Goal: Contribute content

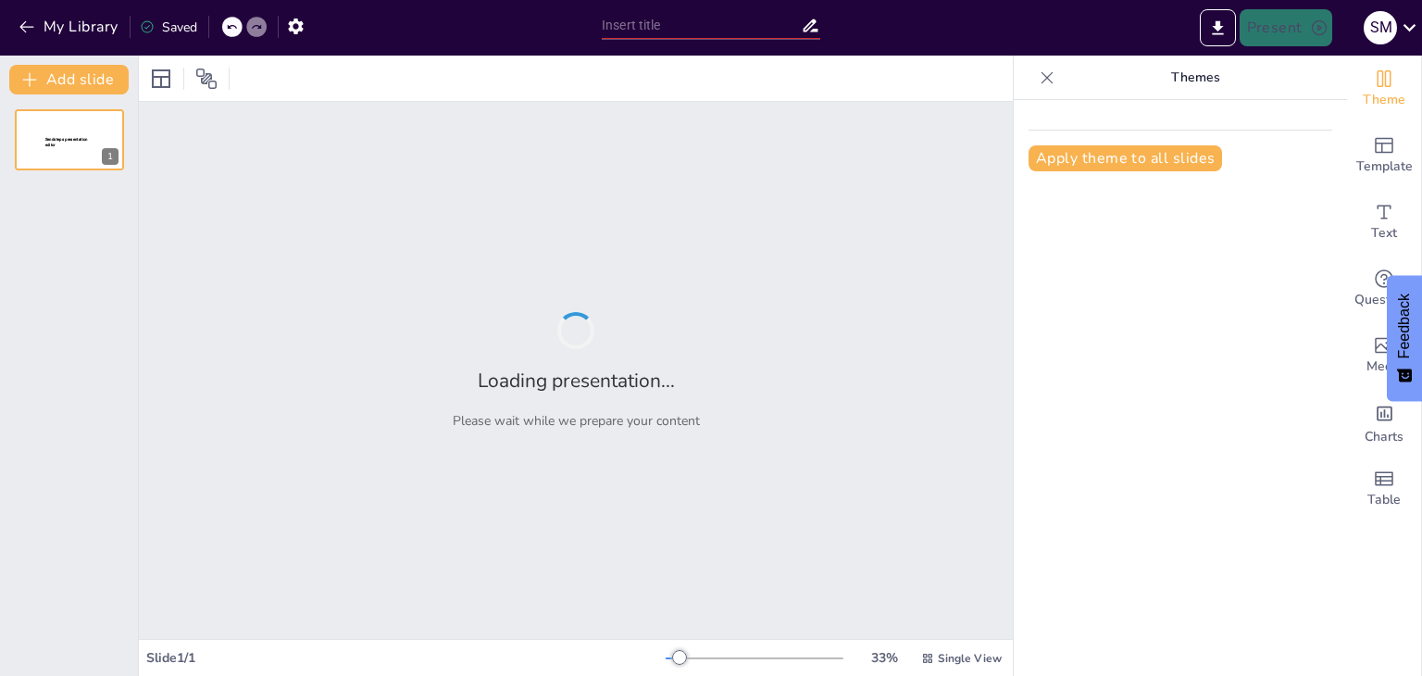
type input "LOS VALORES Y SU RELACIÓN CON LA OBLIGACIÓN PROFESIONAL"
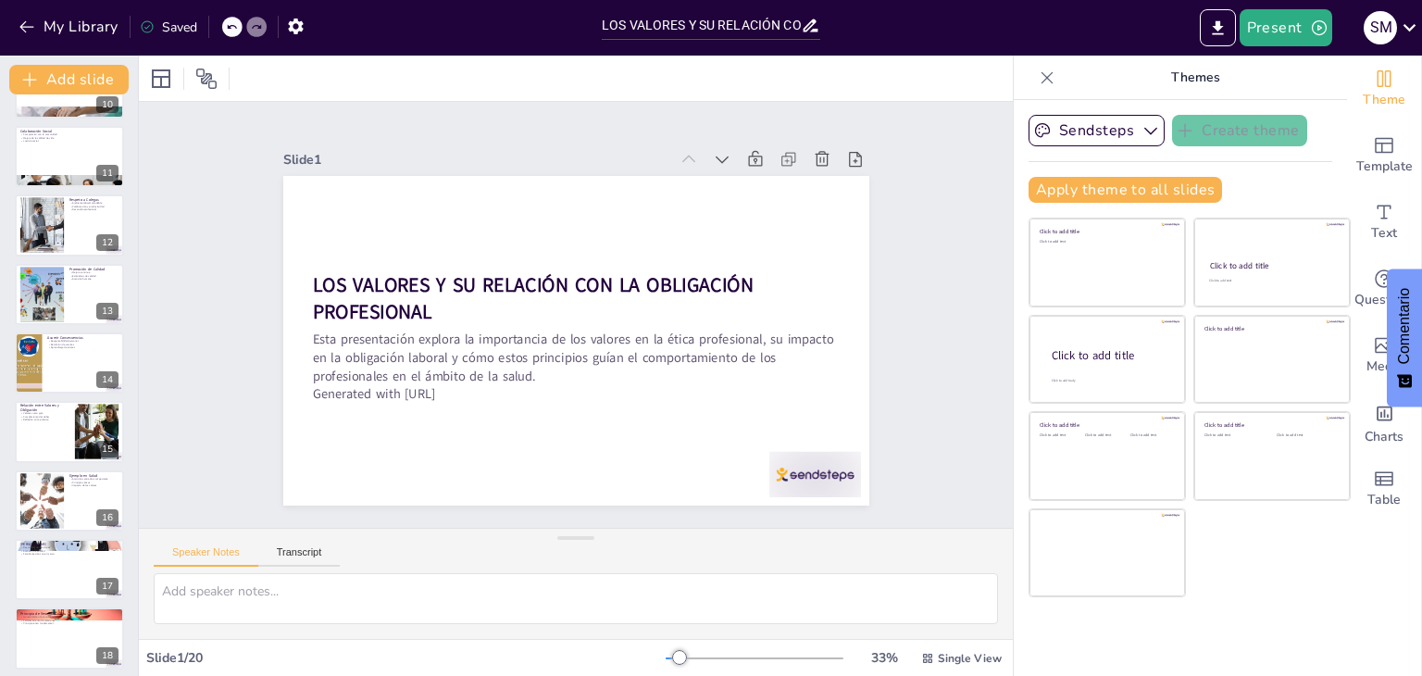
scroll to position [817, 0]
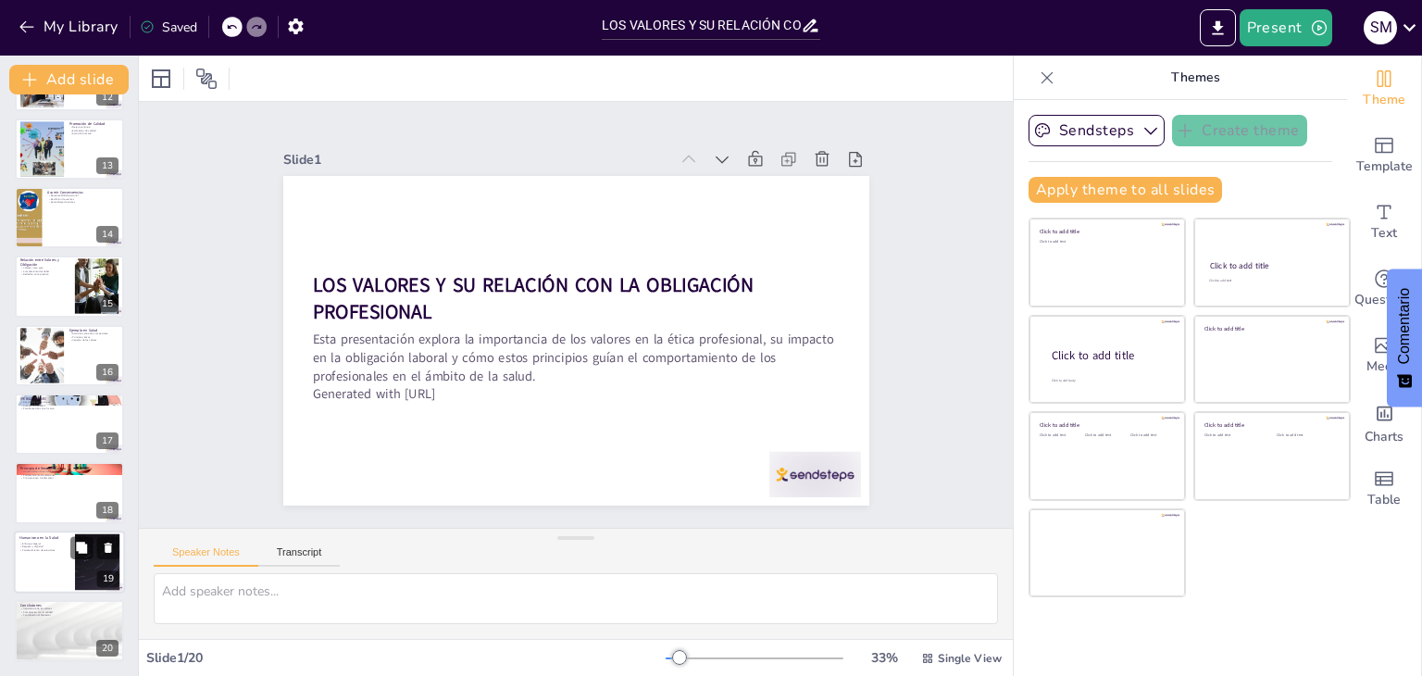
click at [87, 577] on div at bounding box center [97, 561] width 100 height 56
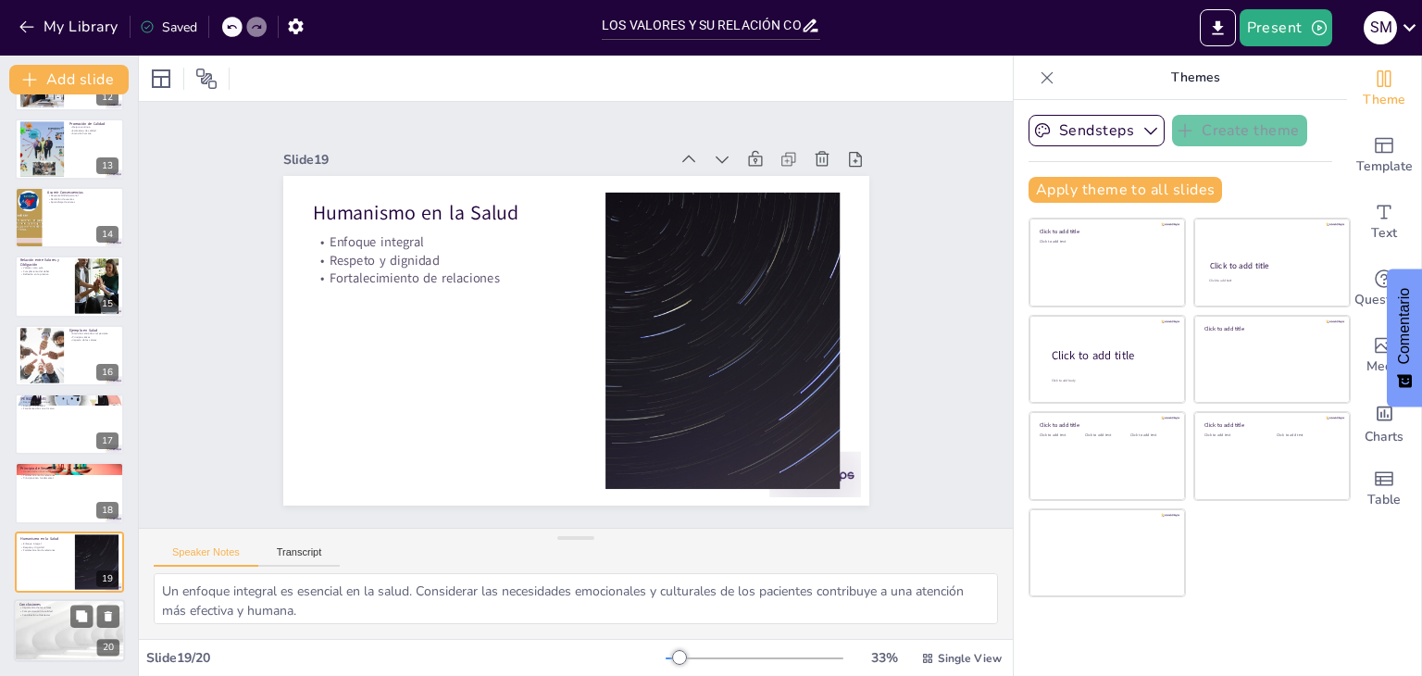
click at [61, 639] on div at bounding box center [69, 630] width 111 height 63
type textarea "Reconocer la importancia de los valores en la práctica profesional es esencial …"
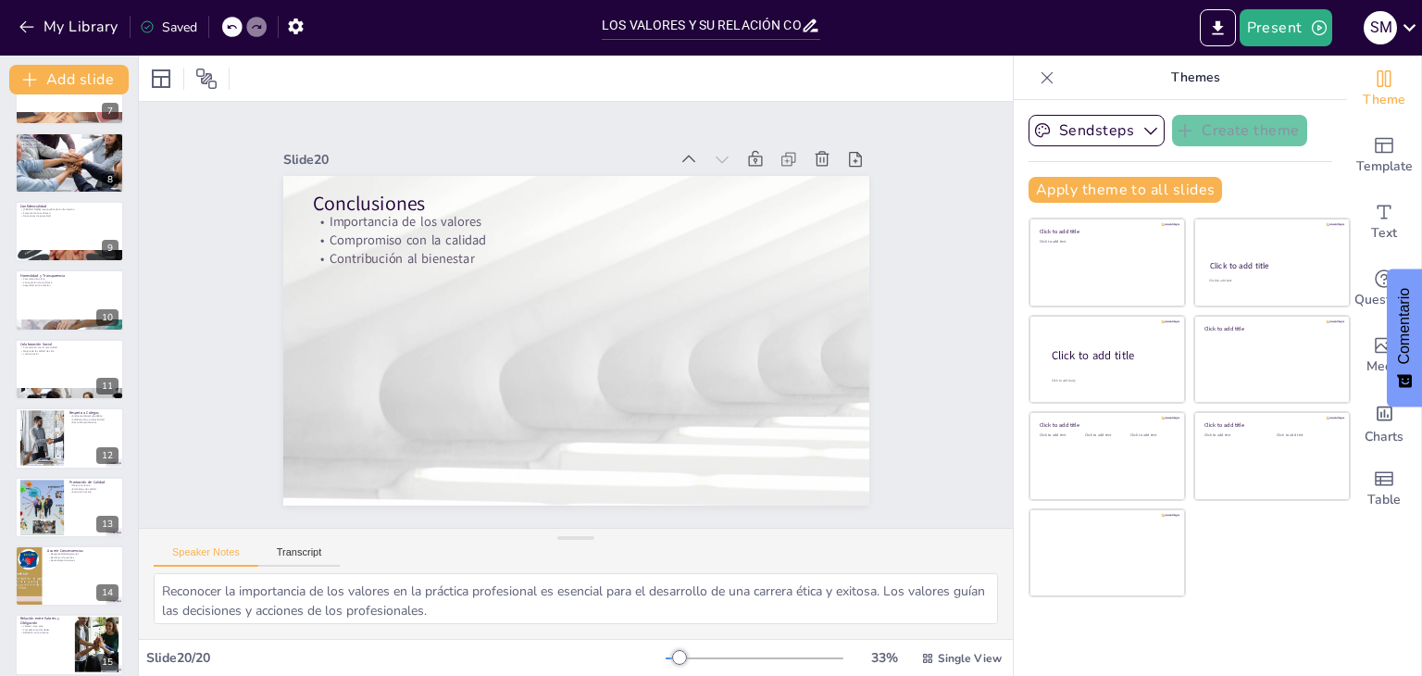
scroll to position [0, 0]
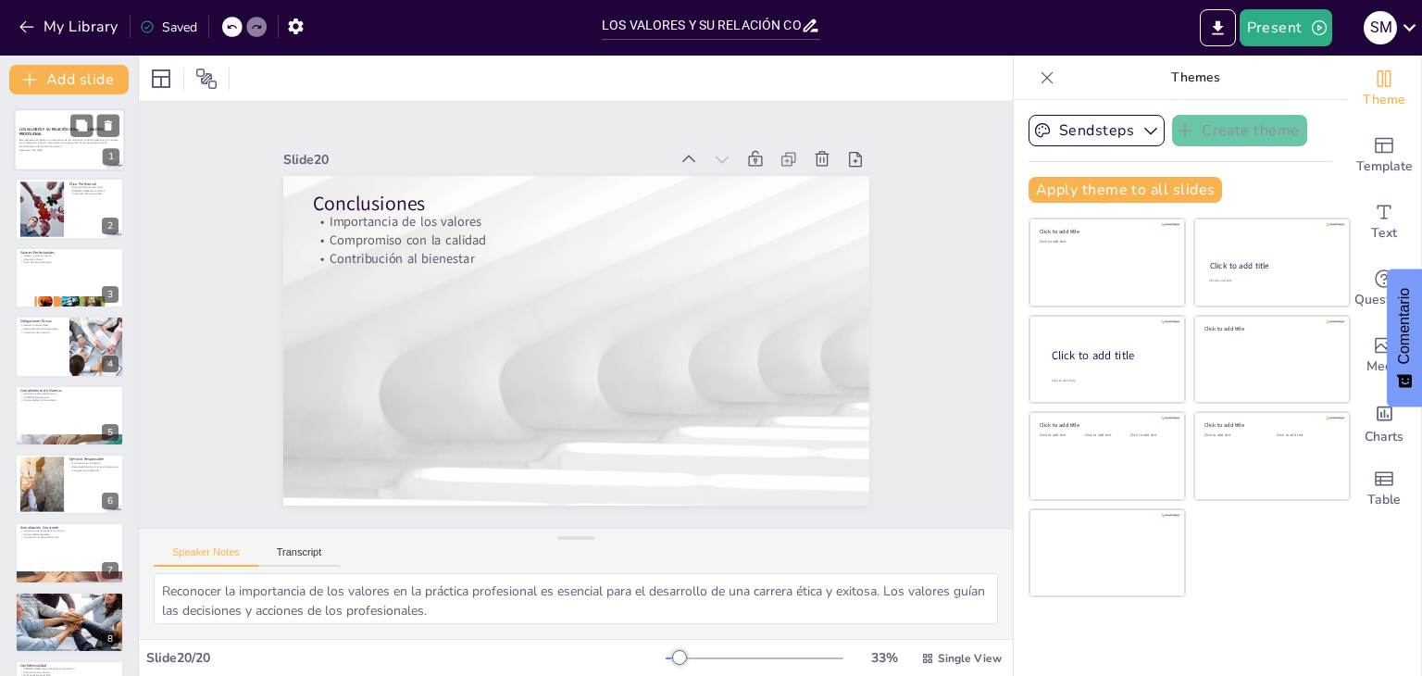
click at [56, 138] on p "Esta presentación explora la importancia de los valores en la ética profesional…" at bounding box center [69, 143] width 100 height 10
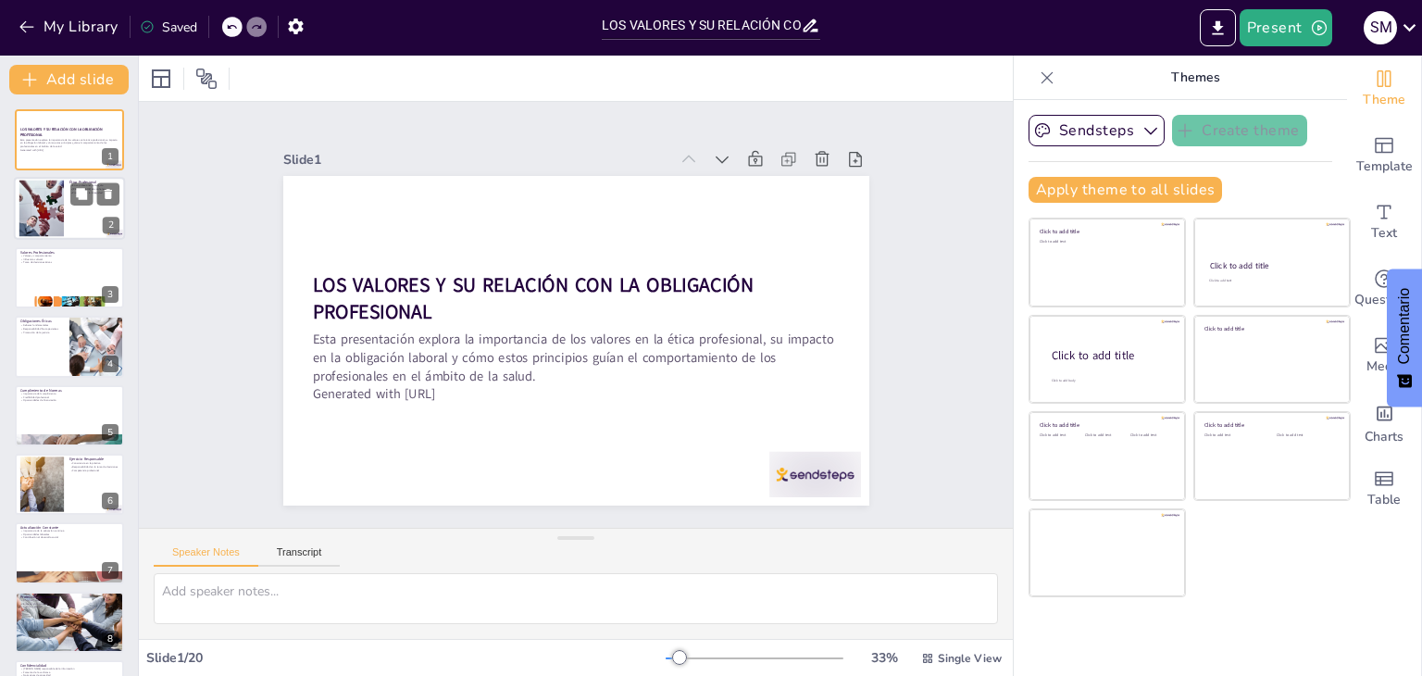
click at [54, 218] on div at bounding box center [41, 208] width 84 height 56
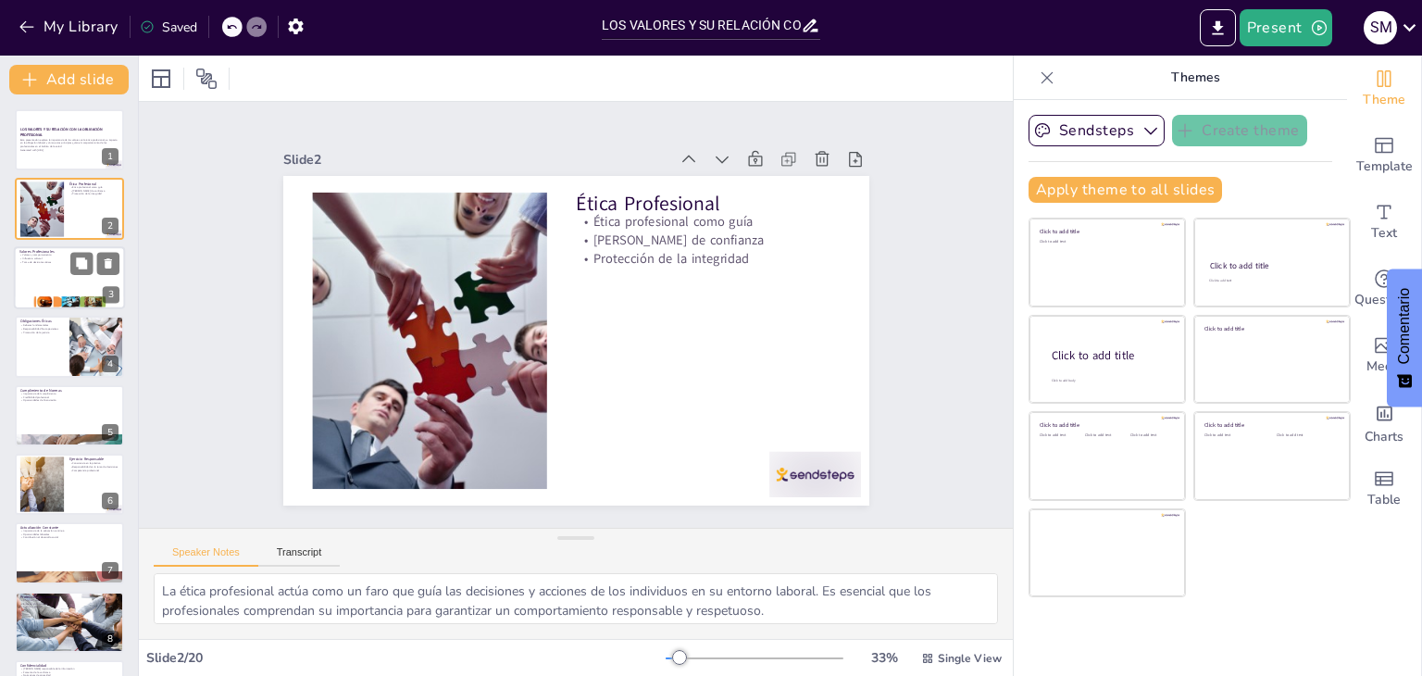
click at [60, 285] on div at bounding box center [69, 277] width 111 height 63
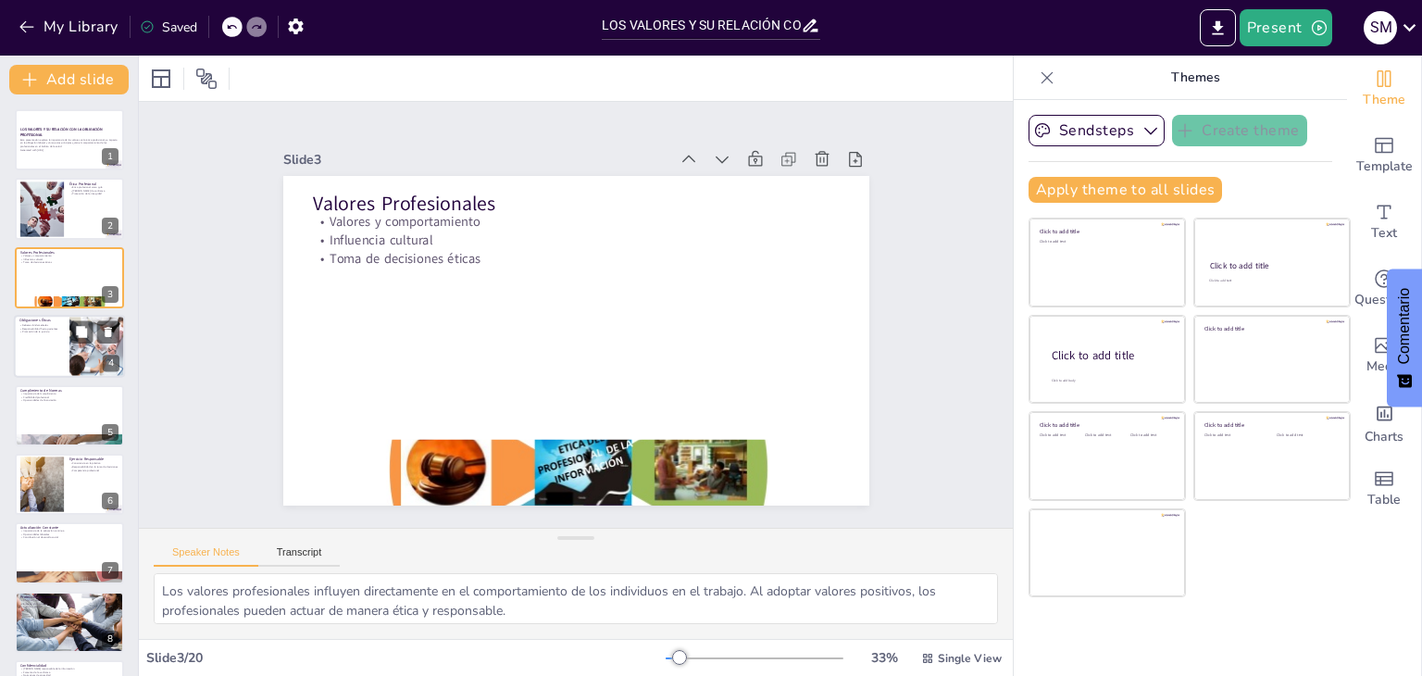
click at [48, 334] on div at bounding box center [69, 346] width 111 height 63
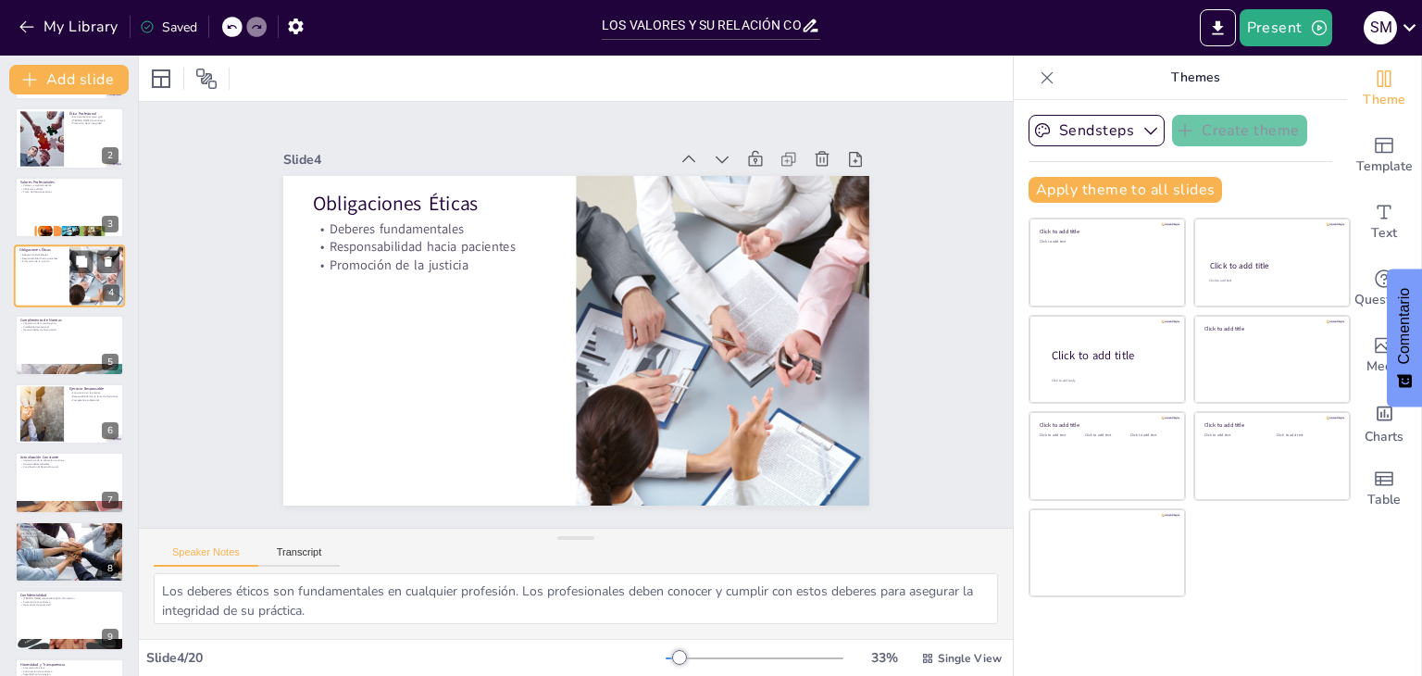
click at [48, 334] on div at bounding box center [69, 345] width 109 height 61
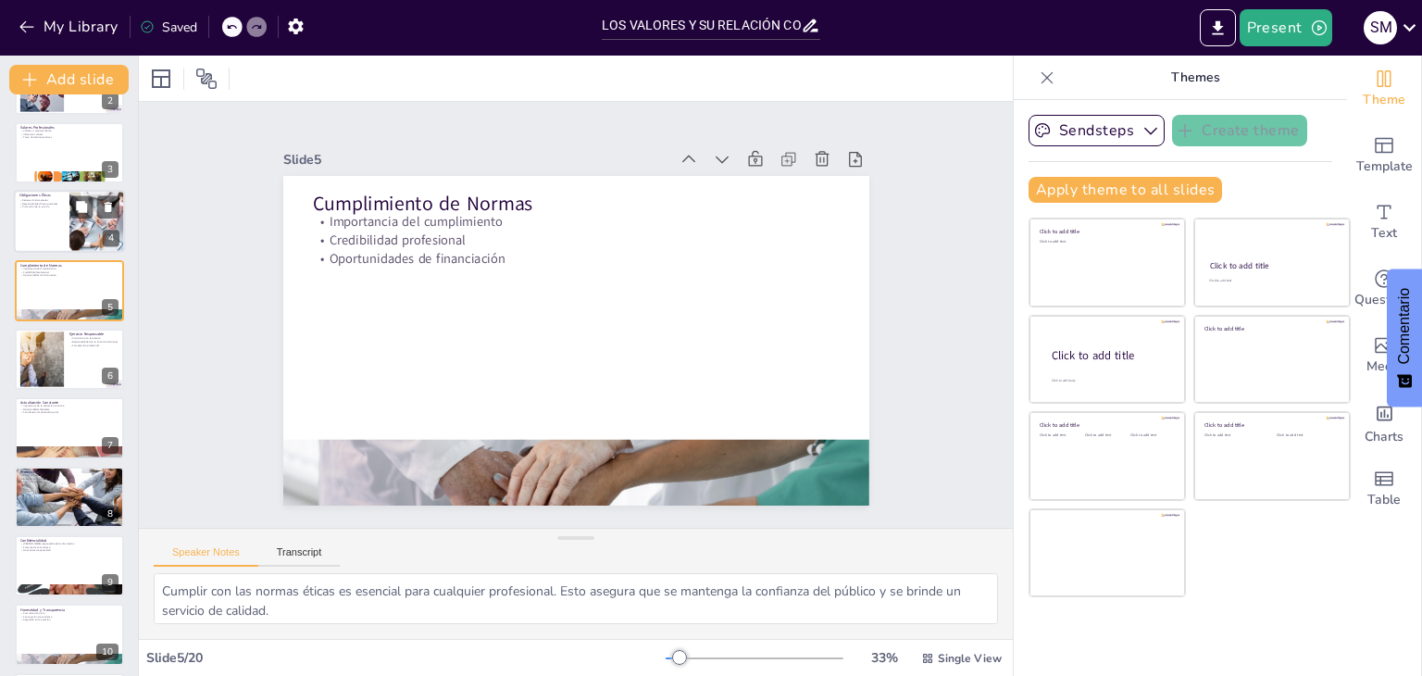
click at [48, 334] on div at bounding box center [41, 359] width 89 height 56
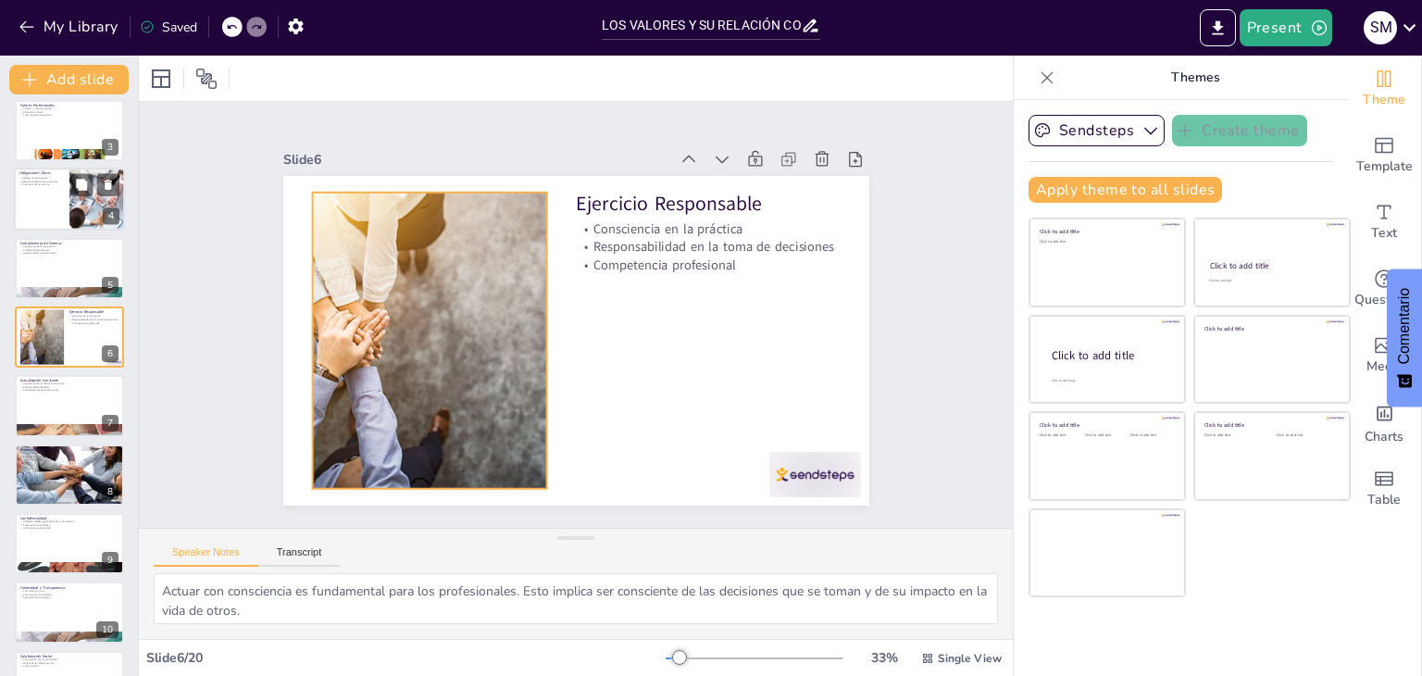
scroll to position [150, 0]
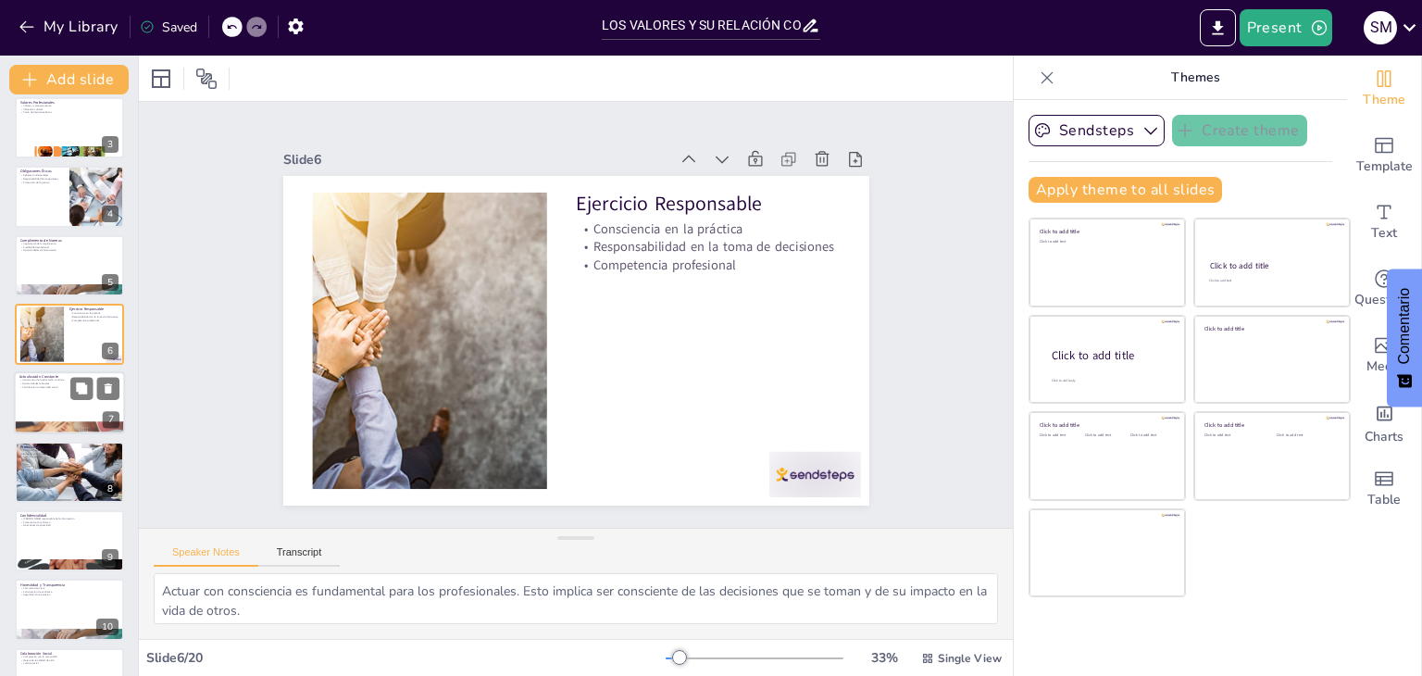
click at [44, 394] on div at bounding box center [69, 403] width 111 height 63
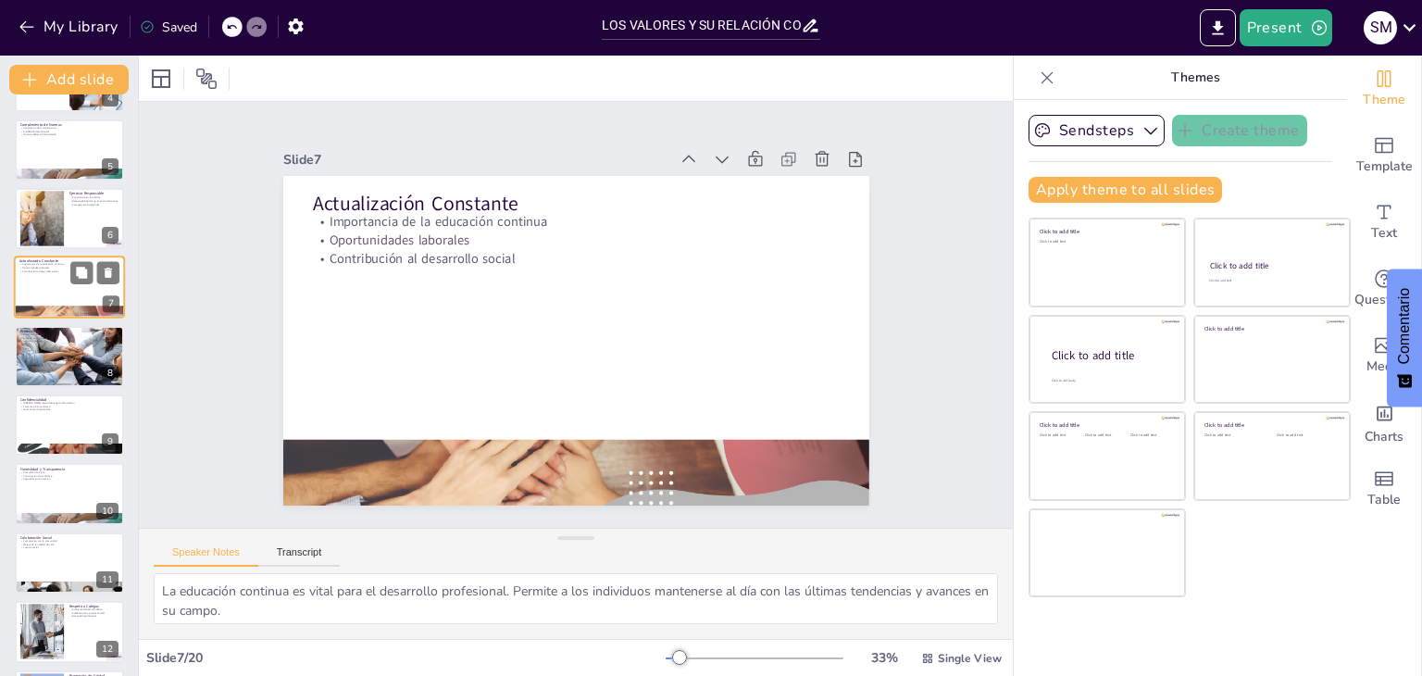
scroll to position [270, 0]
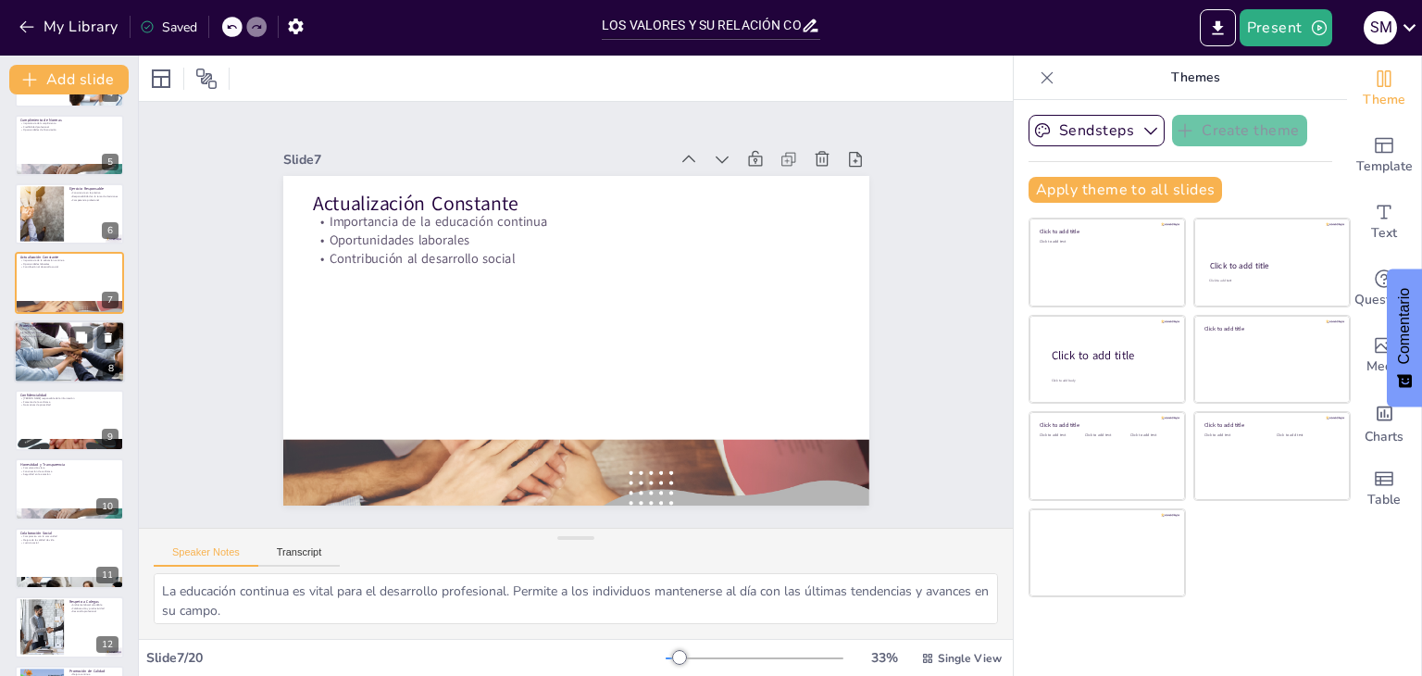
click at [67, 355] on div at bounding box center [69, 352] width 111 height 74
type textarea "La dignidad humana debe ser siempre respetada. Los profesionales tienen la resp…"
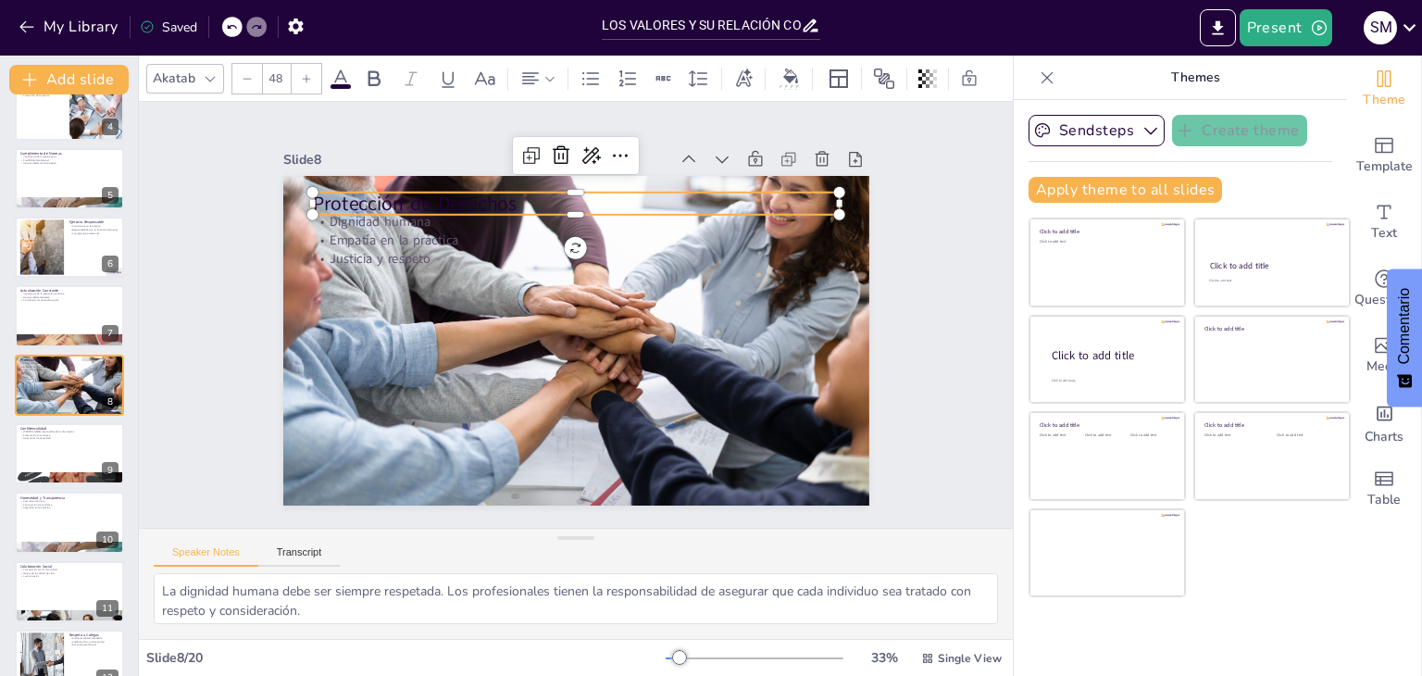
click at [674, 194] on p "Protección de Derechos" at bounding box center [688, 315] width 28 height 528
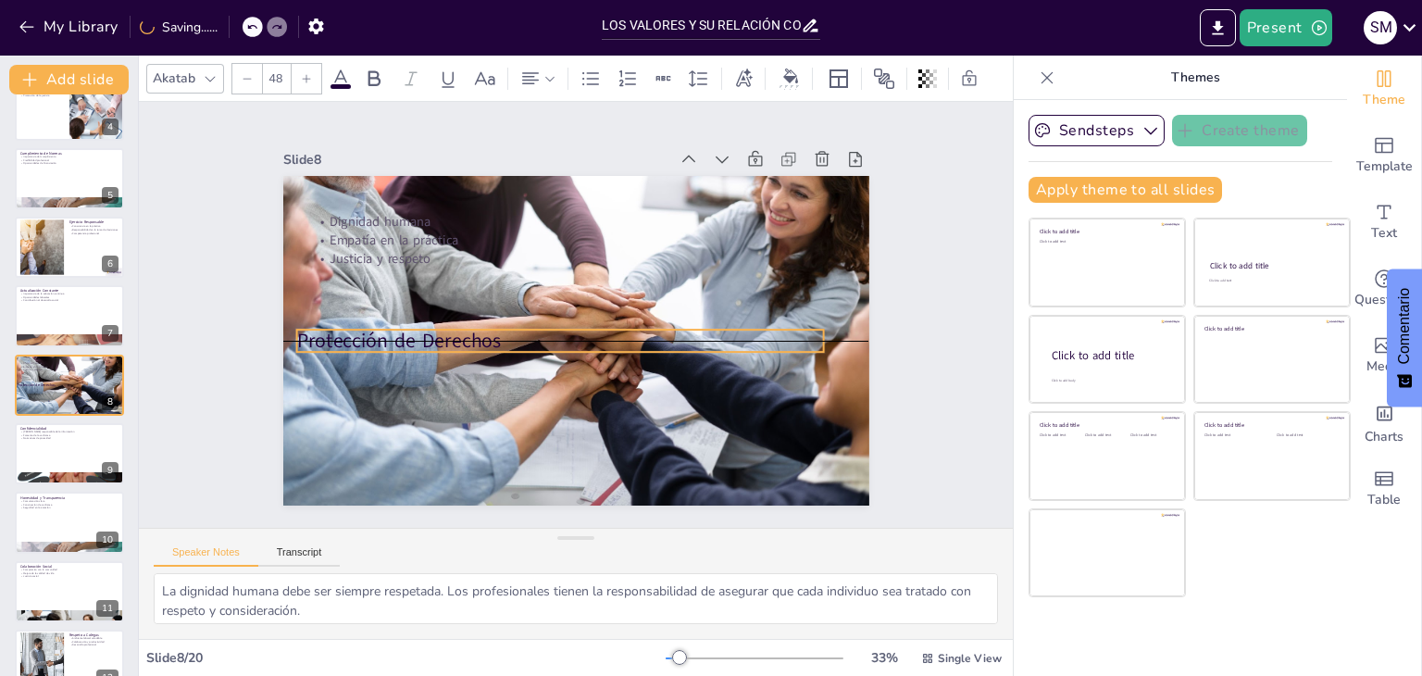
drag, startPoint x: 441, startPoint y: 194, endPoint x: 425, endPoint y: 326, distance: 132.4
click at [426, 326] on p "Protección de Derechos" at bounding box center [546, 311] width 240 height 492
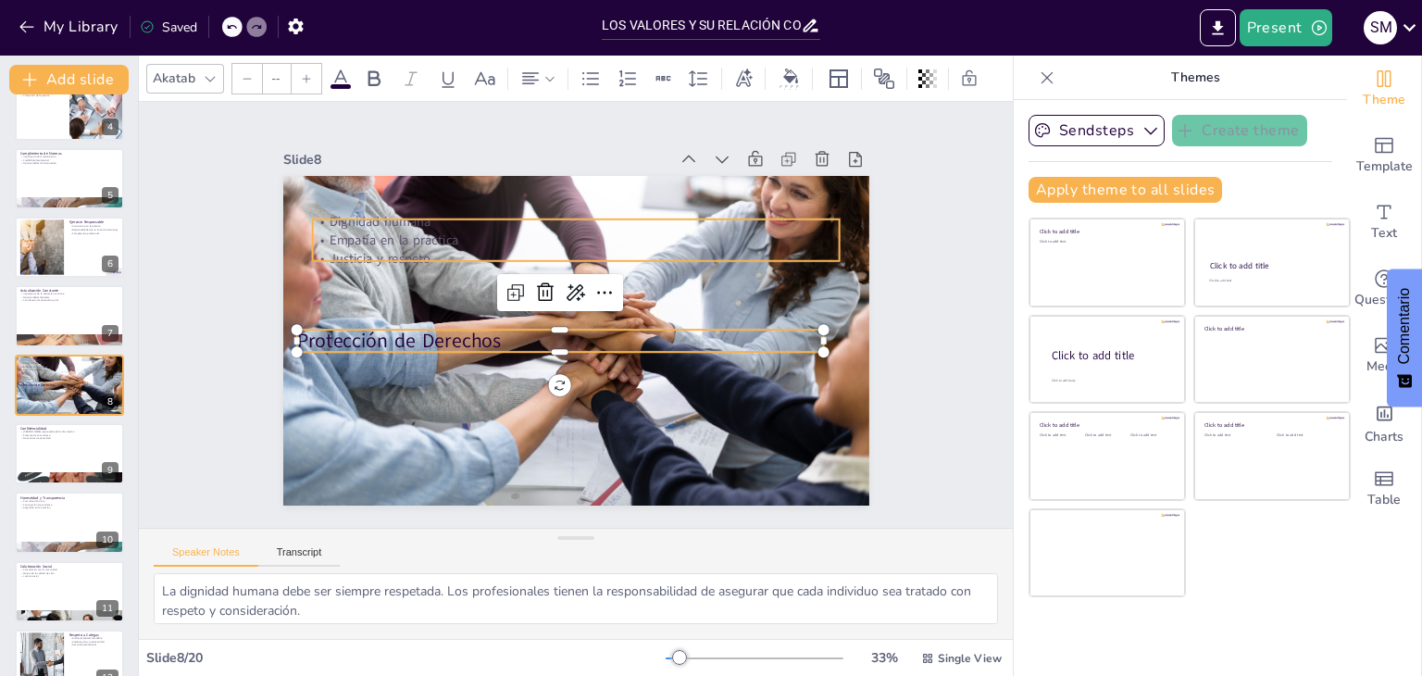
type input "32"
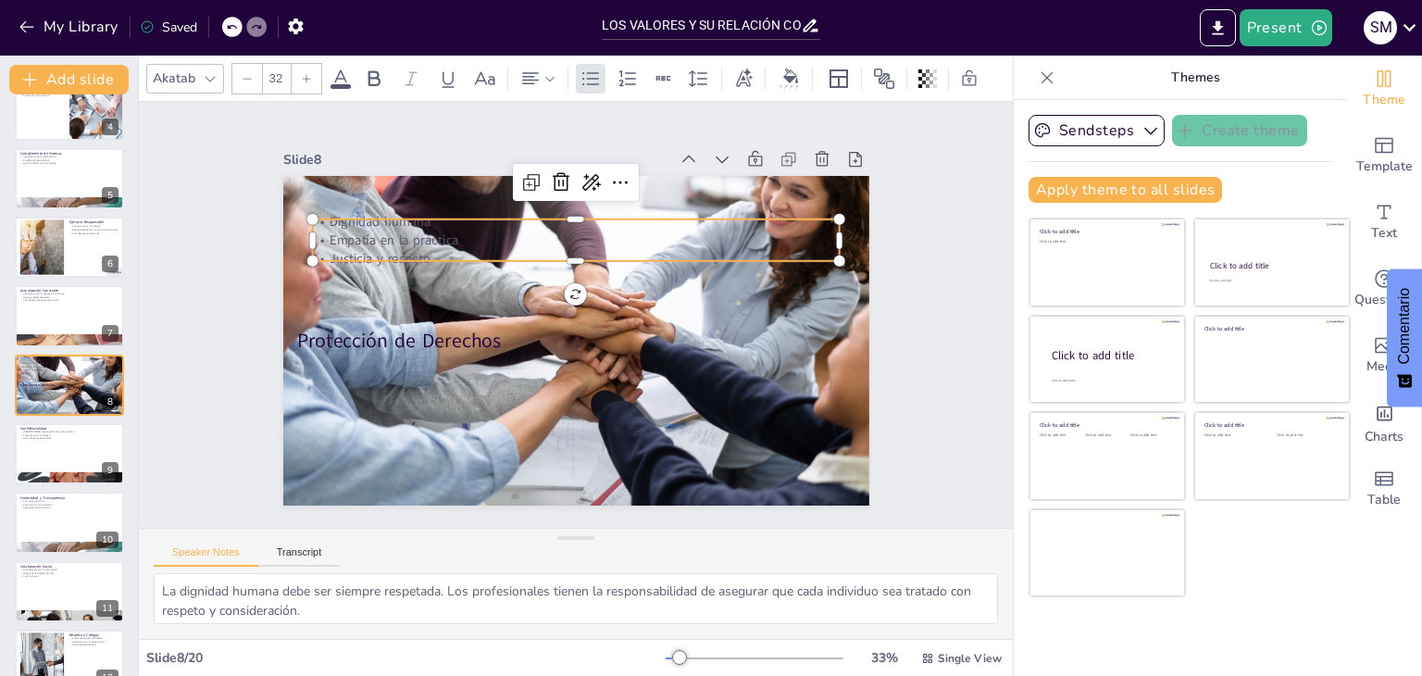
click at [411, 242] on p "Justicia y respeto" at bounding box center [558, 261] width 507 height 180
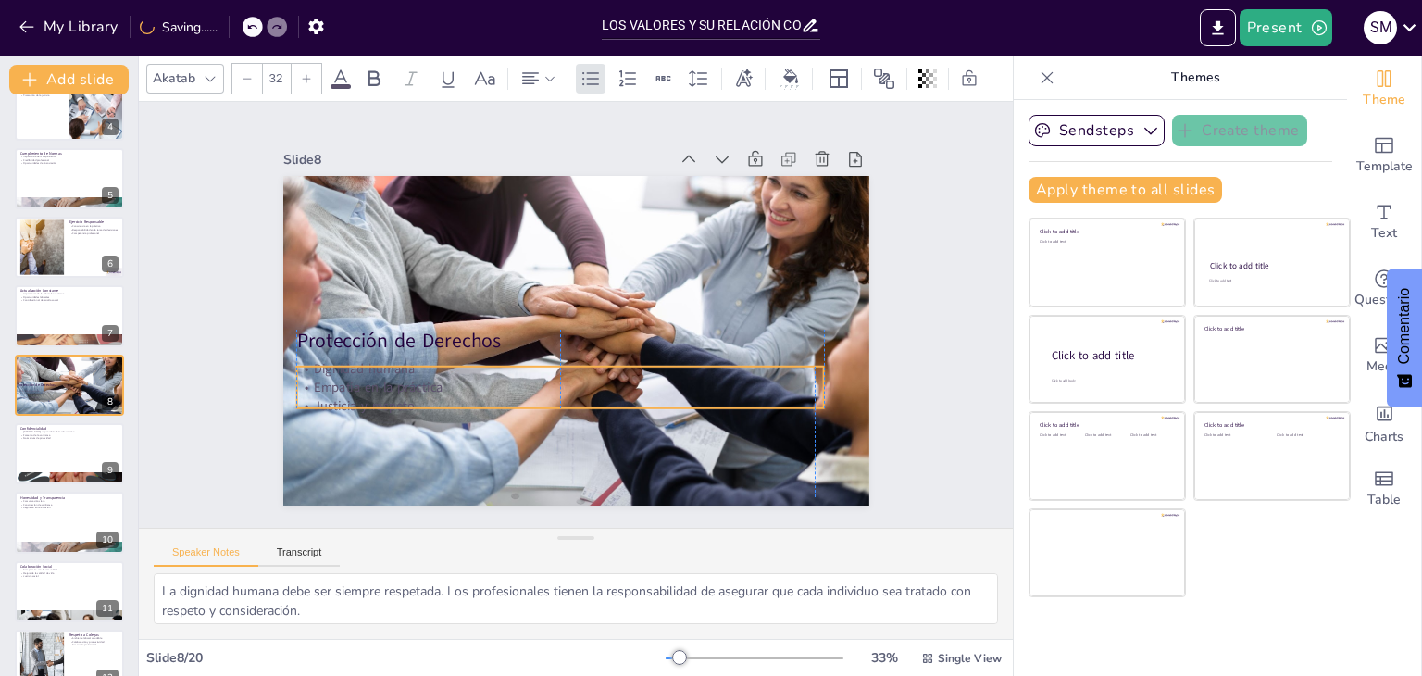
drag, startPoint x: 429, startPoint y: 225, endPoint x: 407, endPoint y: 372, distance: 148.7
click at [407, 372] on p "Empatía en la práctica" at bounding box center [507, 344] width 325 height 437
click at [468, 372] on p "Empatía en la práctica" at bounding box center [504, 292] width 73 height 527
click at [407, 372] on p "Empatía en la práctica" at bounding box center [526, 259] width 325 height 437
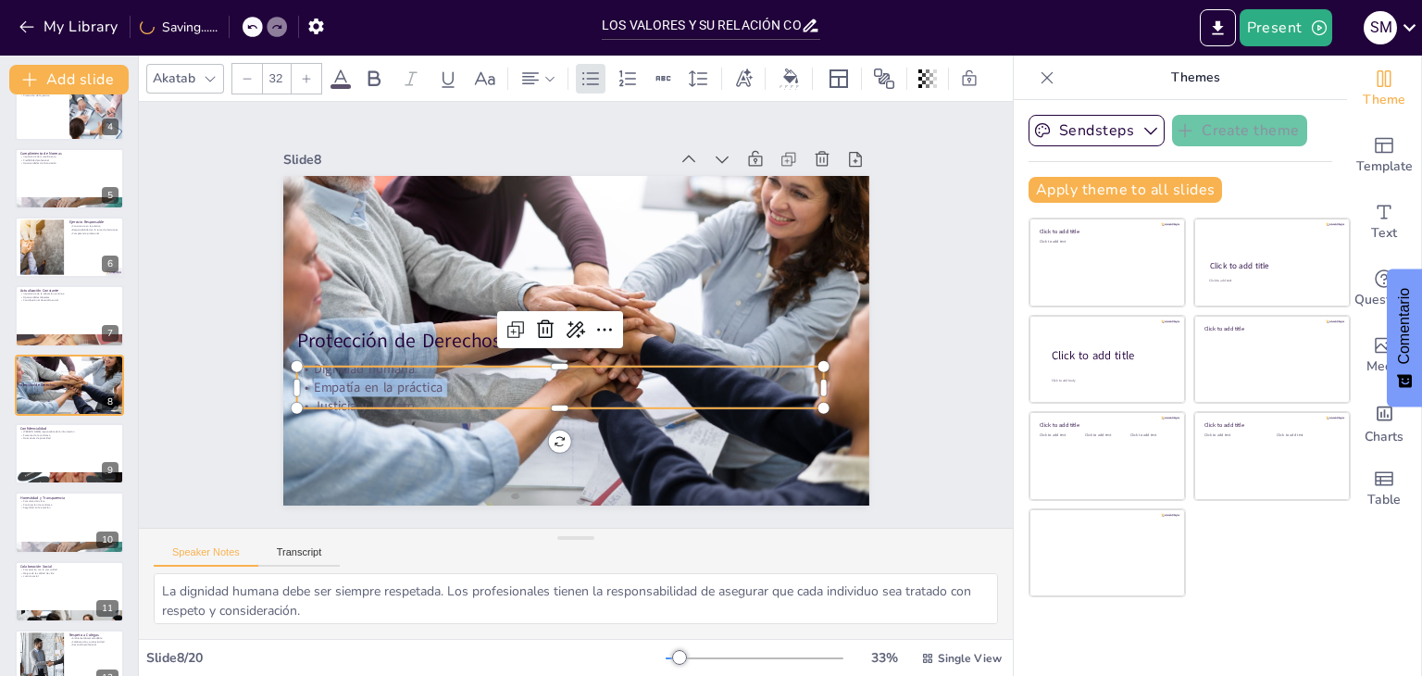
click at [407, 372] on p "Empatía en la práctica" at bounding box center [539, 250] width 404 height 367
click at [451, 368] on p "Justicia y respeto" at bounding box center [544, 229] width 466 height 280
click at [451, 342] on p "Justicia y respeto" at bounding box center [552, 225] width 489 height 231
click at [451, 398] on p "Justicia y respeto" at bounding box center [517, 385] width 466 height 279
click at [451, 398] on p "Justicia y respeto" at bounding box center [524, 391] width 489 height 231
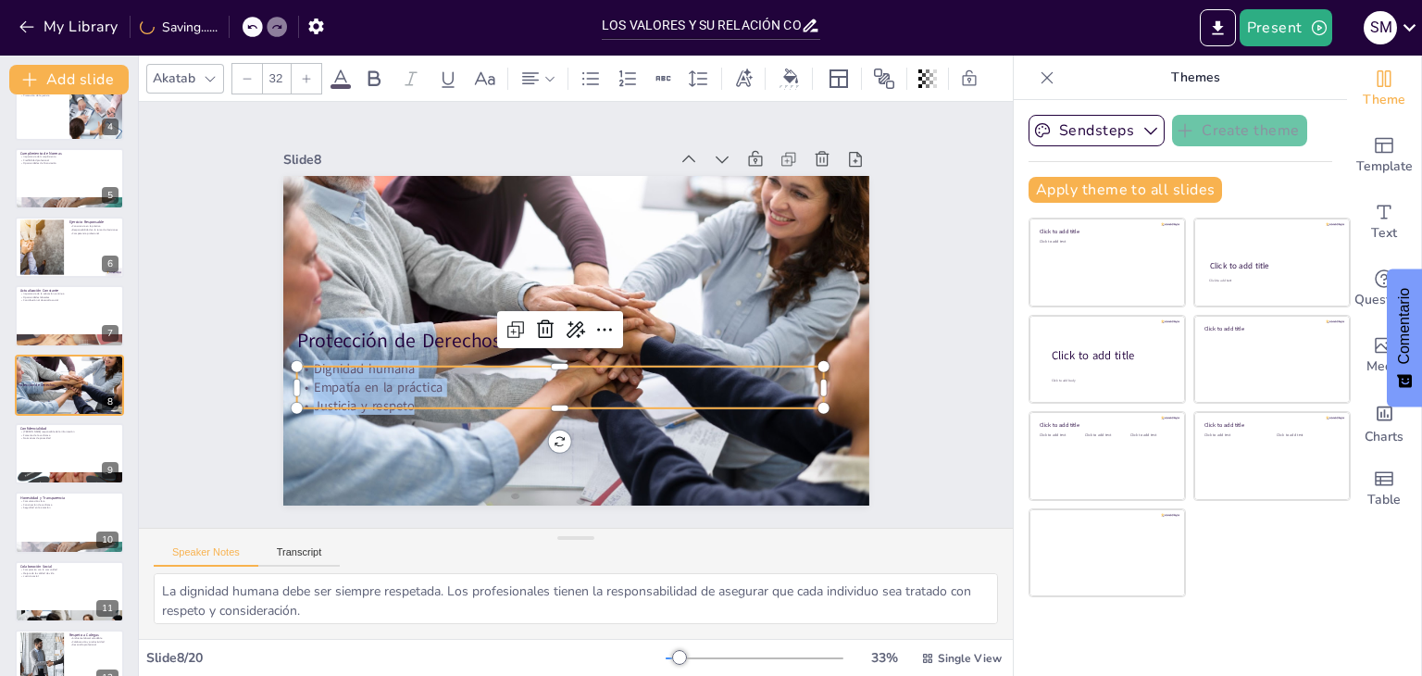
drag, startPoint x: 451, startPoint y: 398, endPoint x: 294, endPoint y: 362, distance: 160.5
click at [476, 362] on div "Dignidad humana Empatía en la práctica Justicia y respeto" at bounding box center [503, 299] width 55 height 528
click at [588, 329] on icon at bounding box center [587, 344] width 31 height 31
click at [777, 71] on div at bounding box center [791, 77] width 28 height 19
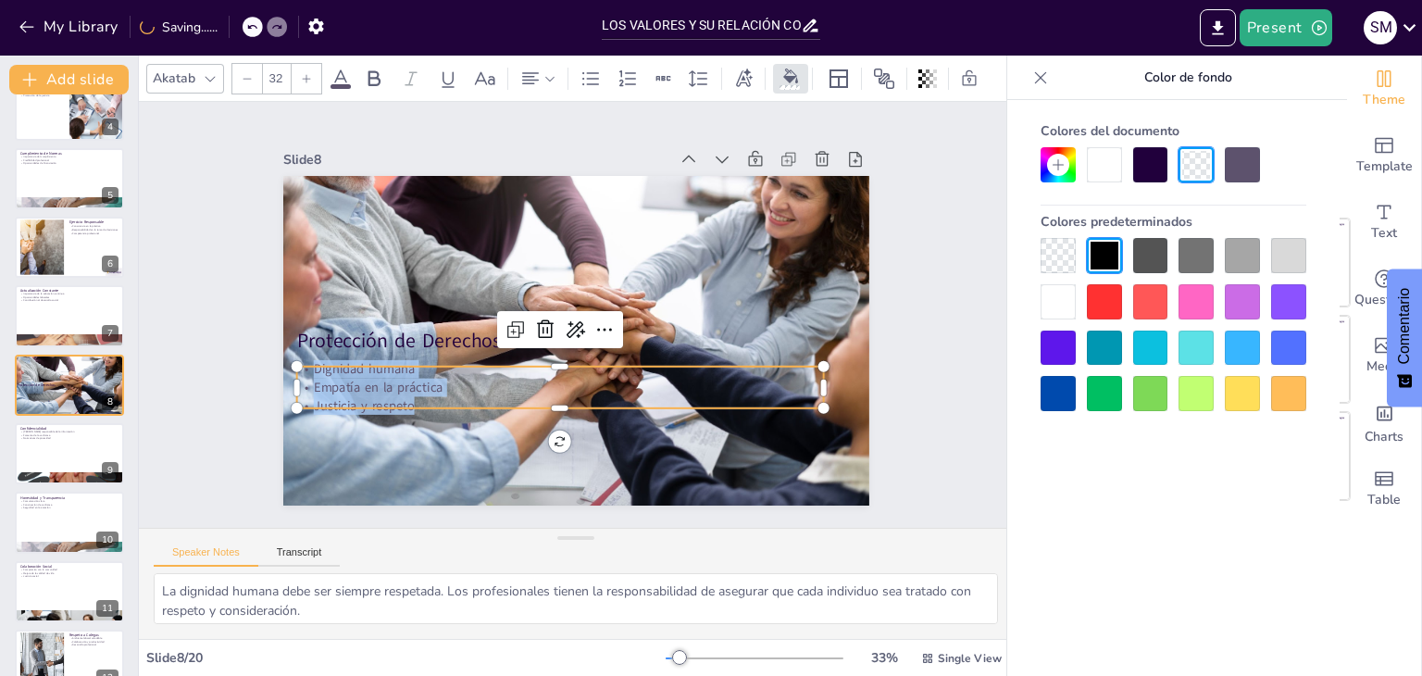
click at [1070, 345] on div at bounding box center [1057, 347] width 35 height 35
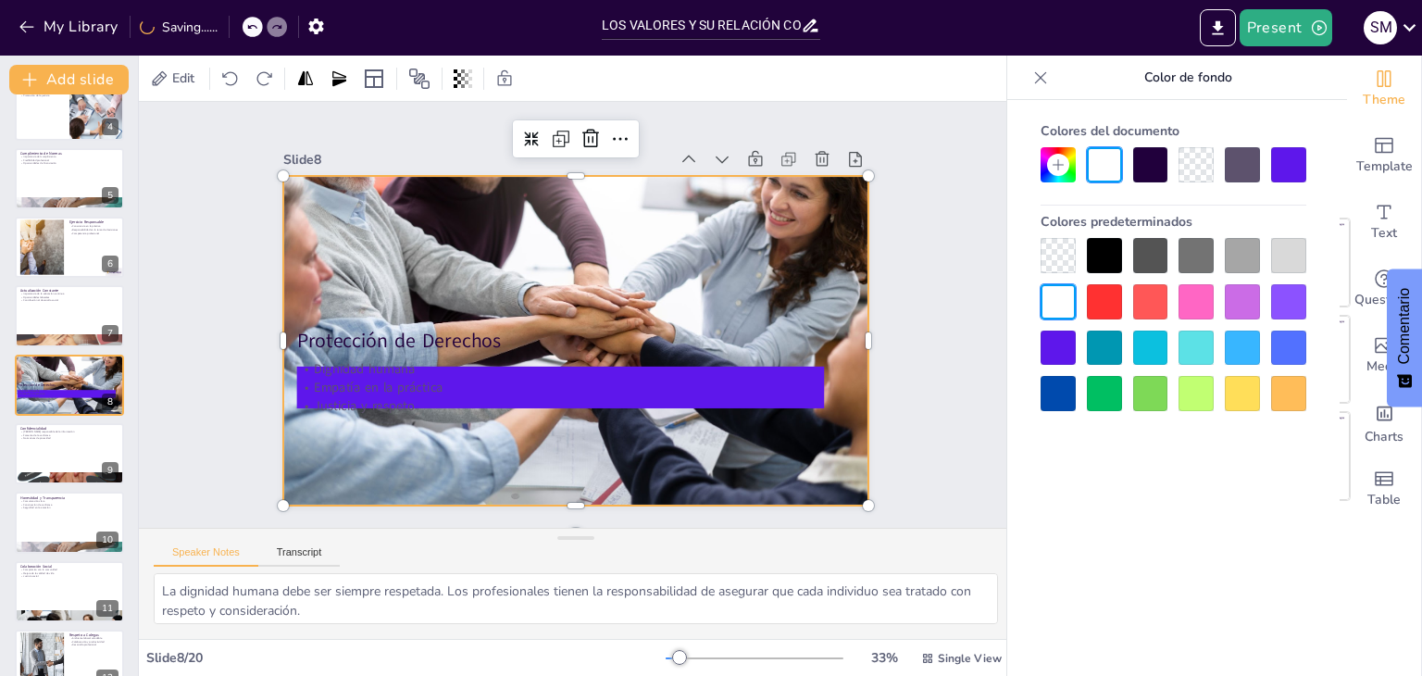
click at [755, 268] on div at bounding box center [550, 317] width 450 height 623
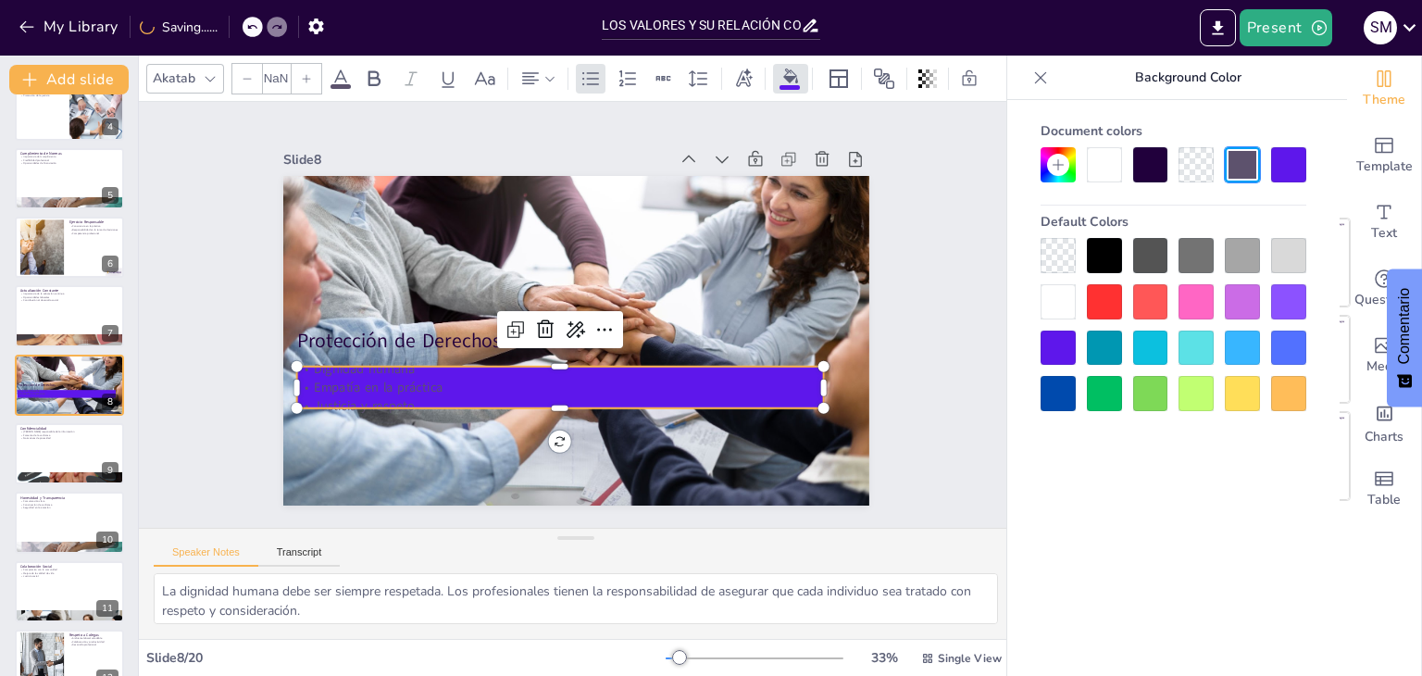
type input "32"
click at [396, 370] on p "Empatía en la práctica" at bounding box center [546, 246] width 437 height 325
click at [396, 370] on p "Empatía en la práctica" at bounding box center [506, 338] width 280 height 466
click at [613, 370] on p "Empatía en la práctica" at bounding box center [649, 322] width 73 height 527
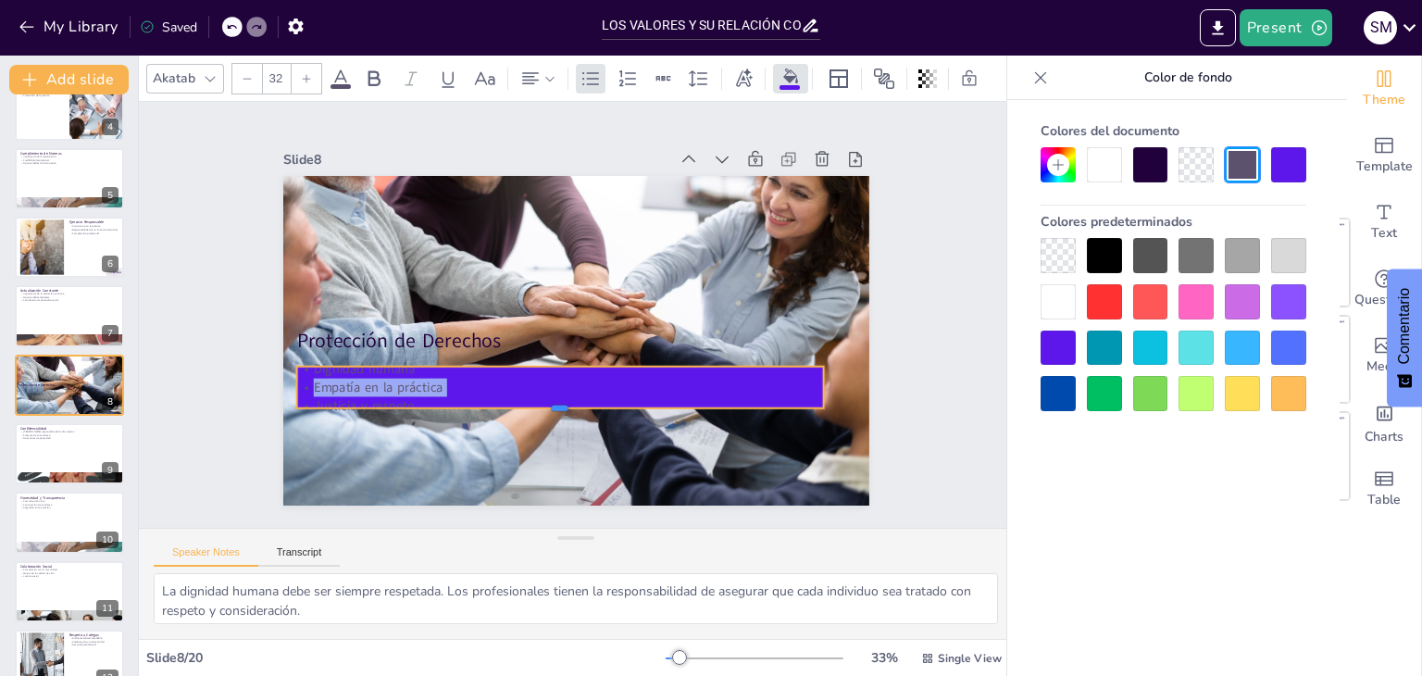
click at [411, 402] on div at bounding box center [512, 394] width 464 height 276
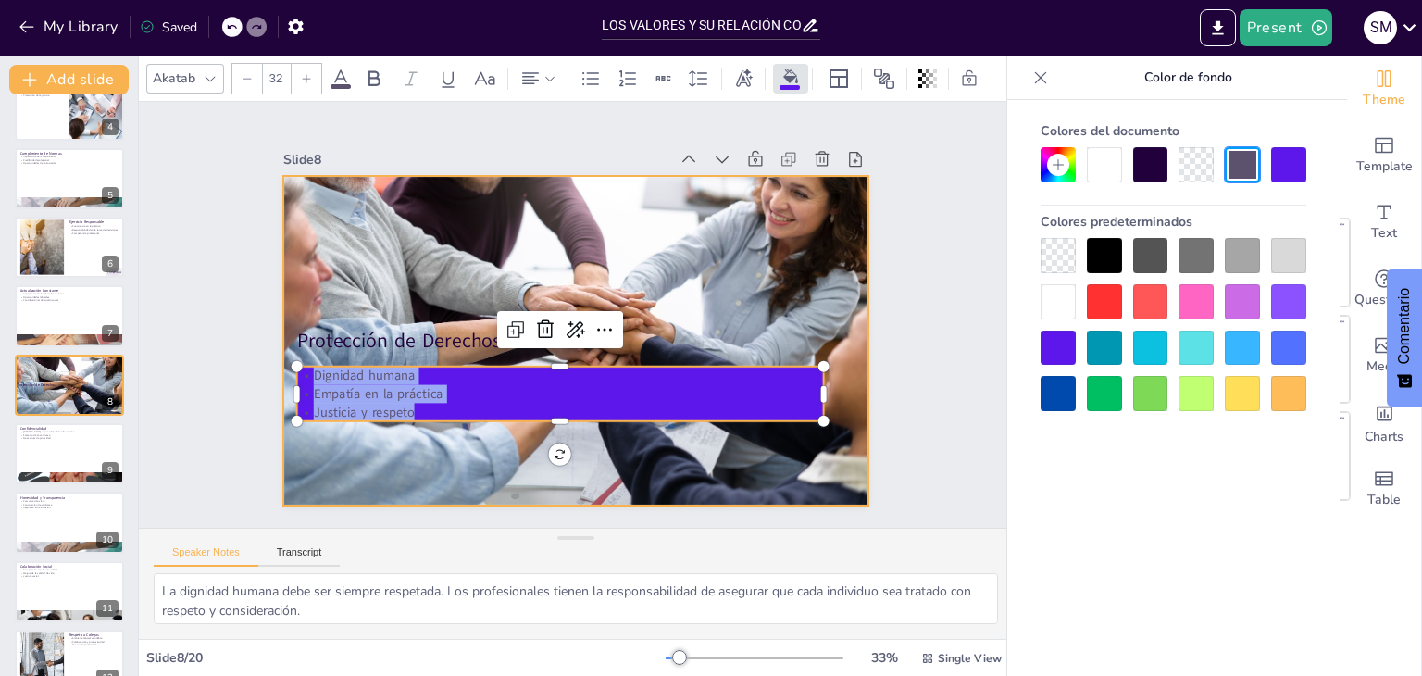
drag, startPoint x: 296, startPoint y: 367, endPoint x: 448, endPoint y: 426, distance: 162.6
click at [448, 426] on div "Protección de Derechos Dignidad humana Empatía en la práctica Justicia y respeto" at bounding box center [549, 317] width 389 height 617
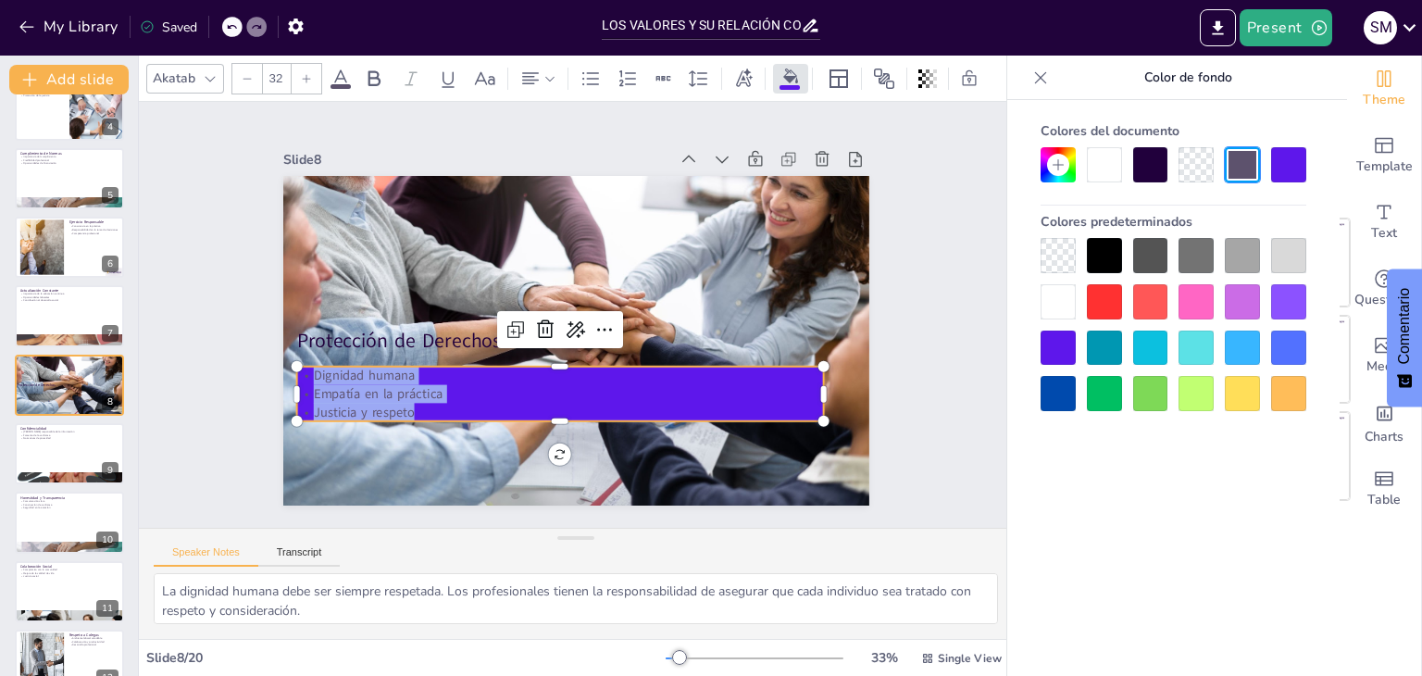
click at [1054, 307] on div at bounding box center [1057, 301] width 35 height 35
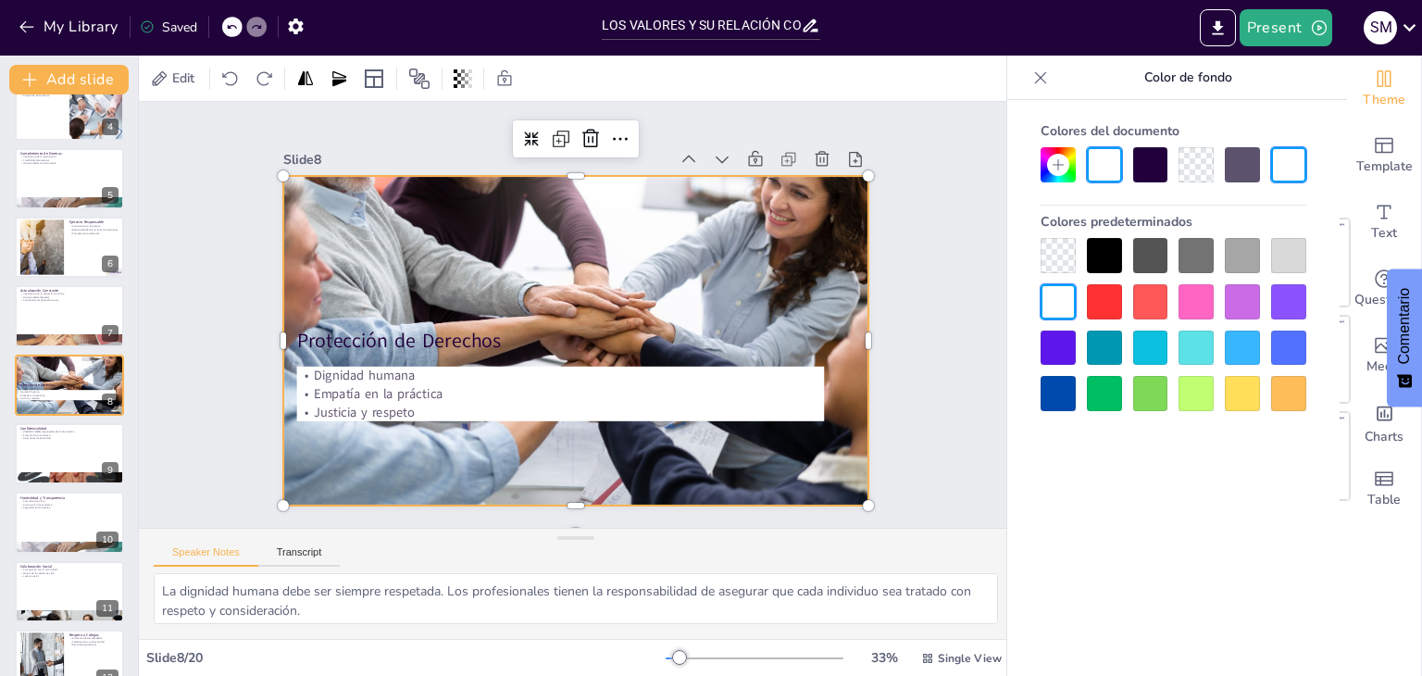
click at [681, 267] on div at bounding box center [570, 339] width 654 height 503
click at [52, 439] on div at bounding box center [69, 453] width 111 height 63
type textarea "El manejo responsable de la información es esencial para proteger la privacidad…"
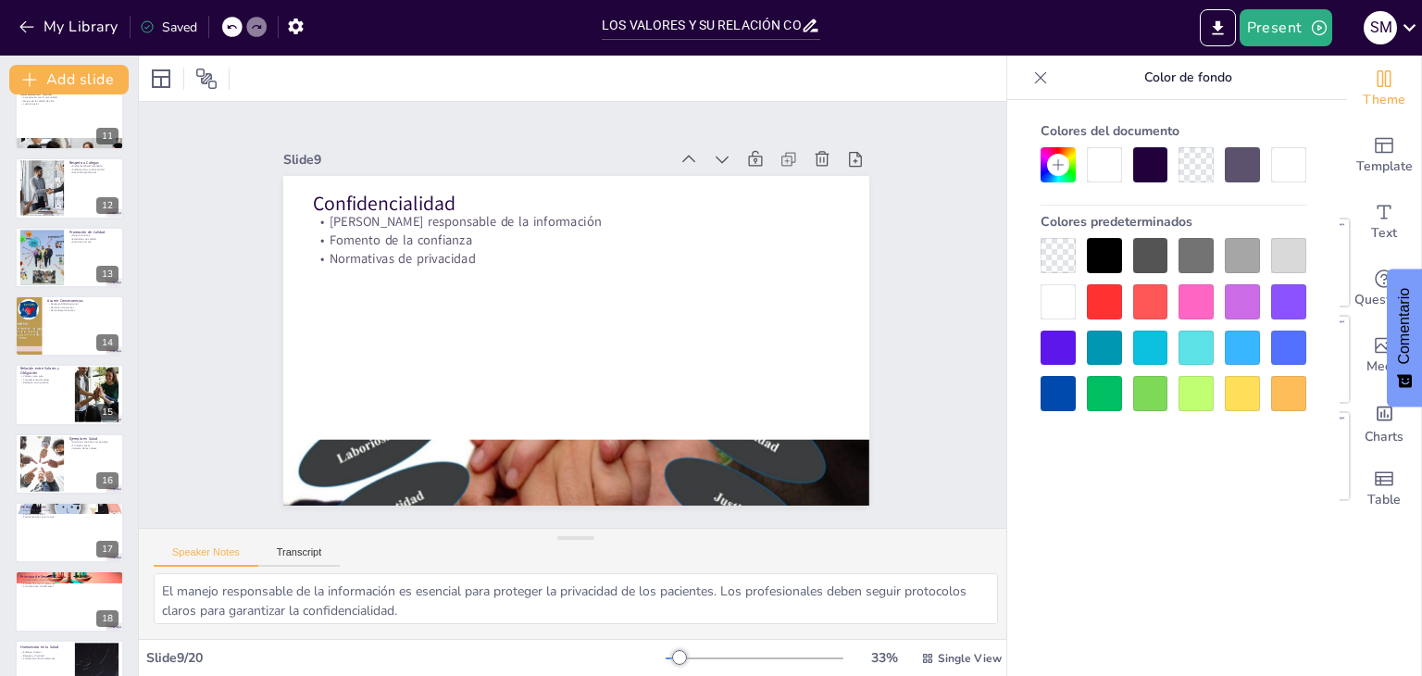
scroll to position [817, 0]
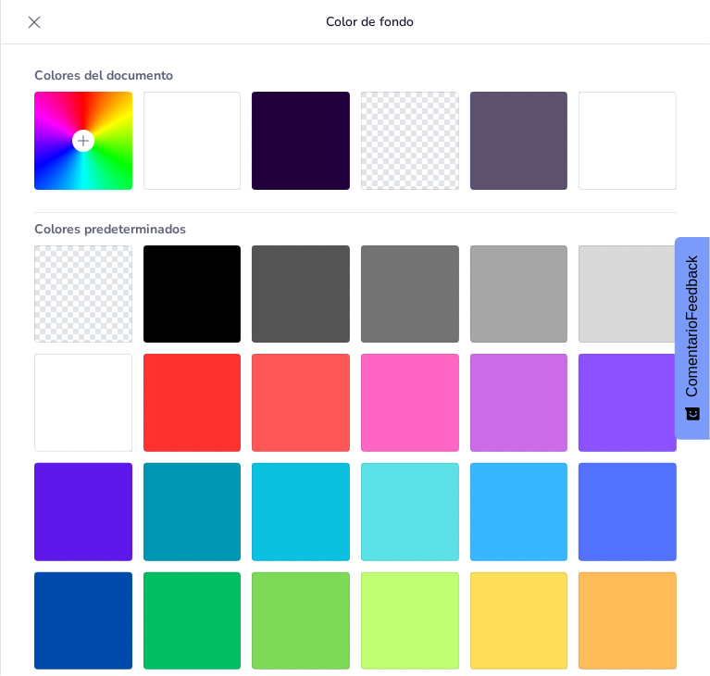
click at [40, 27] on icon at bounding box center [34, 22] width 19 height 19
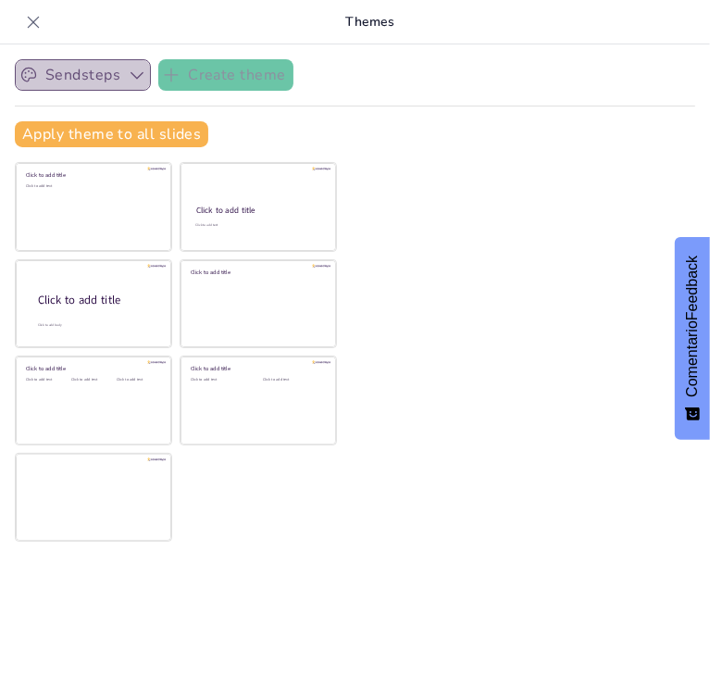
click at [131, 72] on icon "button" at bounding box center [137, 75] width 13 height 7
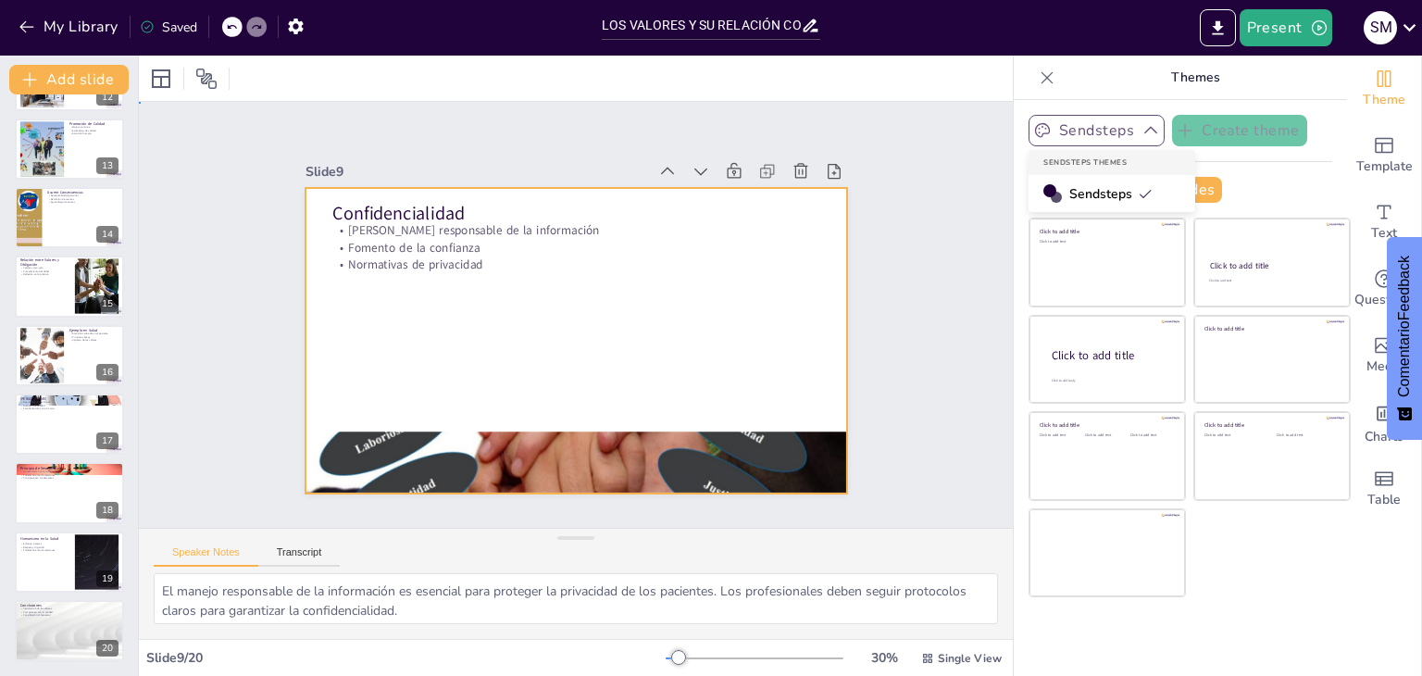
click at [649, 276] on div at bounding box center [600, 323] width 457 height 609
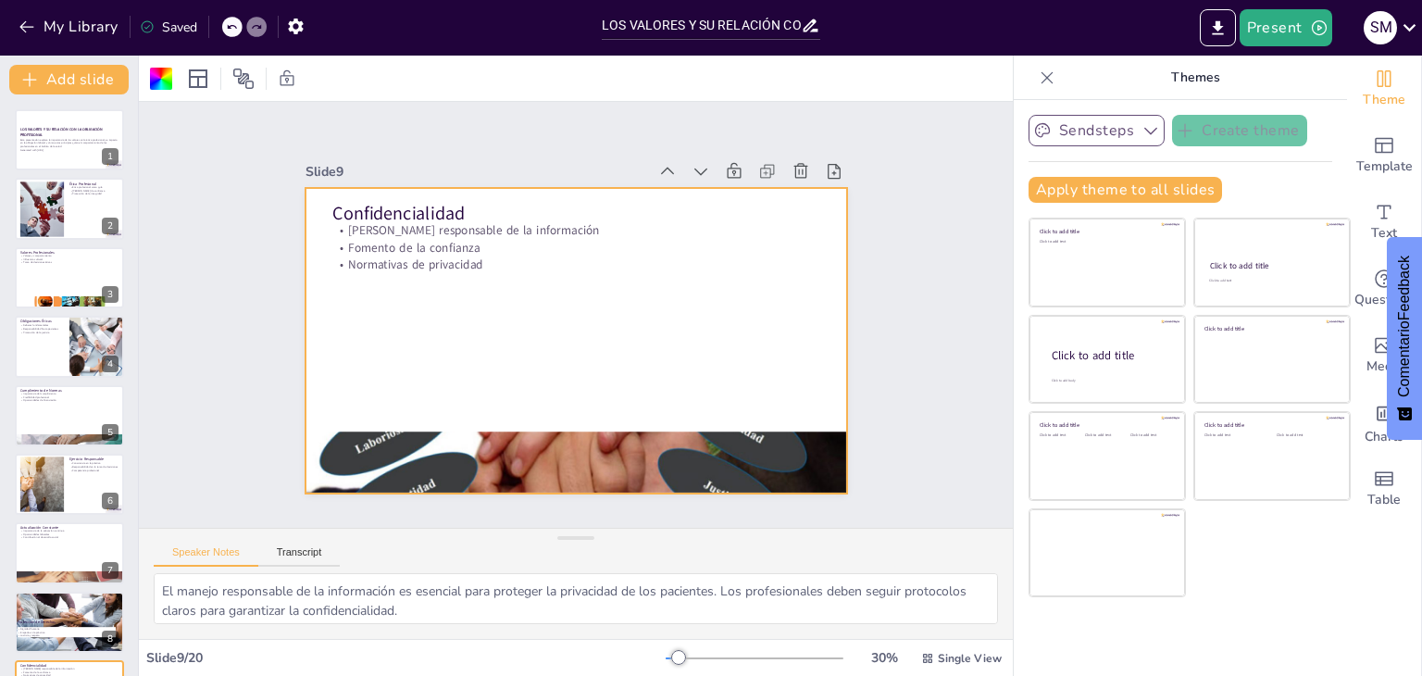
click at [55, 102] on div "LOS VALORES Y SU RELACIÓN CON LA OBLIGACIÓN PROFESIONAL Esta presentación explo…" at bounding box center [69, 384] width 138 height 581
click at [50, 122] on div at bounding box center [69, 139] width 111 height 63
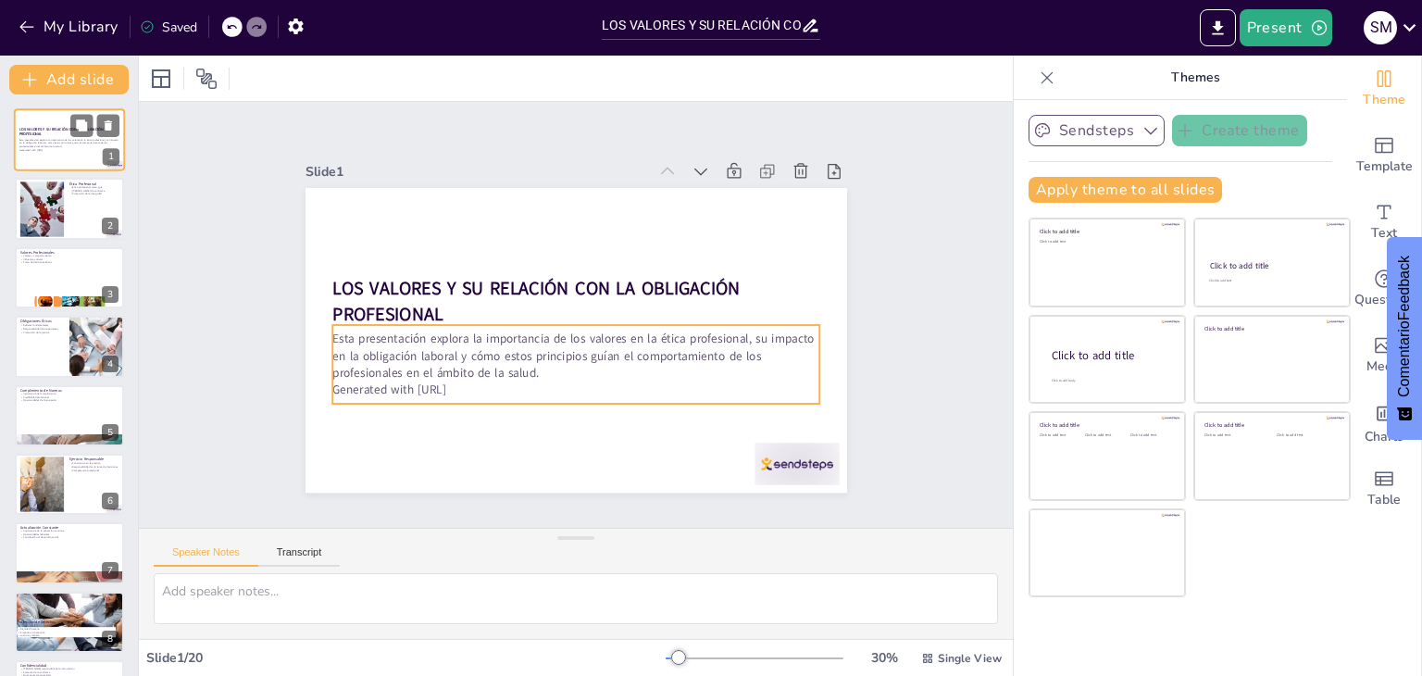
click at [89, 146] on p "Esta presentación explora la importancia de los valores en la ética profesional…" at bounding box center [69, 143] width 100 height 10
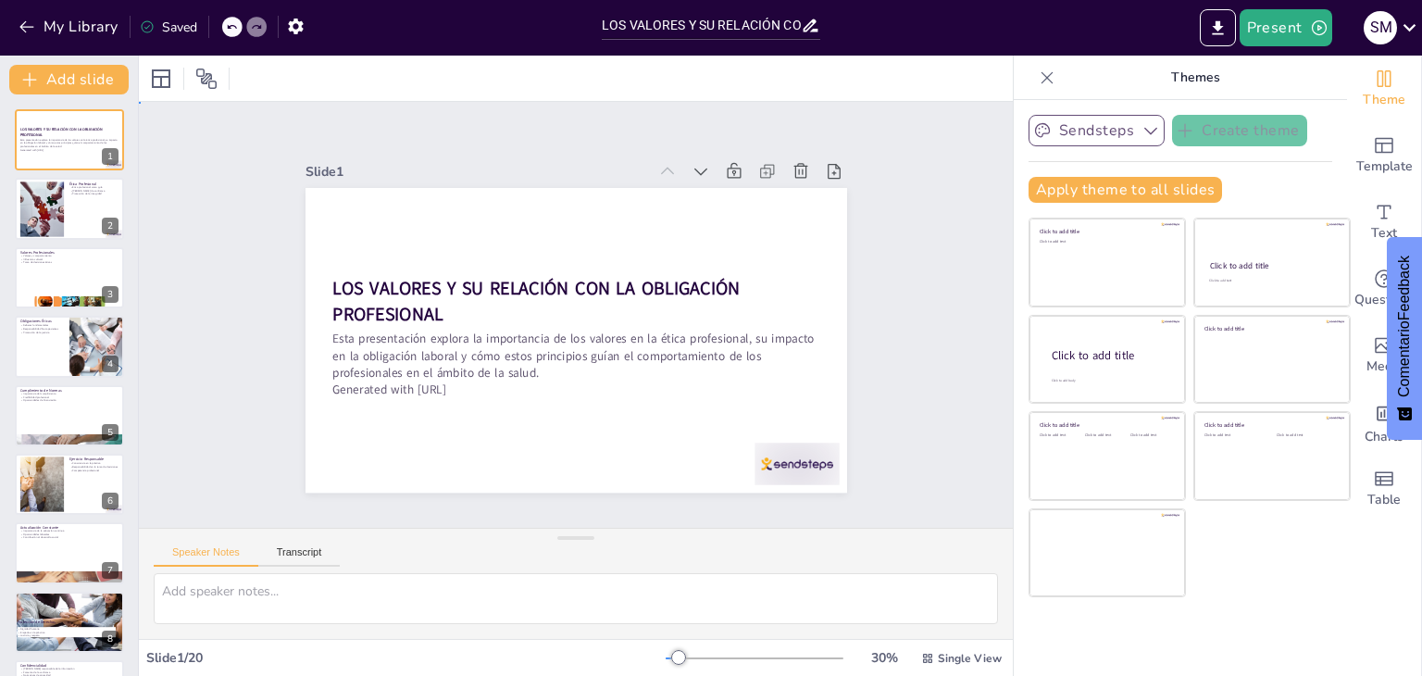
click at [816, 216] on div "Slide 1 LOS VALORES Y SU RELACIÓN CON LA OBLIGACIÓN PROFESIONAL Esta presentaci…" at bounding box center [575, 314] width 482 height 705
click at [1141, 121] on icon "button" at bounding box center [1150, 130] width 19 height 19
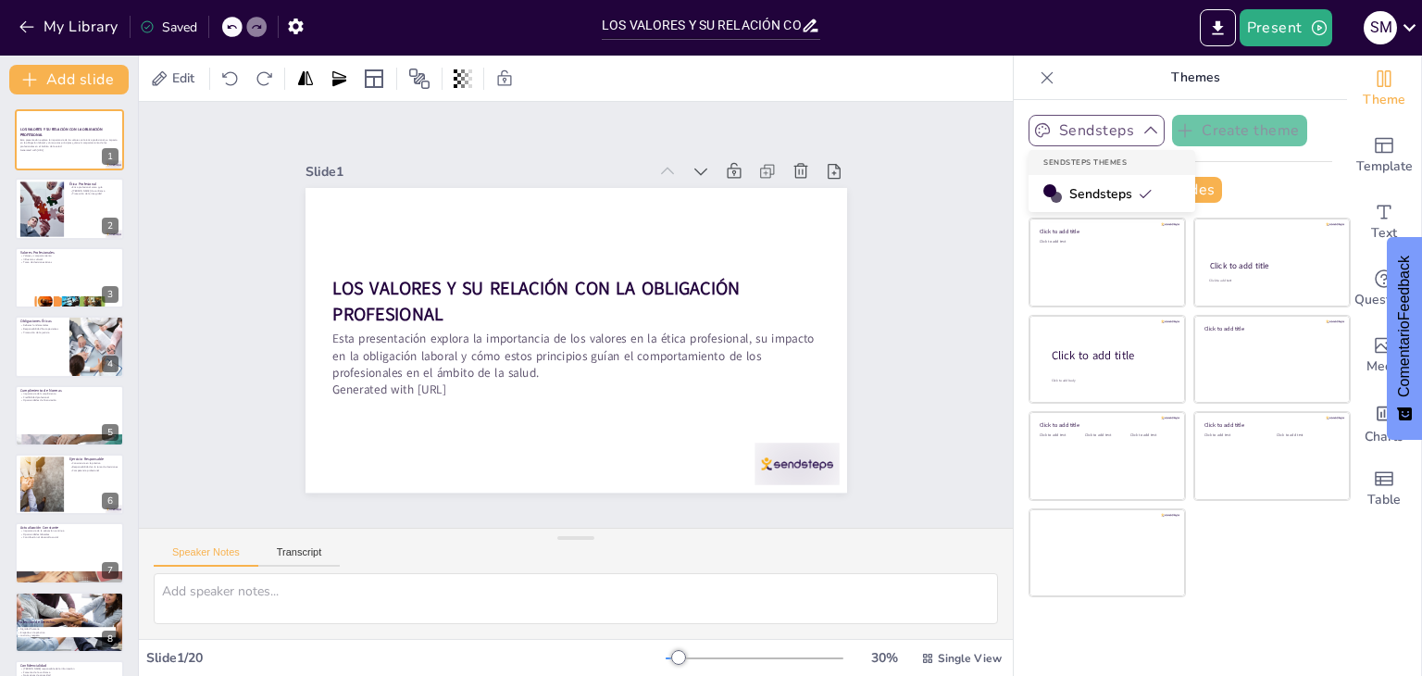
click at [1103, 202] on span "Sendsteps" at bounding box center [1110, 194] width 83 height 18
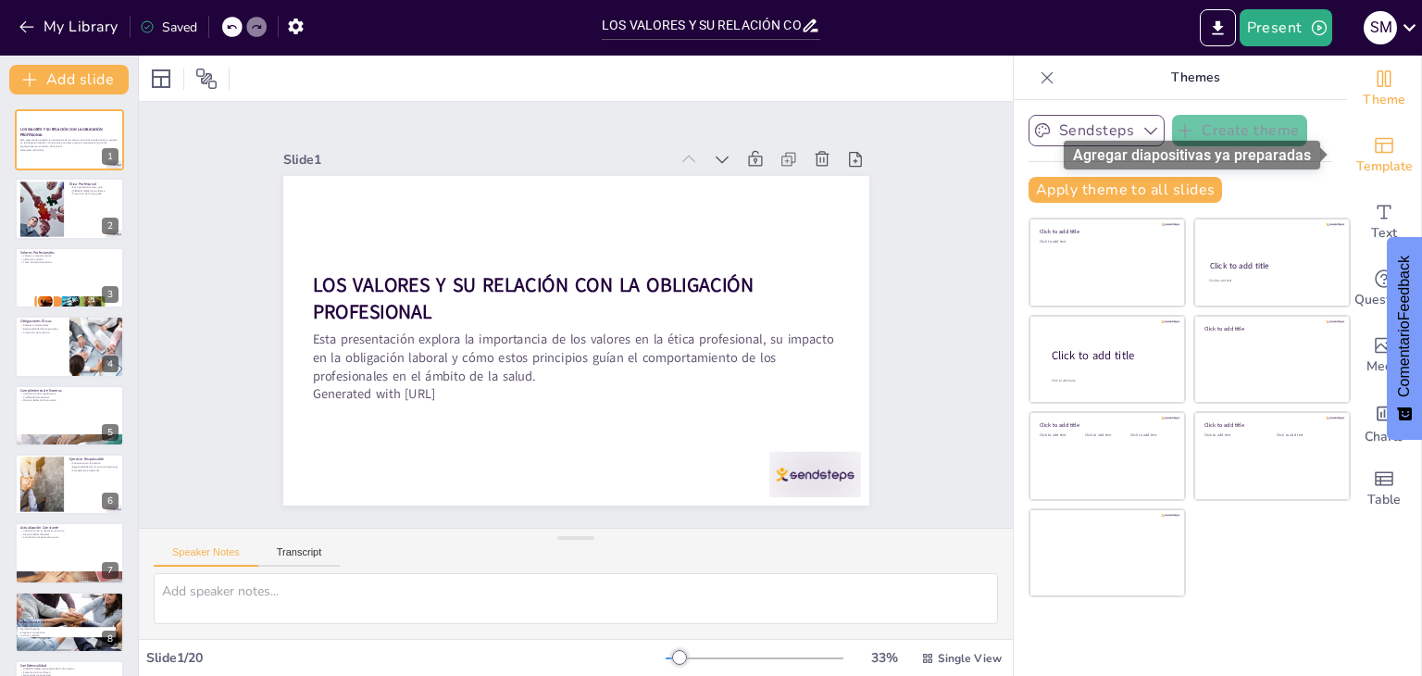
click at [1375, 148] on icon "Add ready made slides" at bounding box center [1384, 145] width 22 height 22
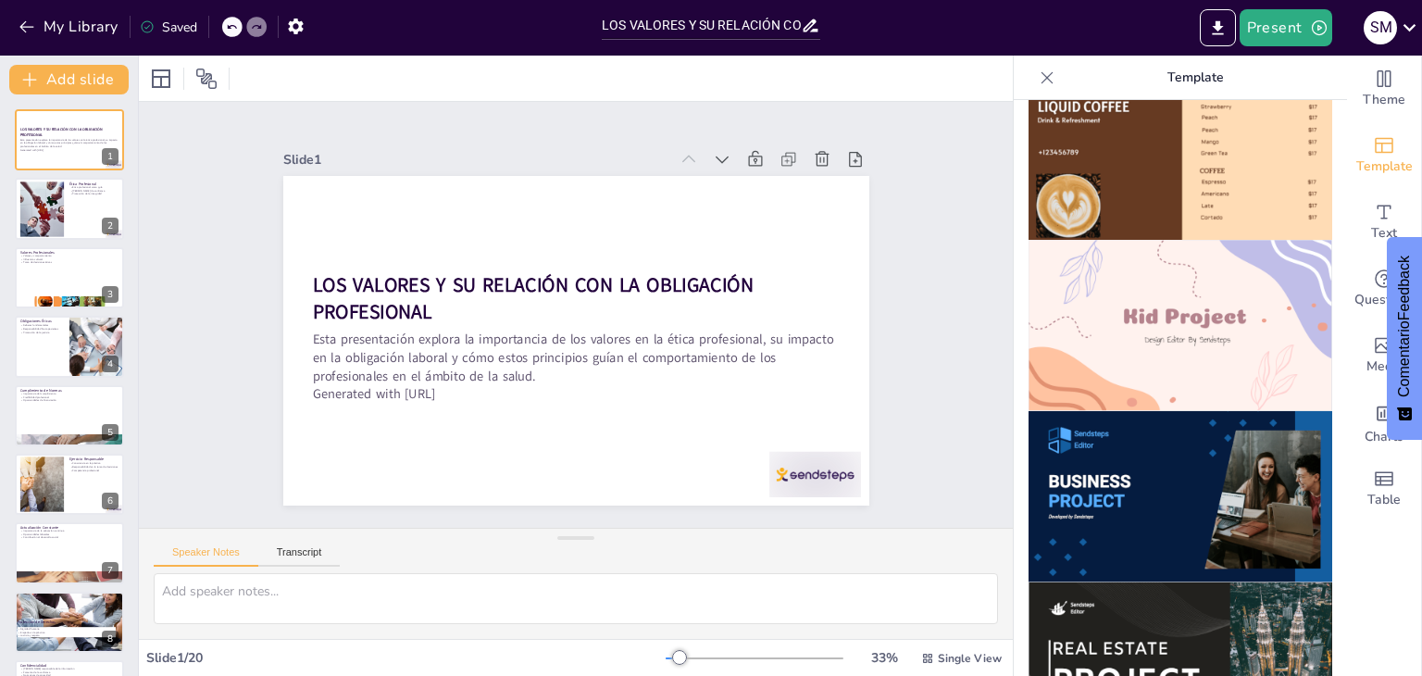
scroll to position [1255, 0]
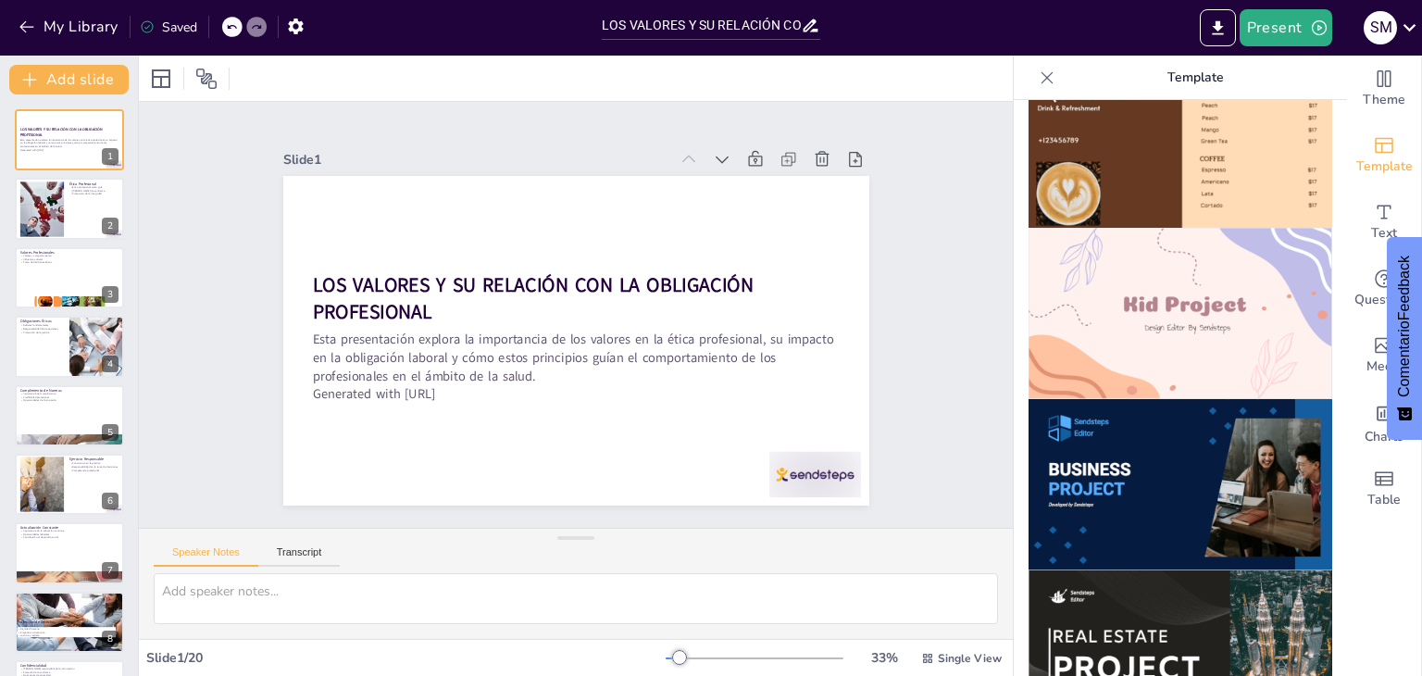
click at [1155, 256] on img at bounding box center [1180, 313] width 304 height 171
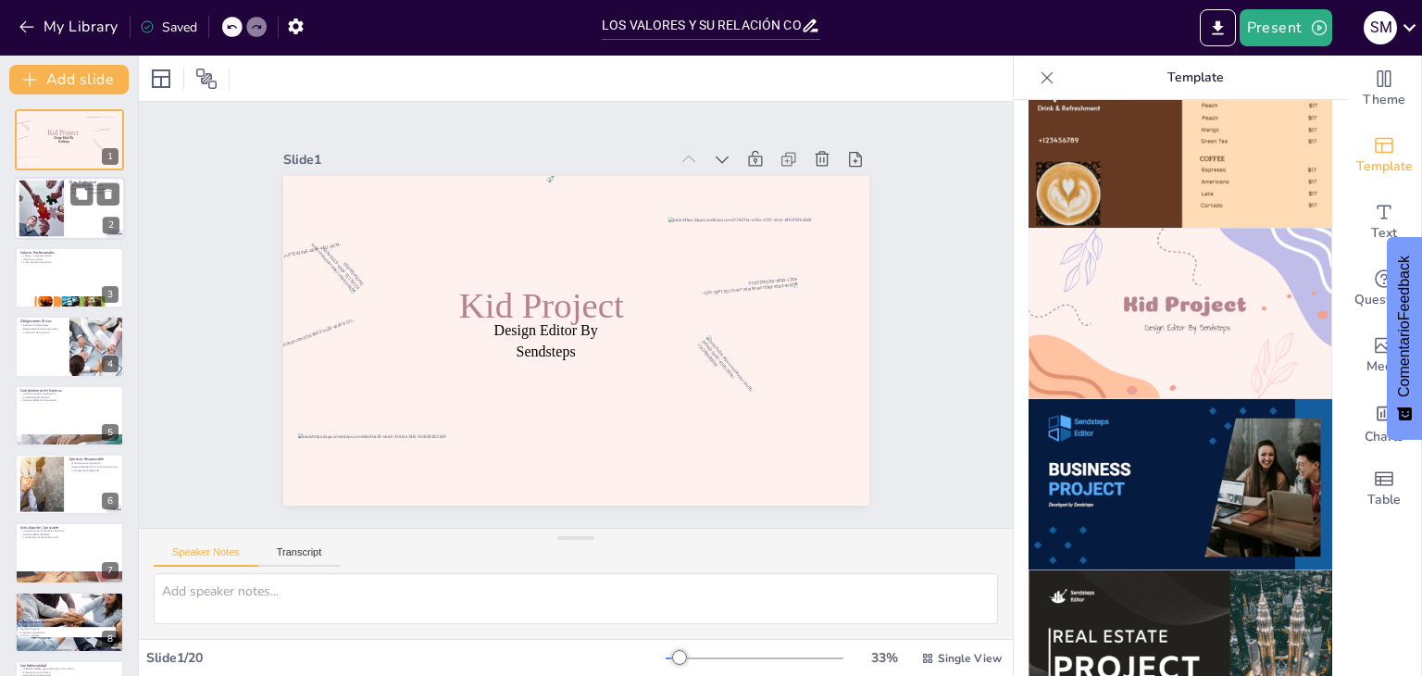
click at [61, 208] on div at bounding box center [41, 208] width 84 height 56
type textarea "La ética profesional actúa como un faro que guía las decisiones y acciones de l…"
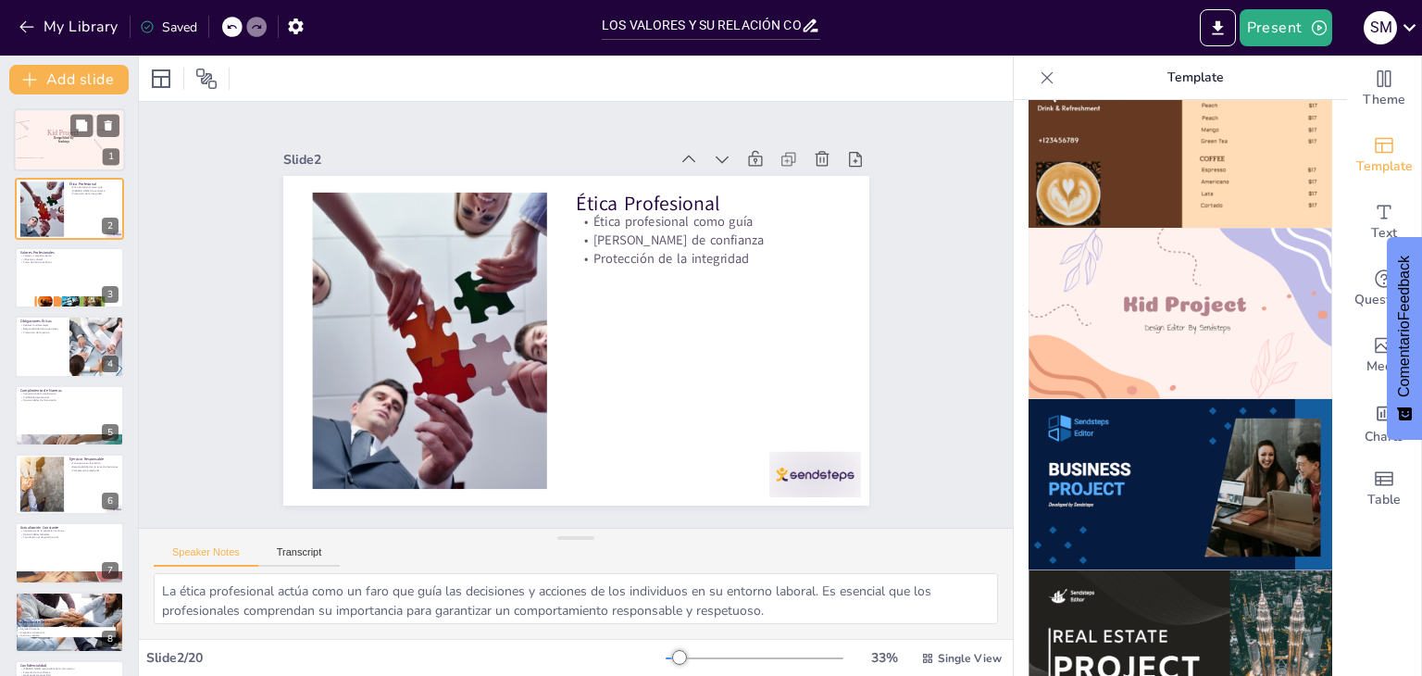
click at [72, 149] on div at bounding box center [69, 139] width 111 height 63
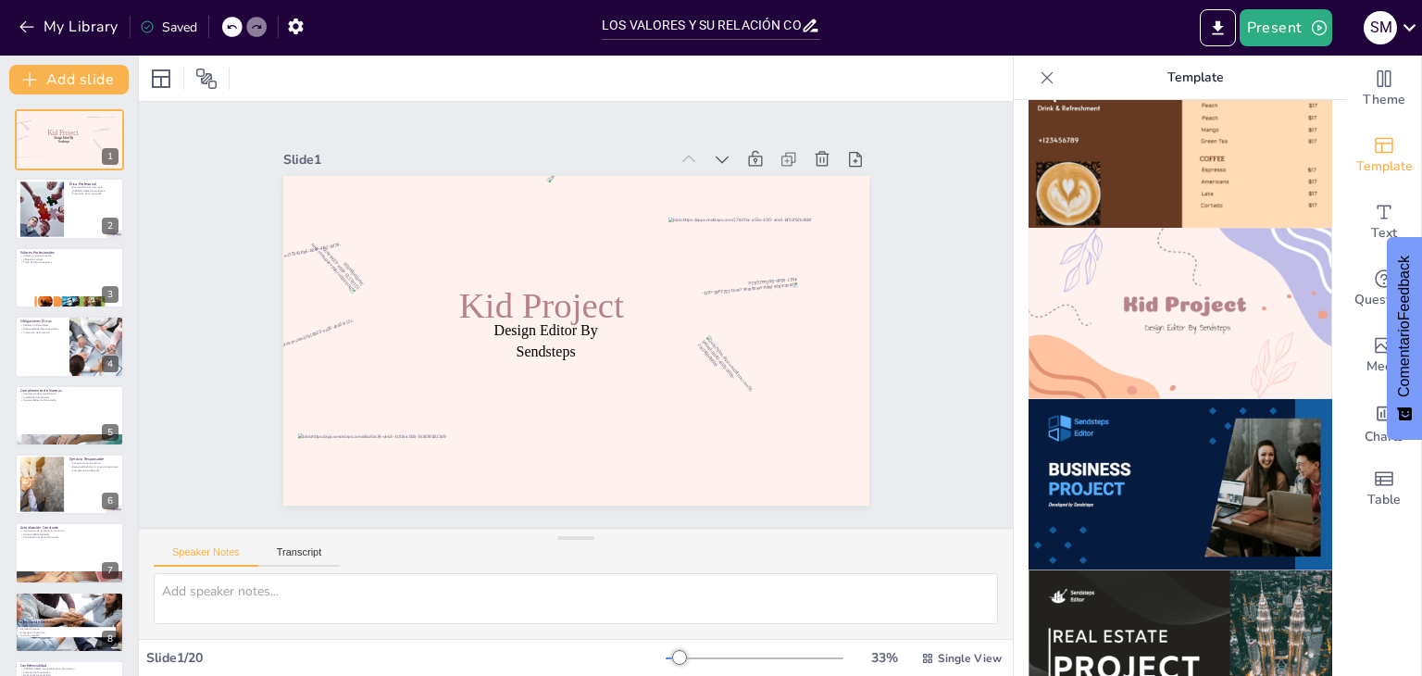
click at [226, 29] on div at bounding box center [232, 27] width 20 height 20
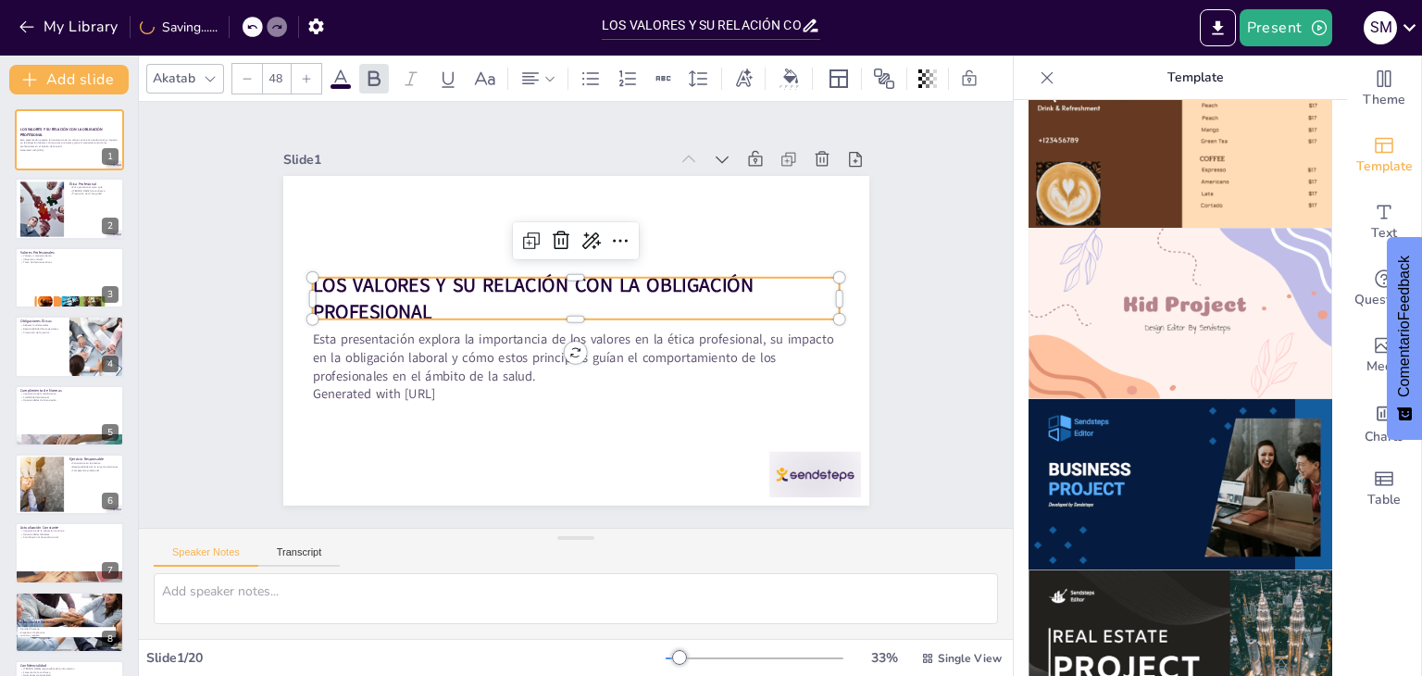
click at [485, 303] on strong "LOS VALORES Y SU RELACIÓN CON LA OBLIGACIÓN PROFESIONAL" at bounding box center [625, 289] width 280 height 389
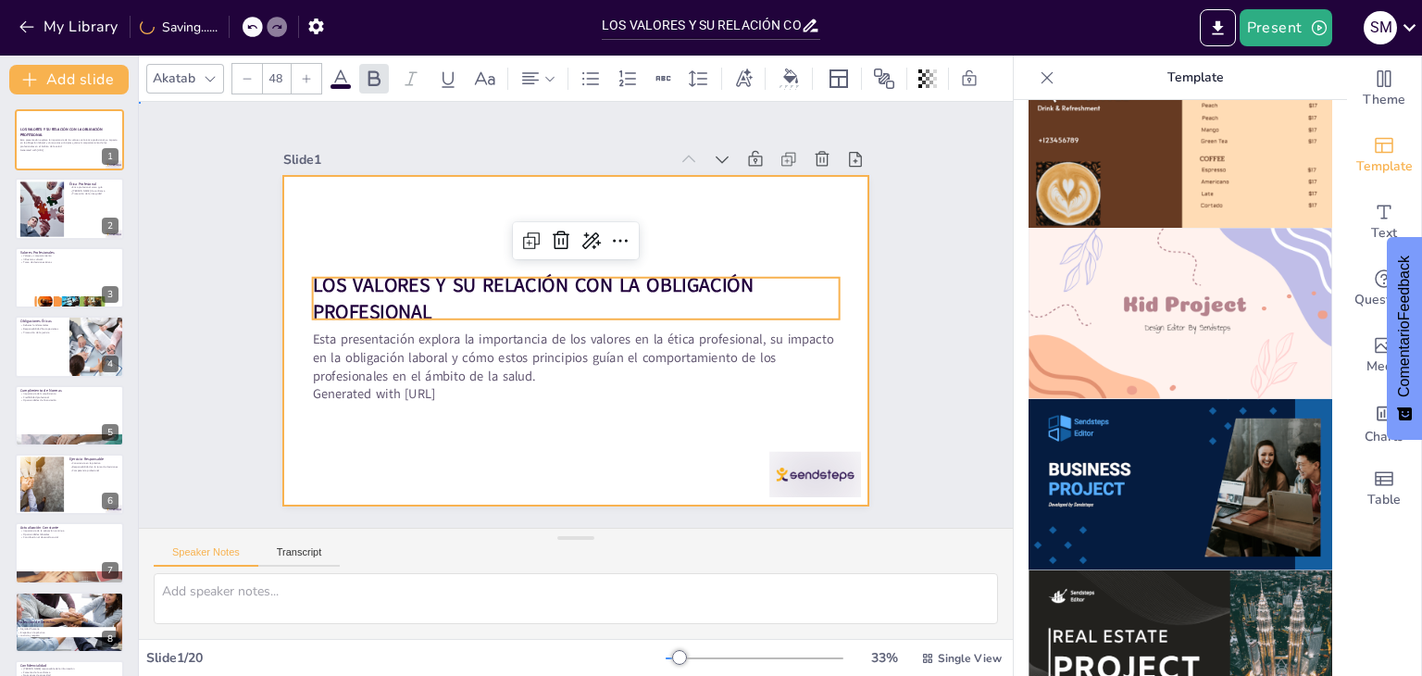
click at [541, 412] on div at bounding box center [552, 325] width 540 height 669
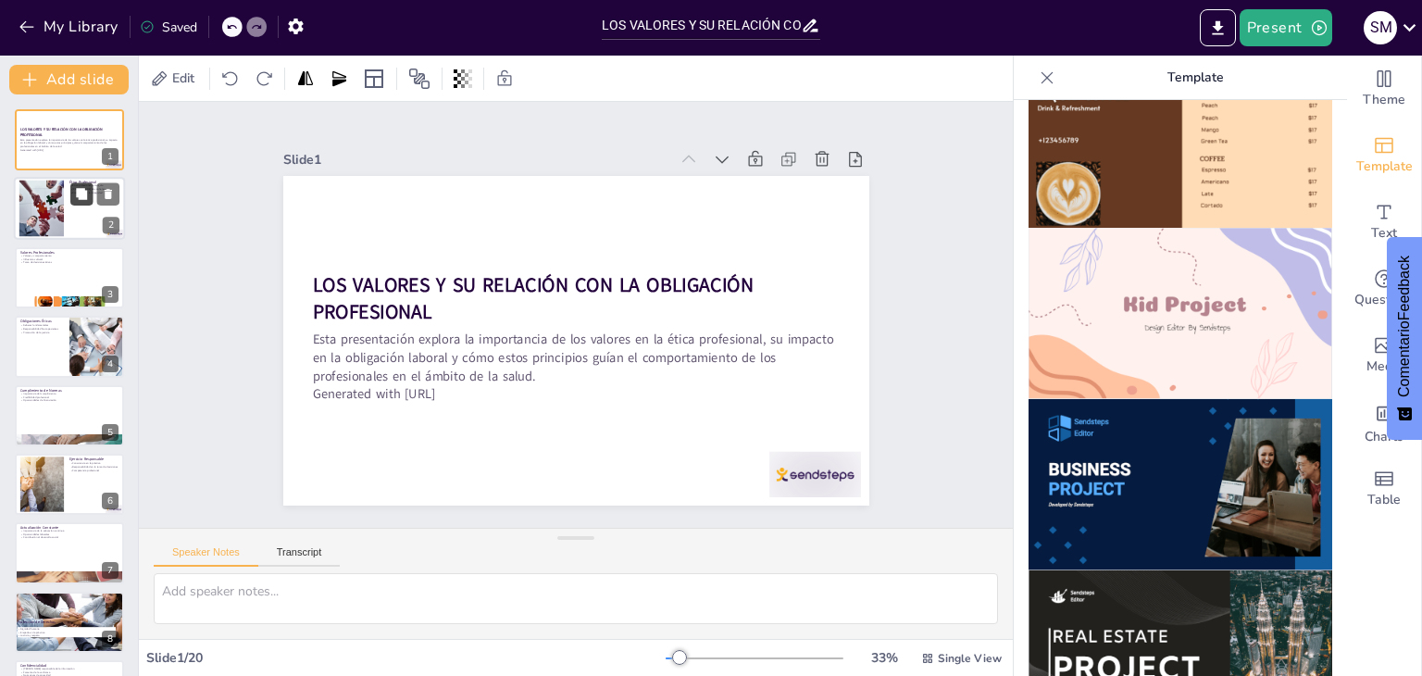
click at [85, 193] on icon at bounding box center [81, 194] width 11 height 11
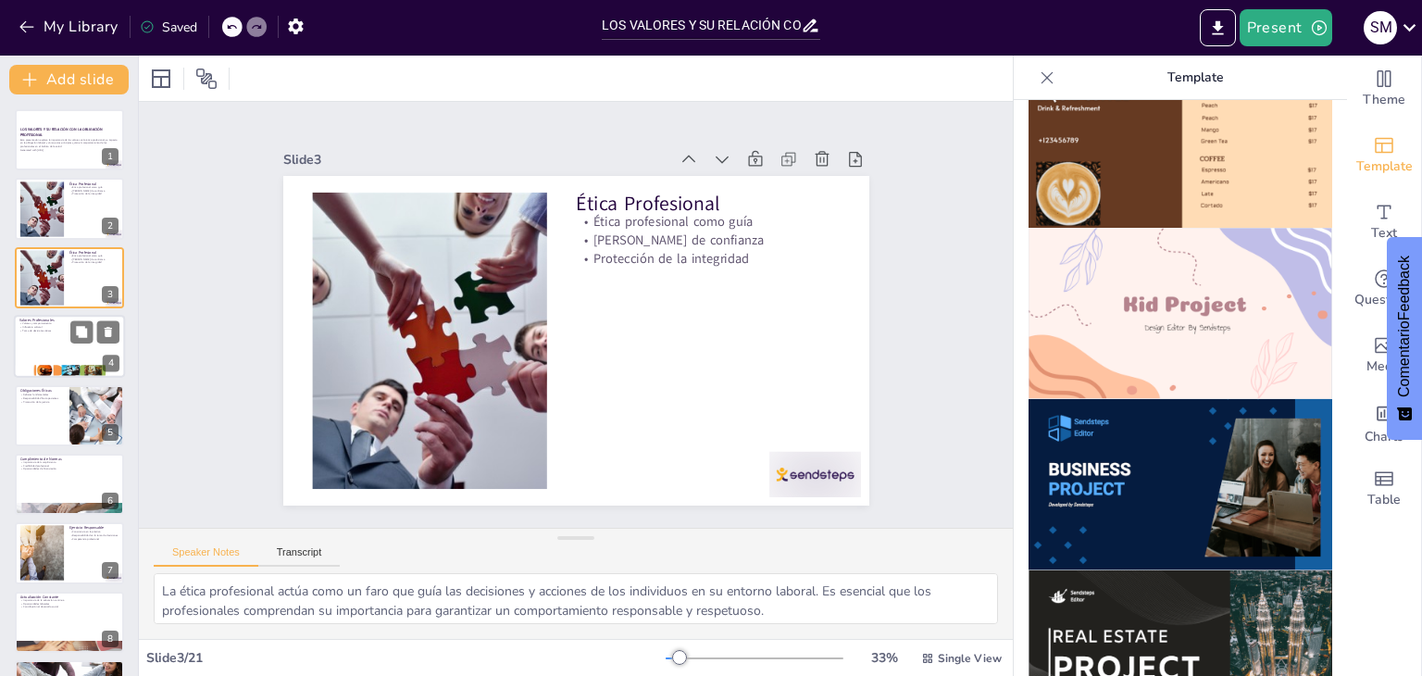
click at [41, 331] on div at bounding box center [69, 346] width 111 height 63
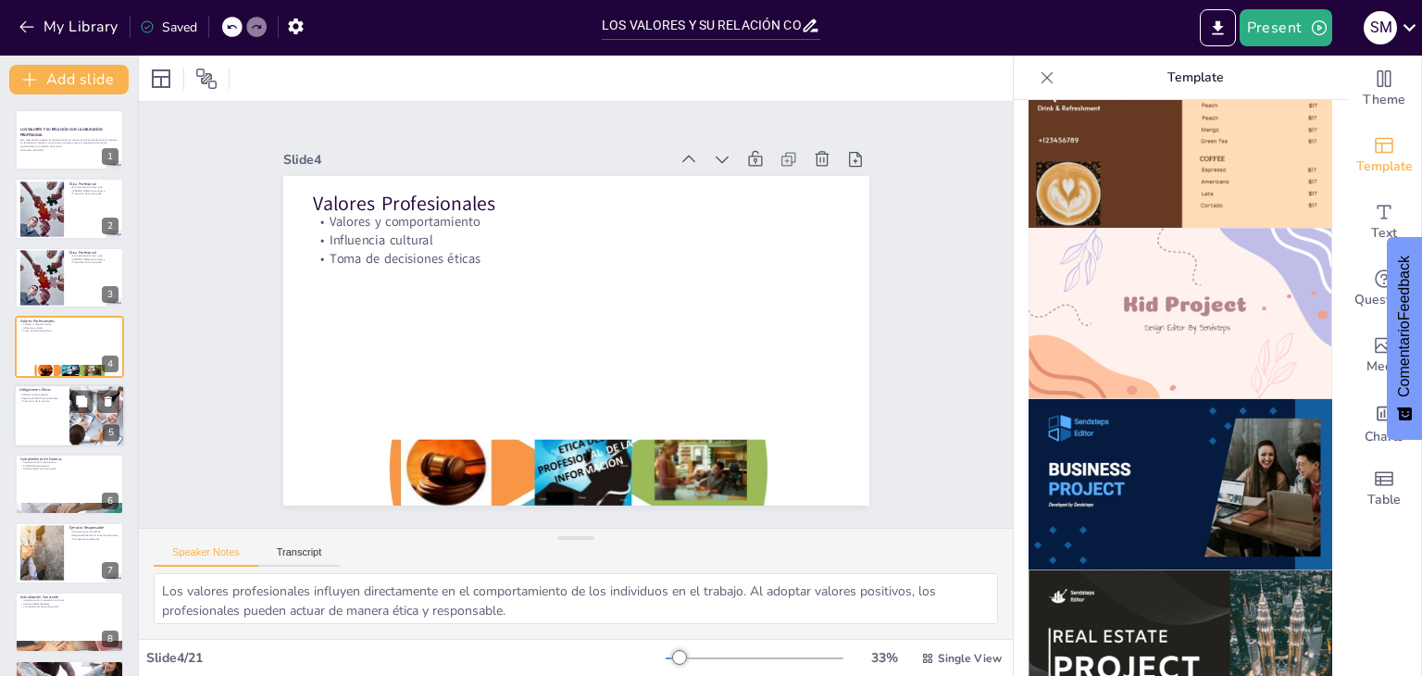
click at [51, 416] on div at bounding box center [69, 415] width 111 height 63
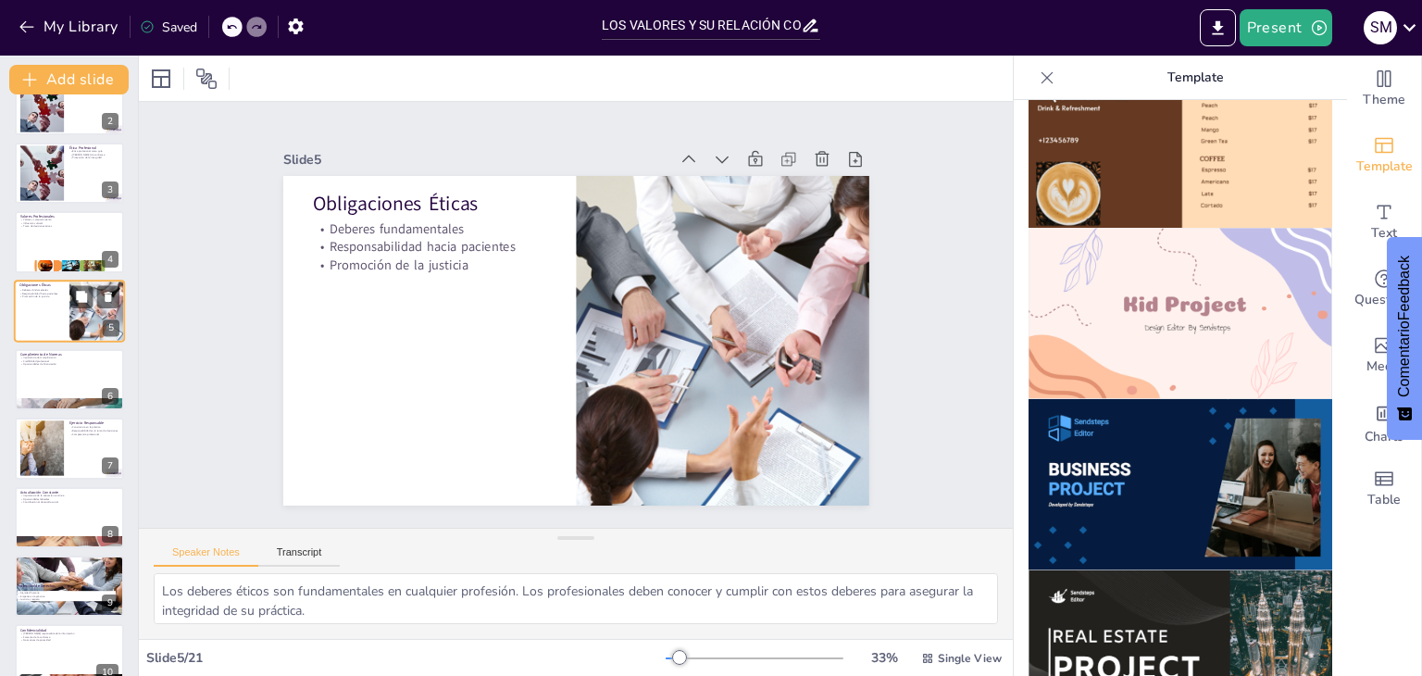
scroll to position [106, 0]
click at [60, 368] on div at bounding box center [69, 377] width 111 height 63
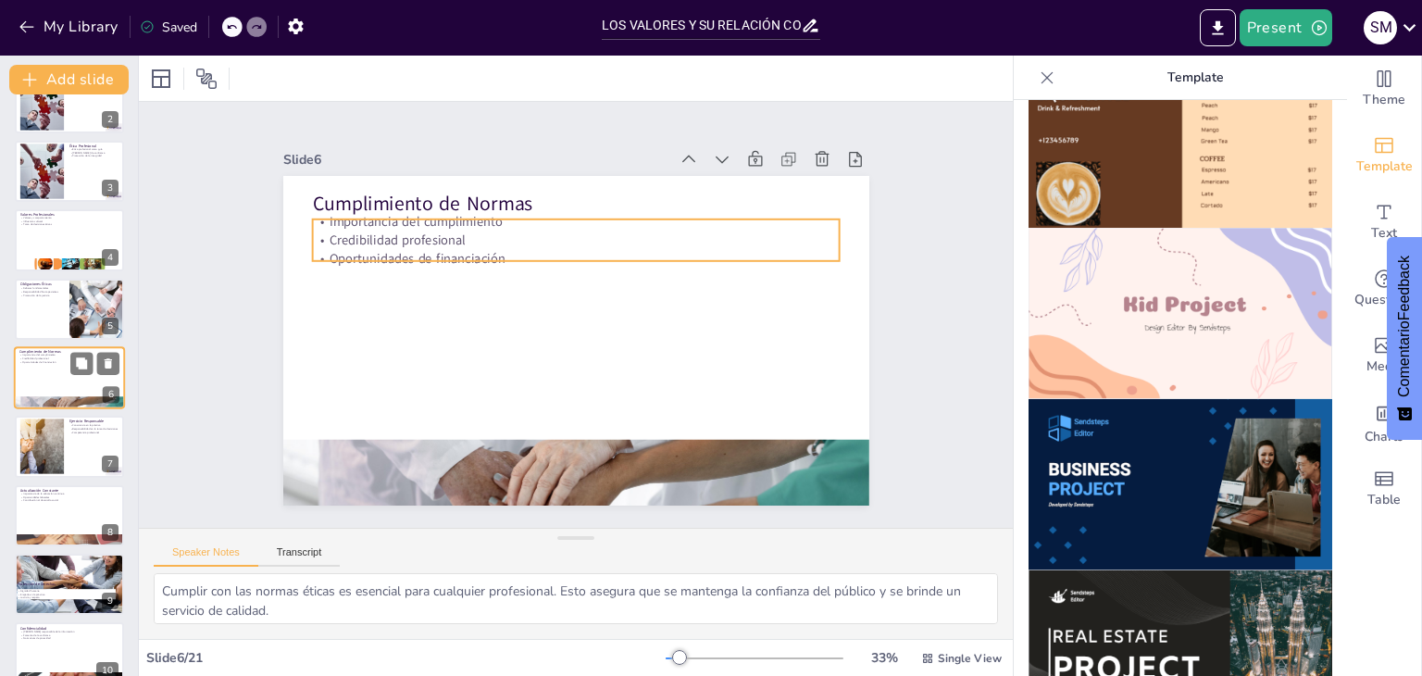
scroll to position [99, 0]
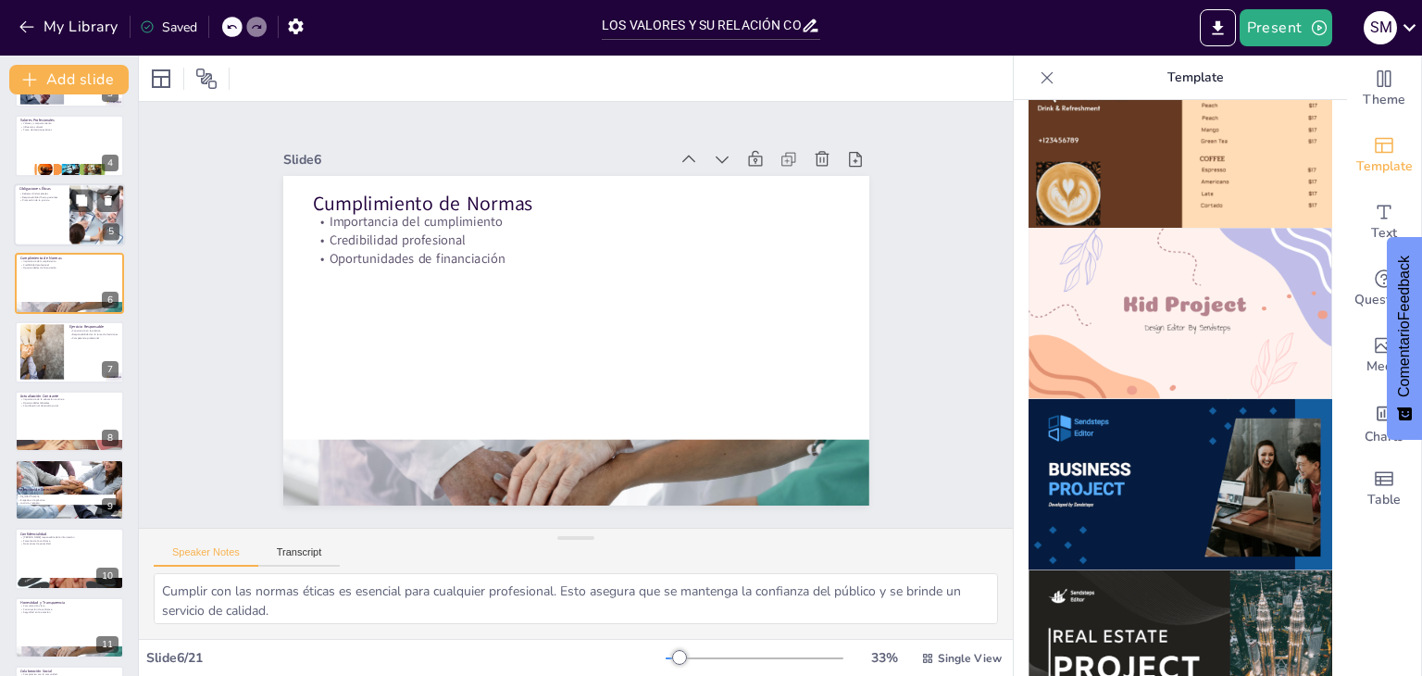
click at [62, 345] on div at bounding box center [41, 353] width 89 height 56
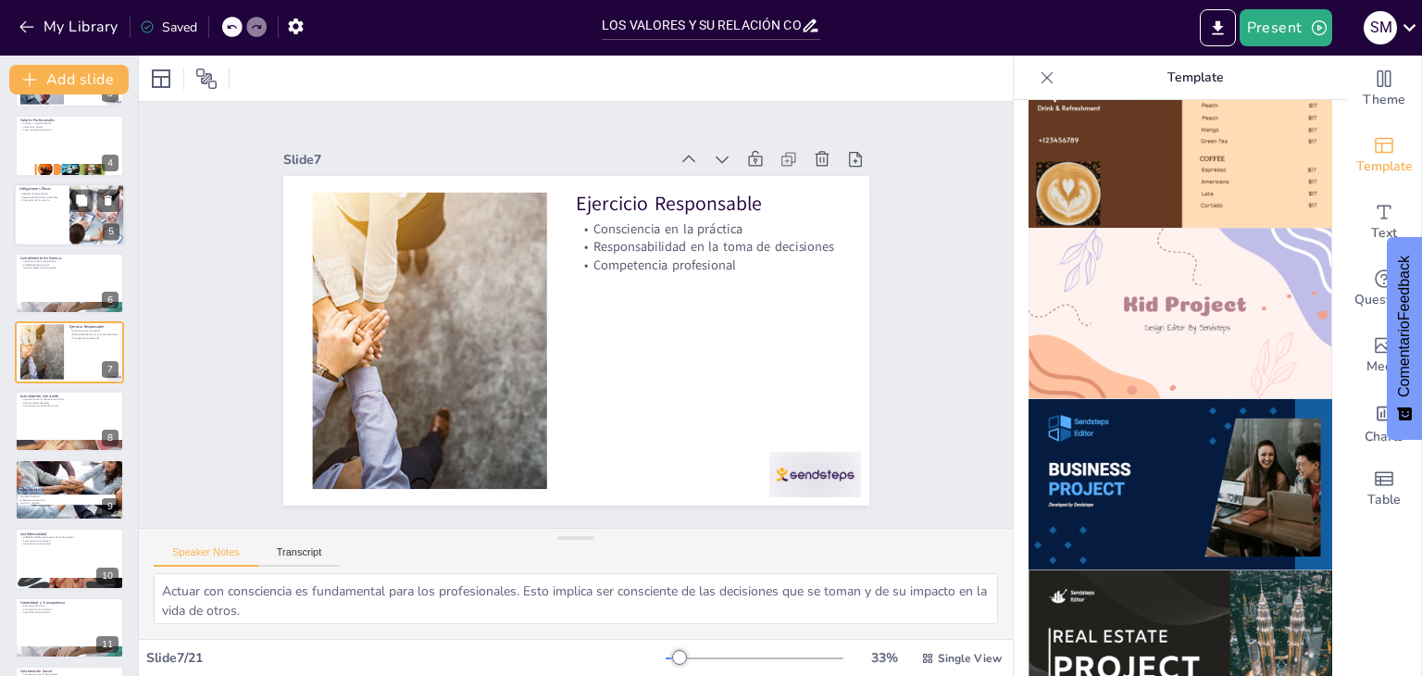
scroll to position [168, 0]
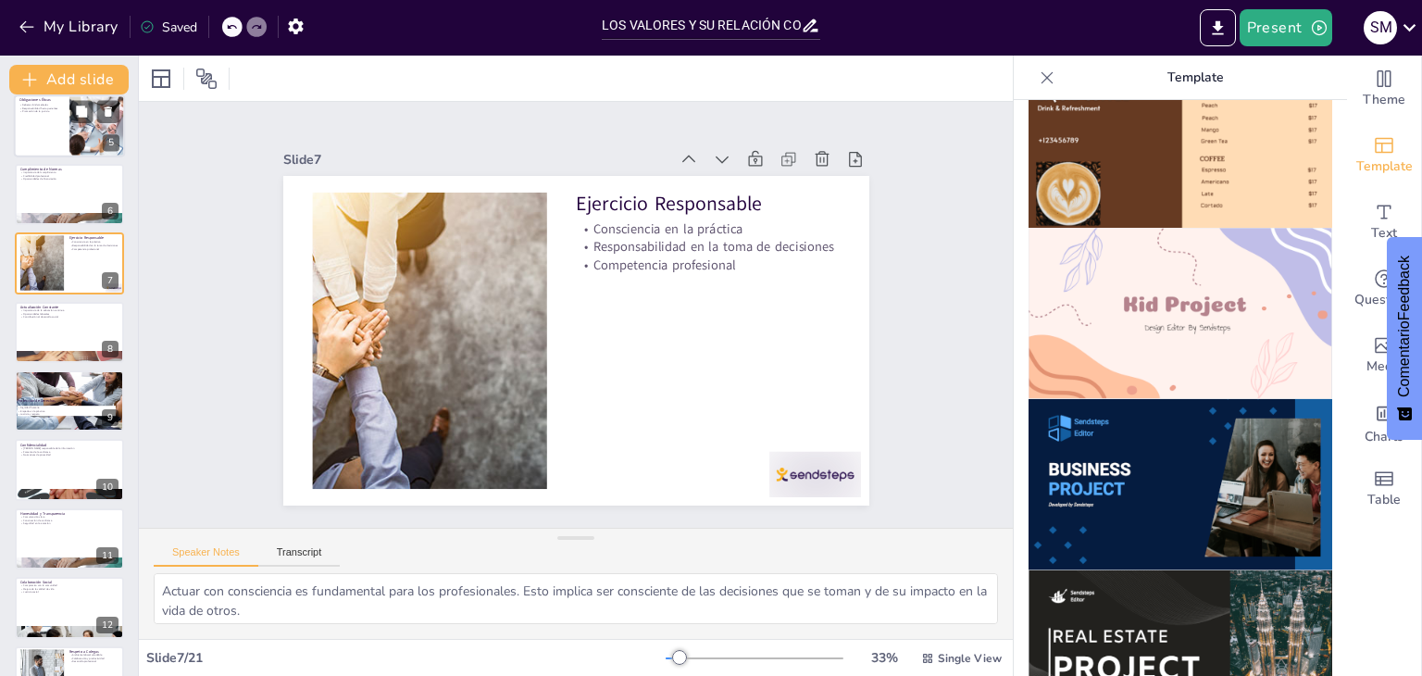
click at [62, 345] on div at bounding box center [69, 332] width 109 height 61
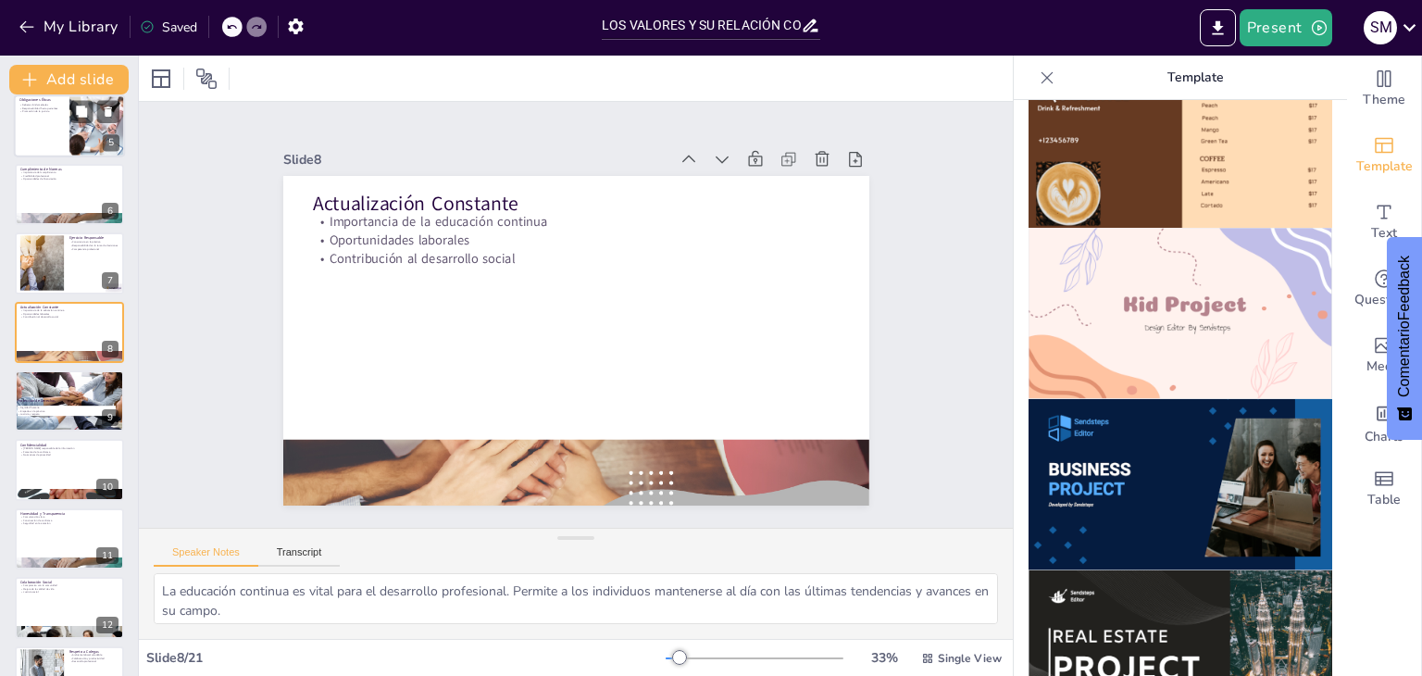
scroll to position [237, 0]
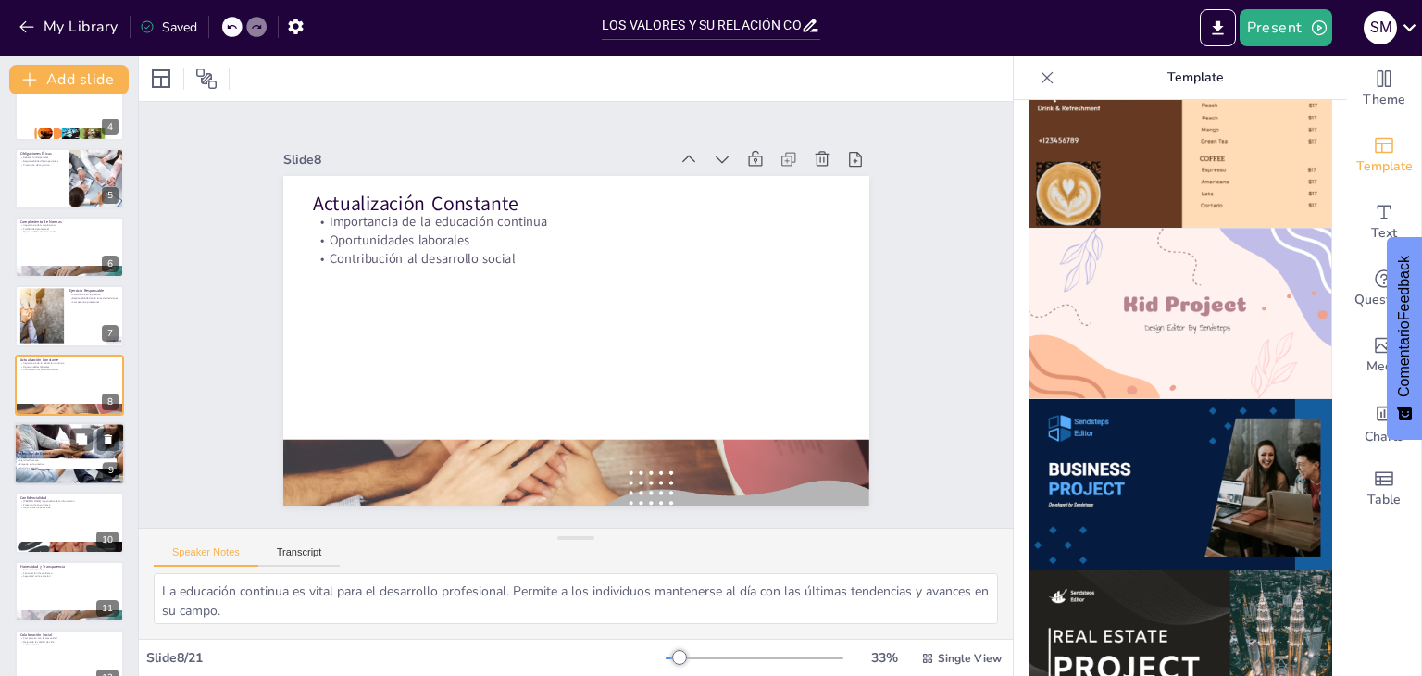
click at [70, 439] on div at bounding box center [94, 439] width 49 height 22
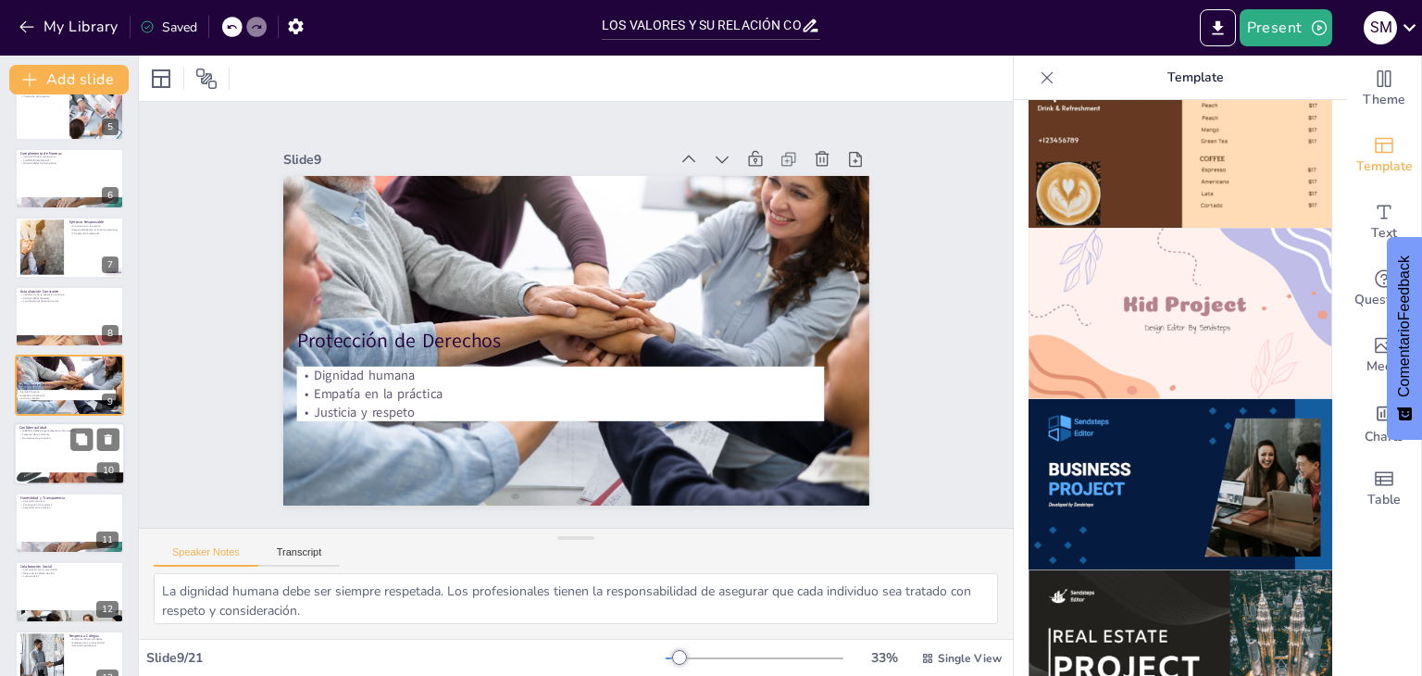
click at [52, 453] on div at bounding box center [69, 454] width 111 height 63
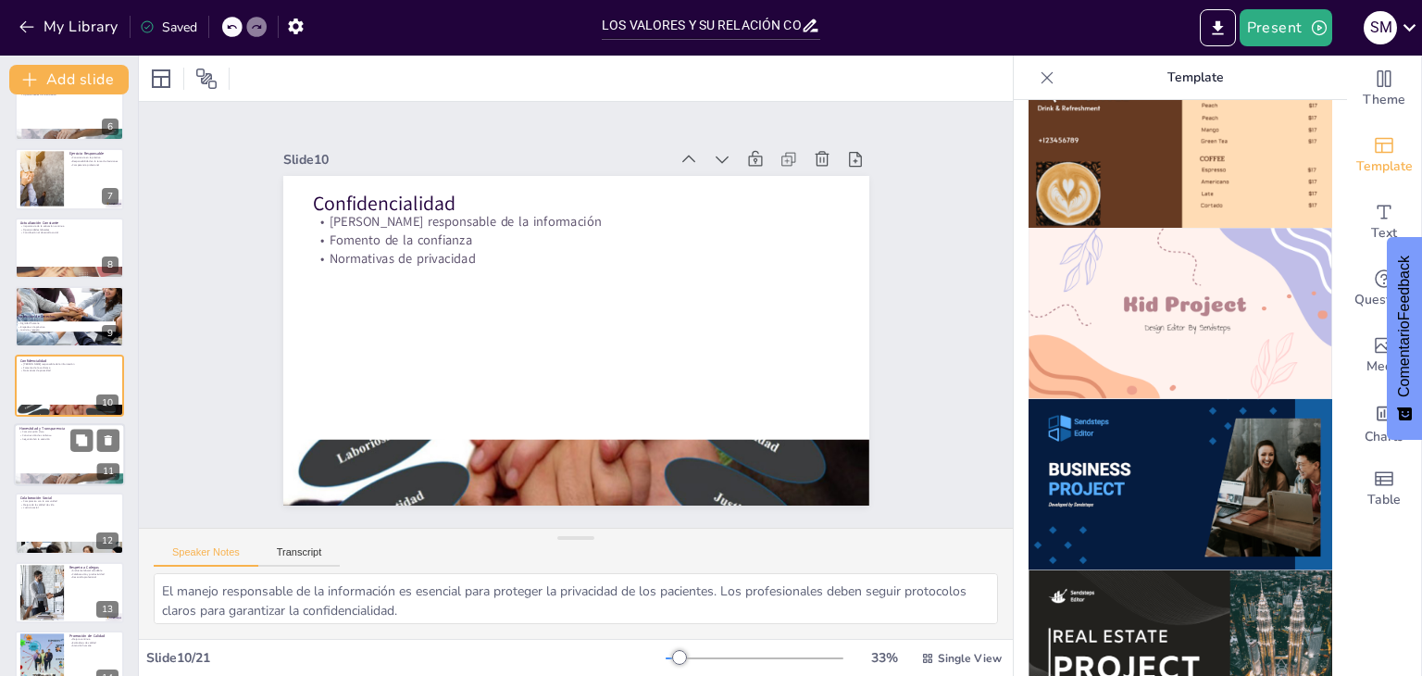
click at [51, 459] on div at bounding box center [69, 454] width 111 height 63
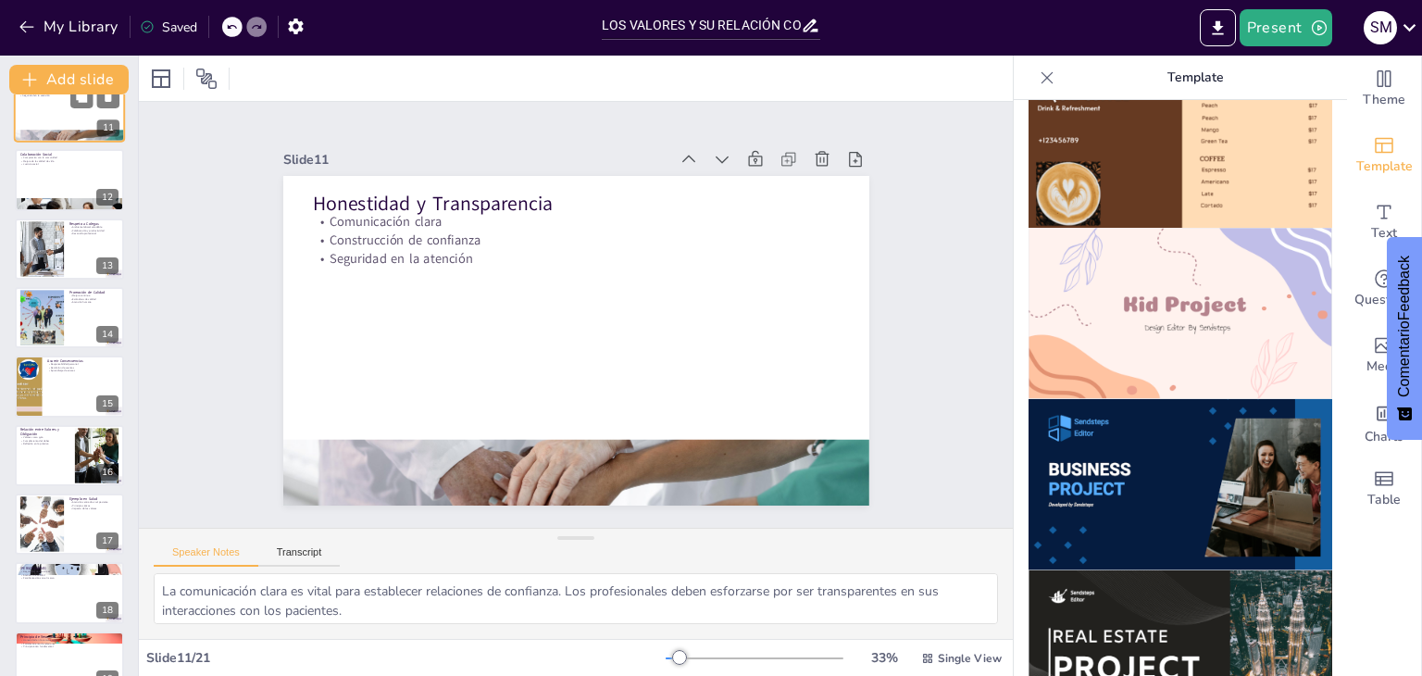
scroll to position [718, 0]
click at [51, 192] on div at bounding box center [69, 178] width 111 height 63
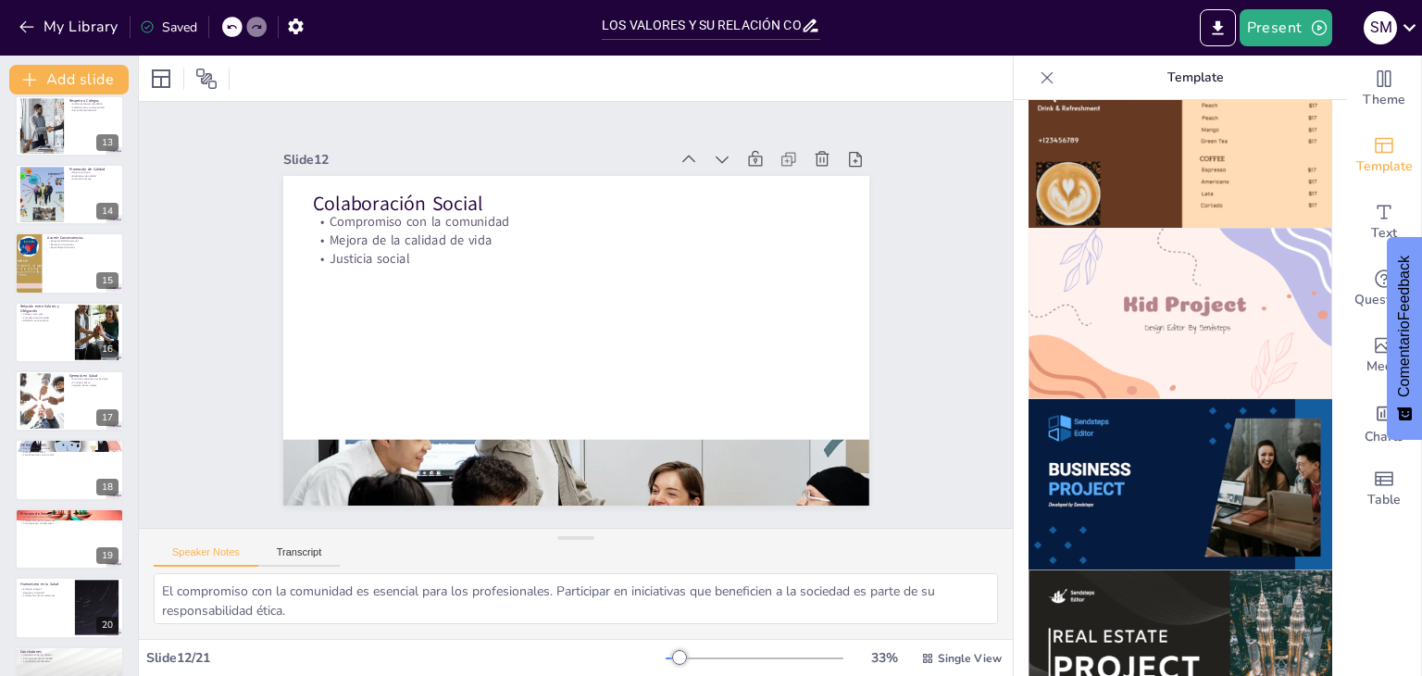
scroll to position [845, 0]
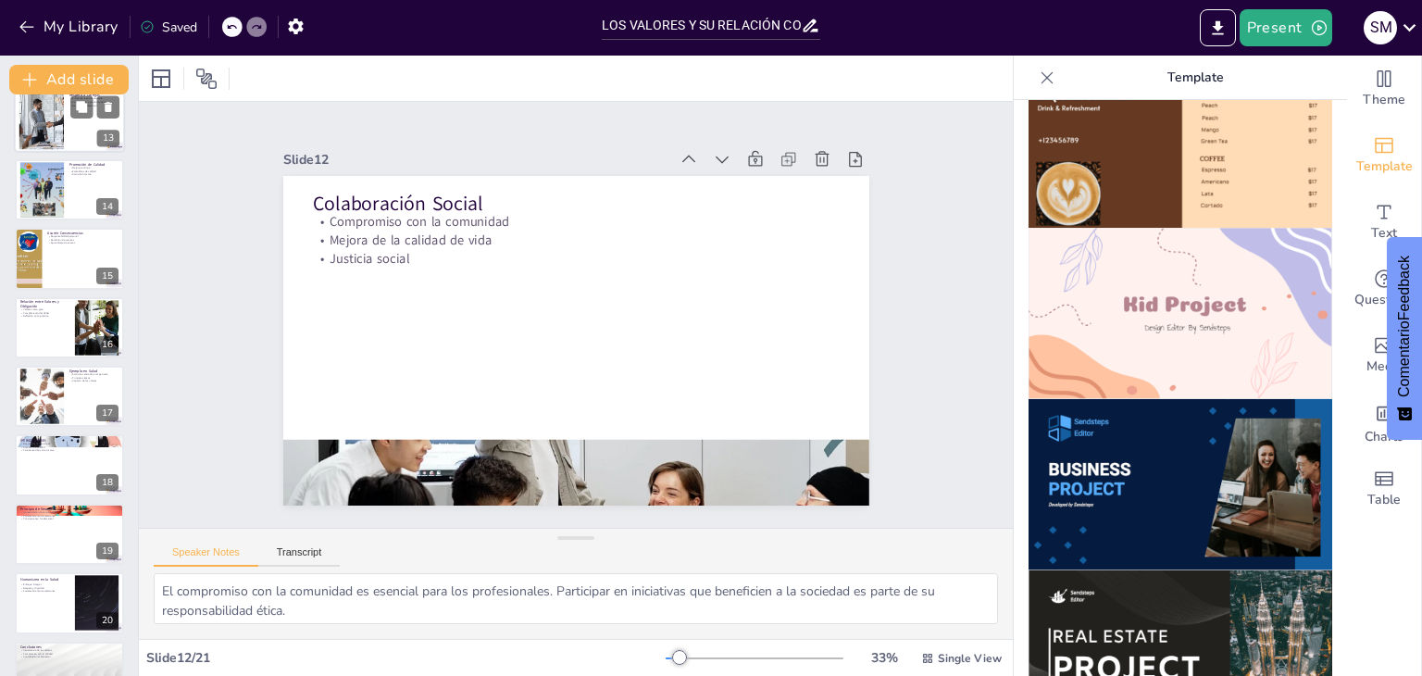
click at [59, 125] on div at bounding box center [41, 121] width 110 height 56
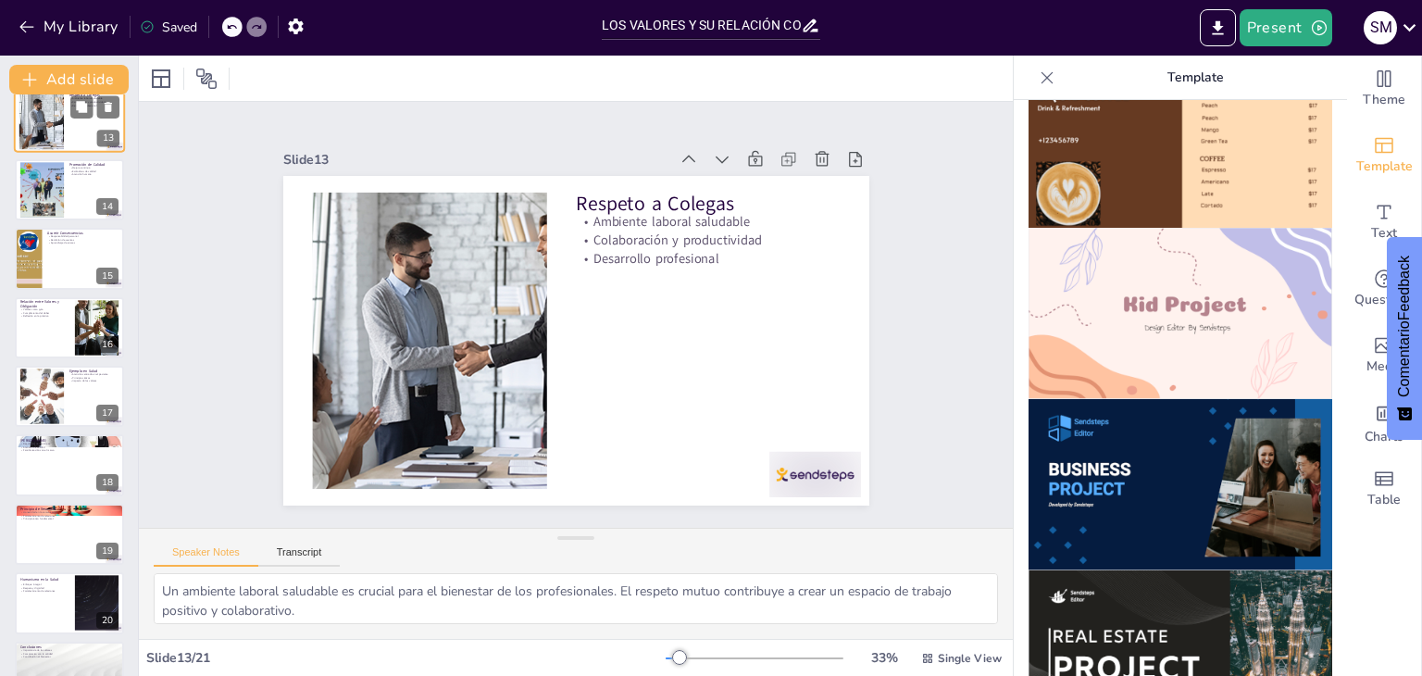
scroll to position [581, 0]
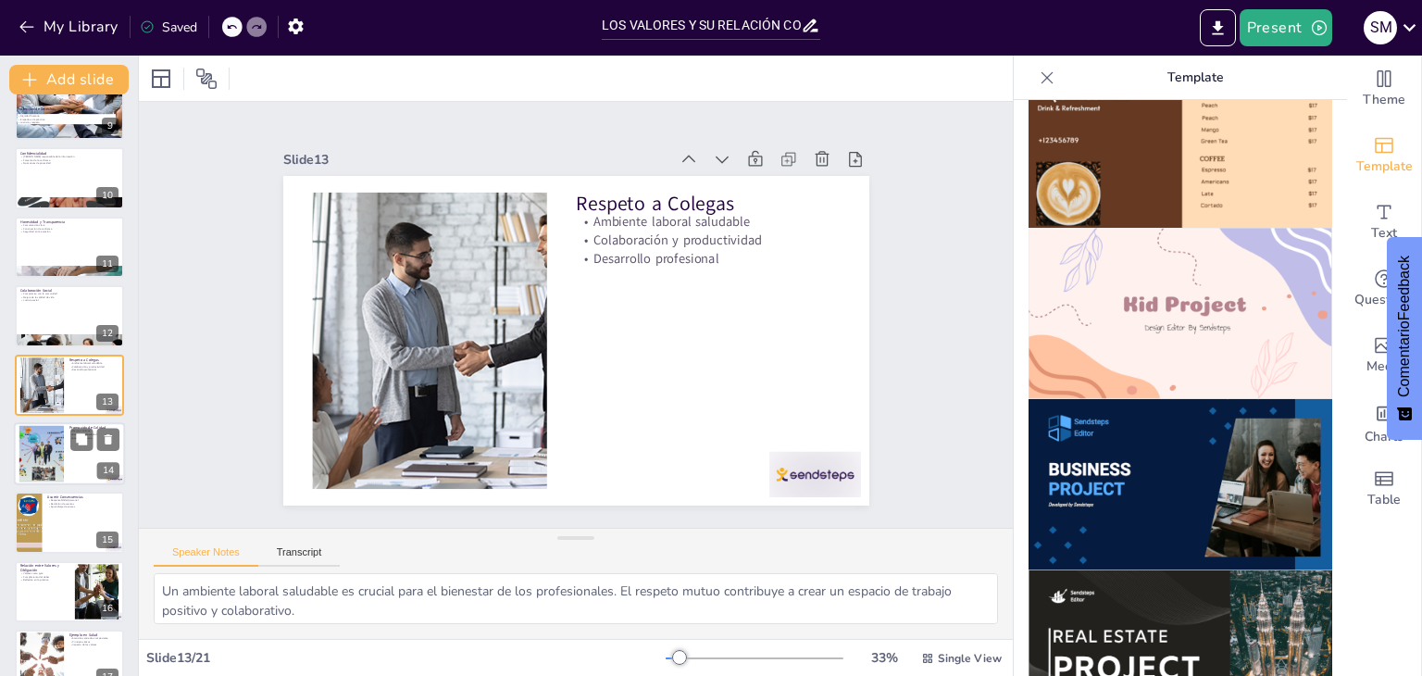
click at [50, 454] on div at bounding box center [42, 454] width 76 height 56
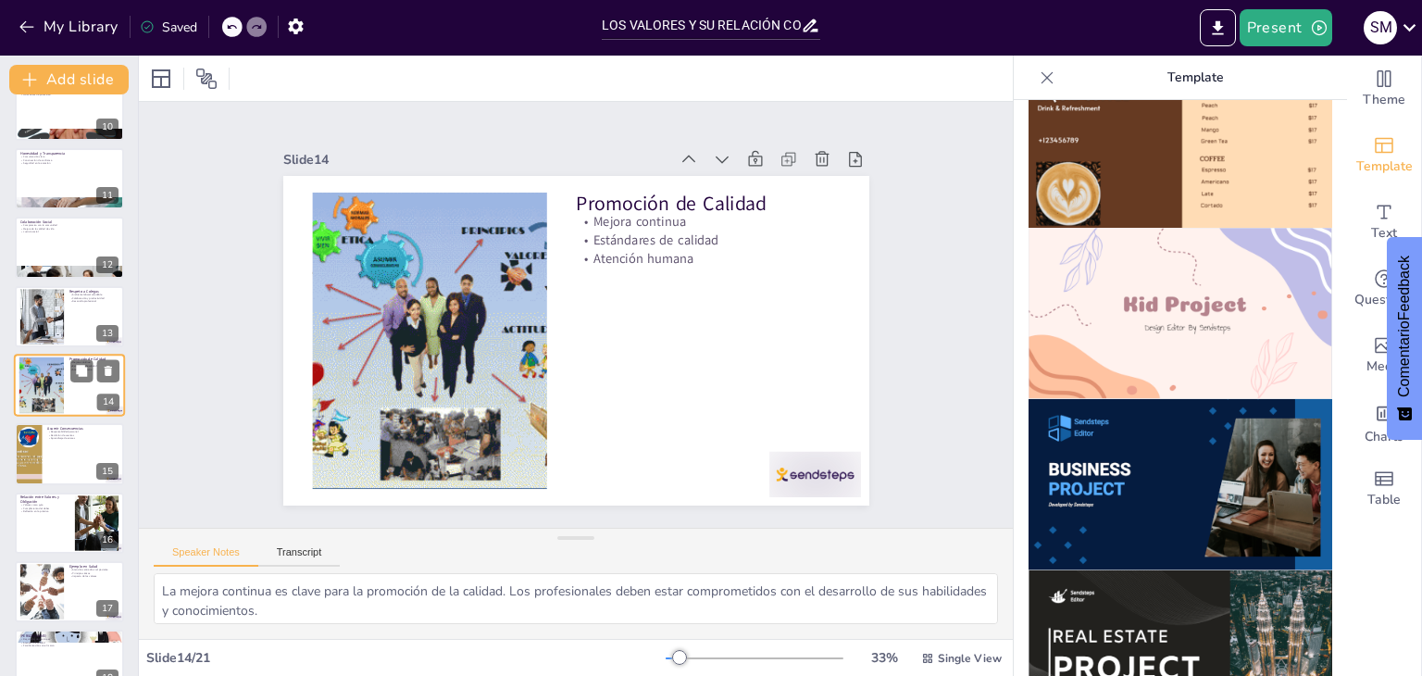
click at [50, 454] on div at bounding box center [69, 453] width 109 height 61
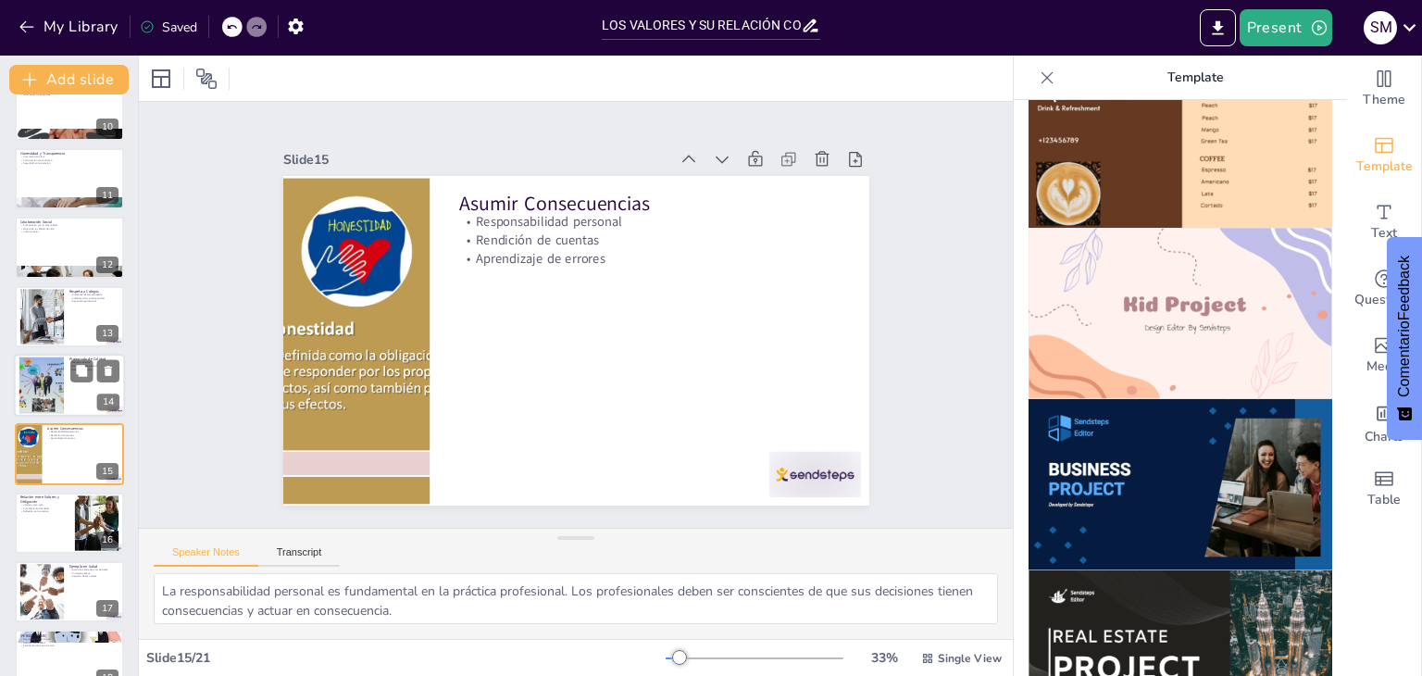
scroll to position [718, 0]
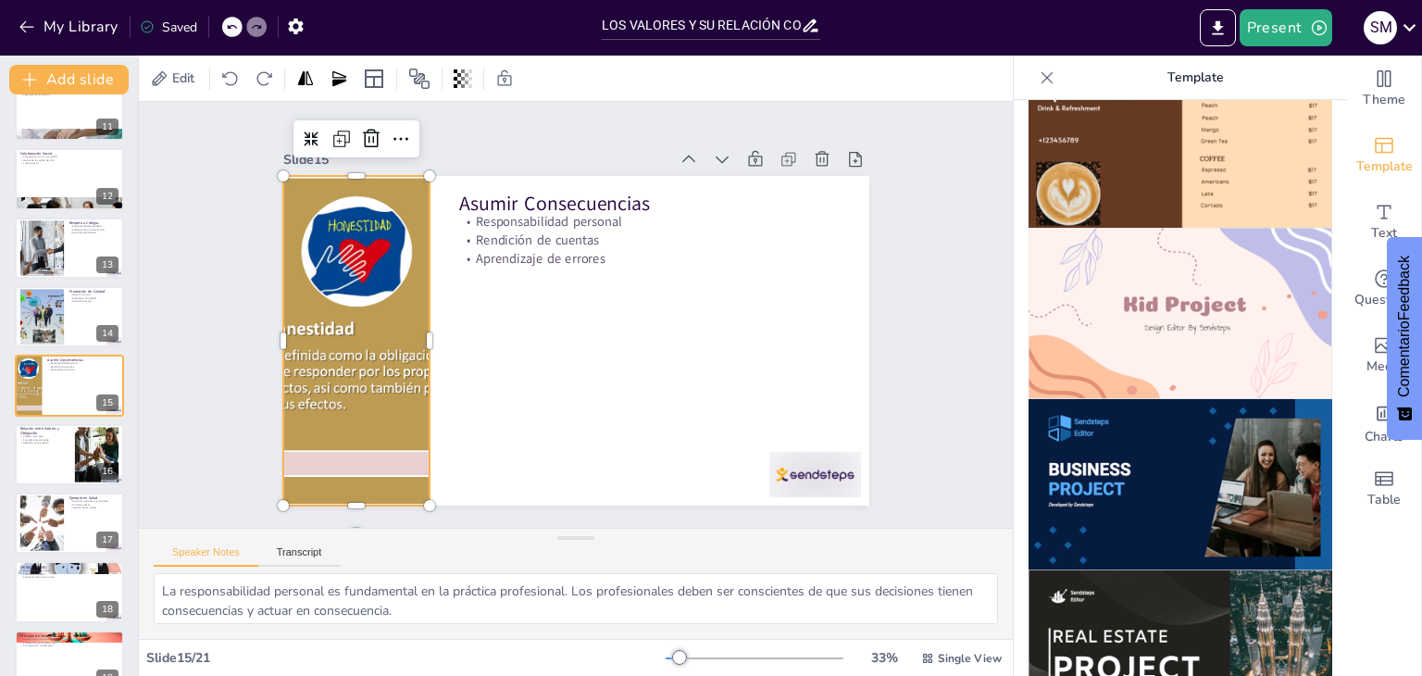
click at [367, 408] on div at bounding box center [595, 95] width 457 height 702
click at [367, 366] on div at bounding box center [595, 95] width 457 height 702
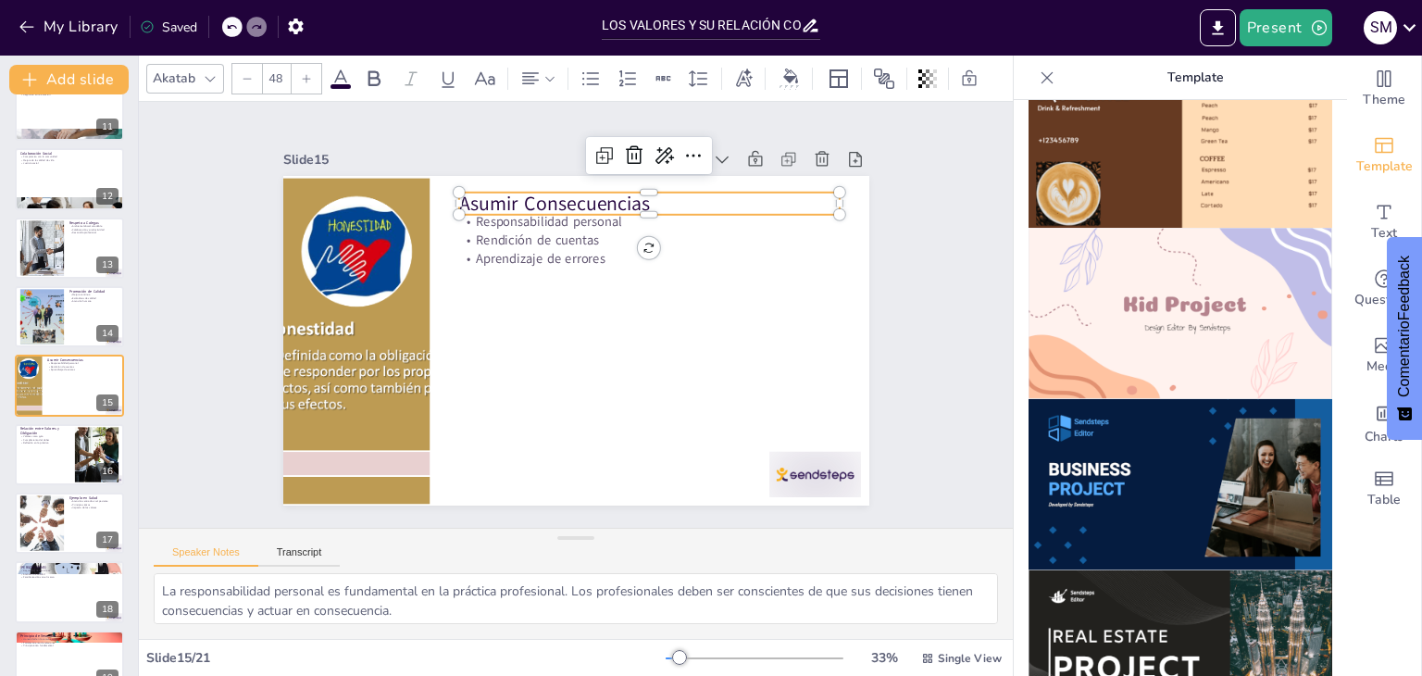
click at [536, 309] on p "Asumir Consecuencias" at bounding box center [596, 446] width 302 height 275
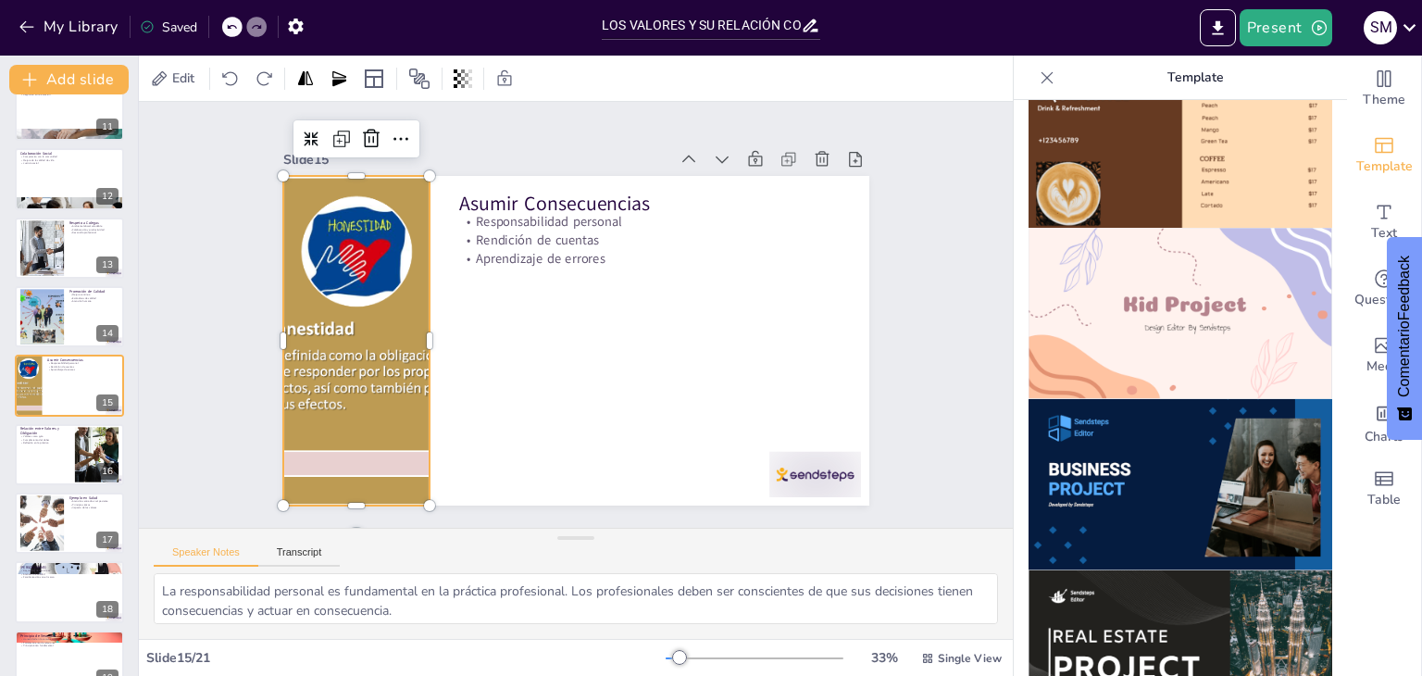
click at [360, 330] on div at bounding box center [683, 121] width 647 height 717
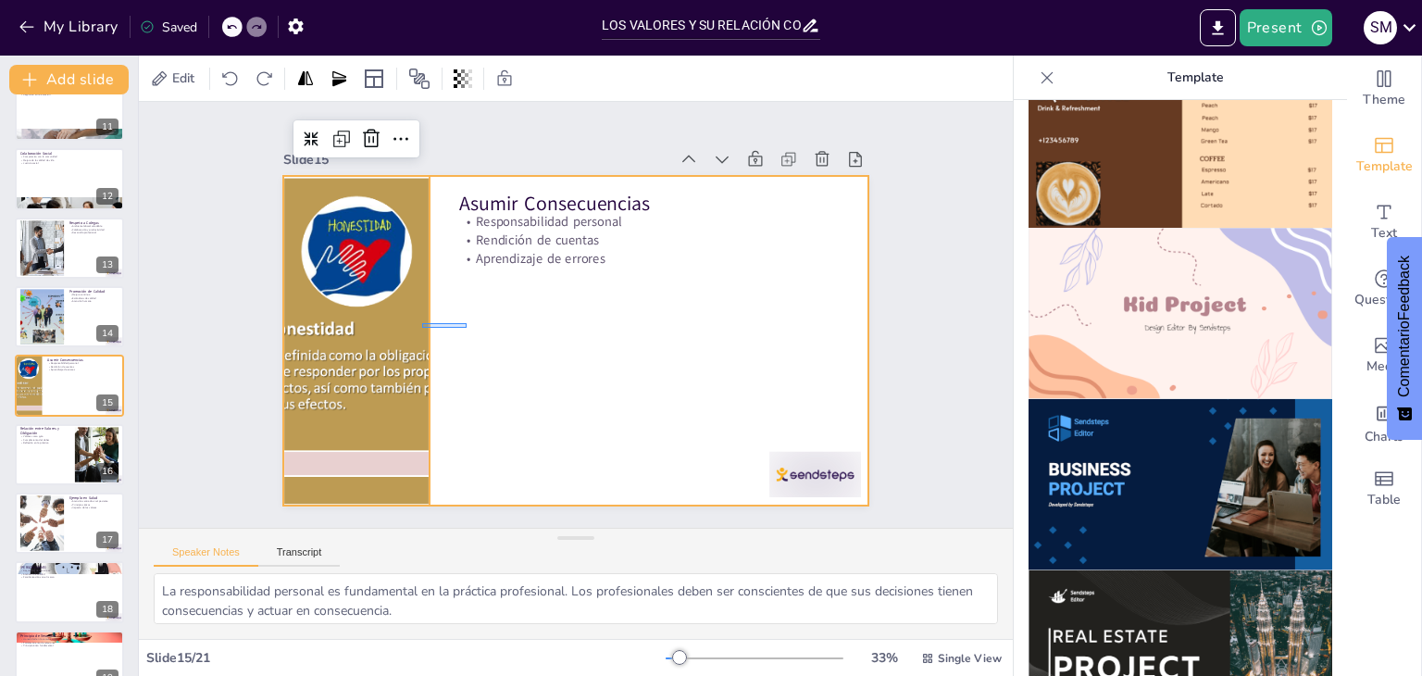
drag, startPoint x: 422, startPoint y: 328, endPoint x: 446, endPoint y: 318, distance: 25.8
click at [446, 318] on div at bounding box center [576, 340] width 586 height 329
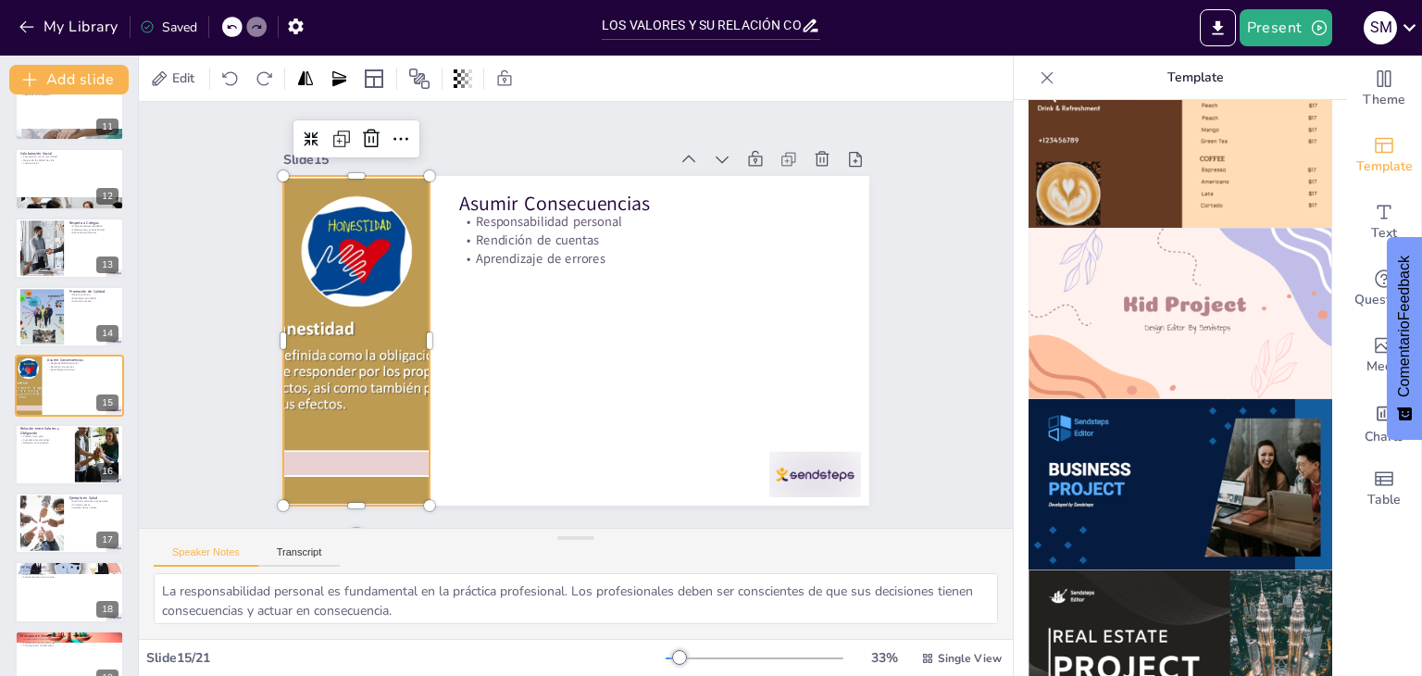
click at [394, 327] on div at bounding box center [484, 114] width 514 height 718
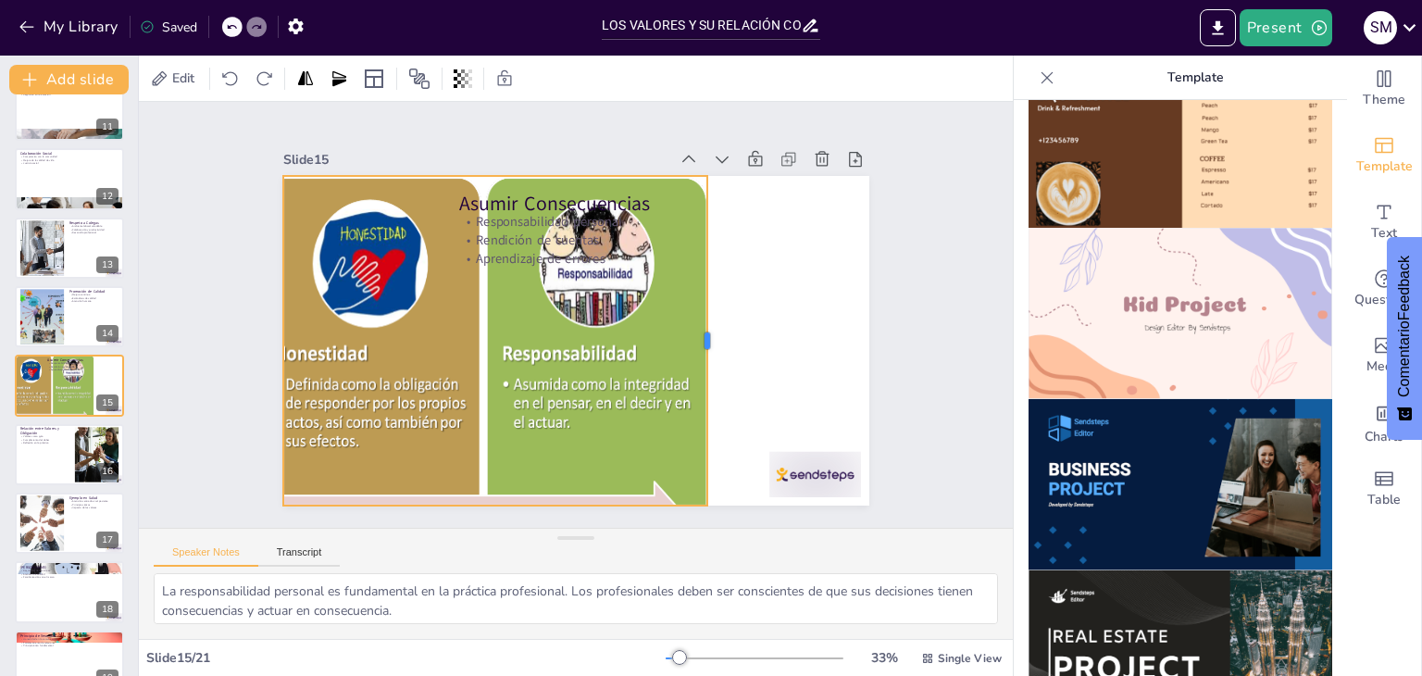
drag, startPoint x: 415, startPoint y: 333, endPoint x: 692, endPoint y: 337, distance: 277.7
click at [692, 337] on div at bounding box center [683, 406] width 178 height 292
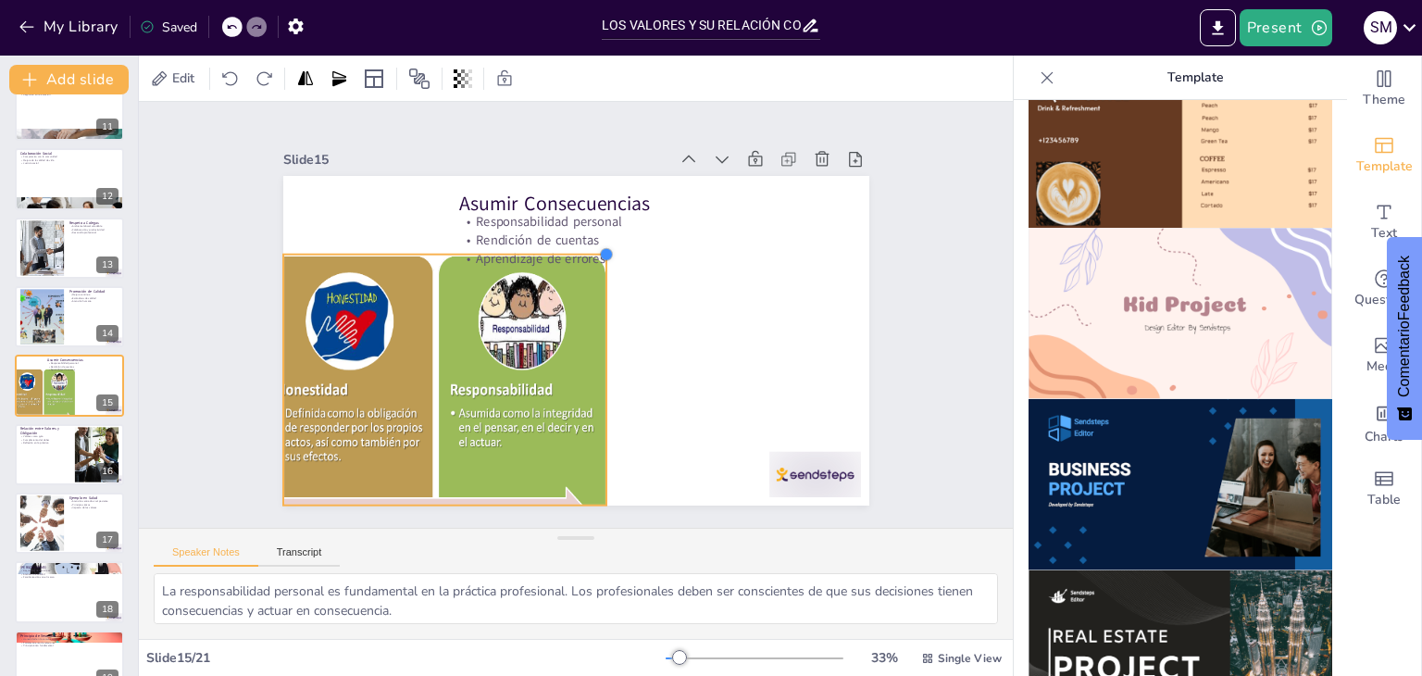
drag, startPoint x: 695, startPoint y: 167, endPoint x: 592, endPoint y: 281, distance: 154.0
click at [592, 281] on div "Asumir Consecuencias Responsabilidad personal Rendición de cuentas Aprendizaje …" at bounding box center [601, 319] width 444 height 641
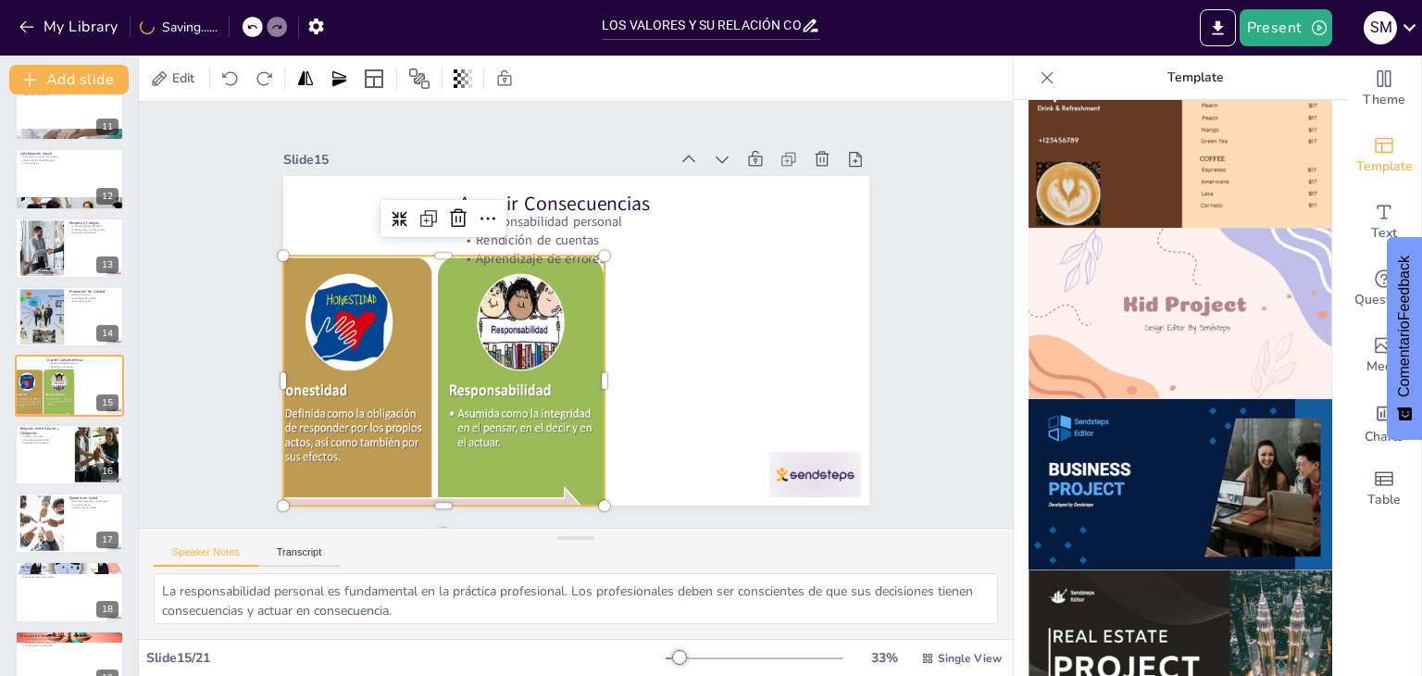
click at [538, 290] on div at bounding box center [359, 204] width 557 height 574
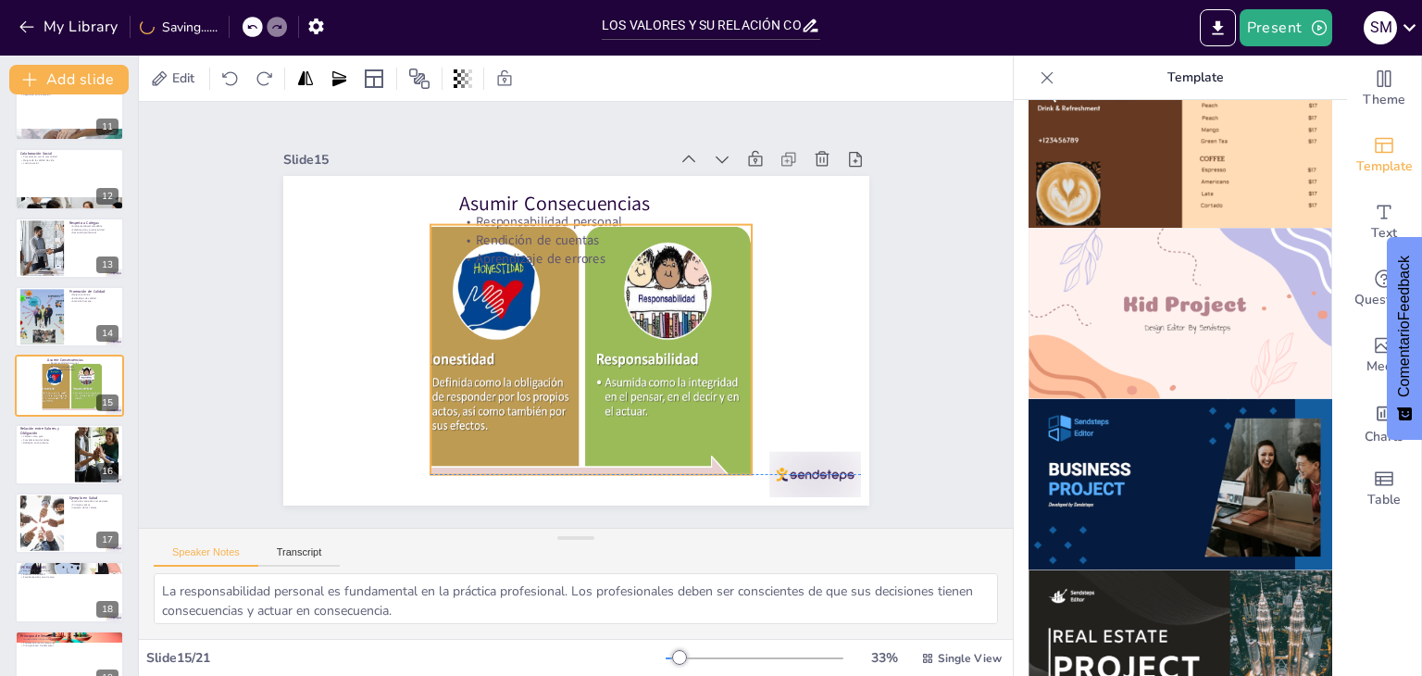
drag, startPoint x: 538, startPoint y: 290, endPoint x: 685, endPoint y: 253, distance: 151.7
click at [685, 253] on div "Asumir Consecuencias Responsabilidad personal Rendición de cuentas Aprendizaje …" at bounding box center [632, 187] width 535 height 238
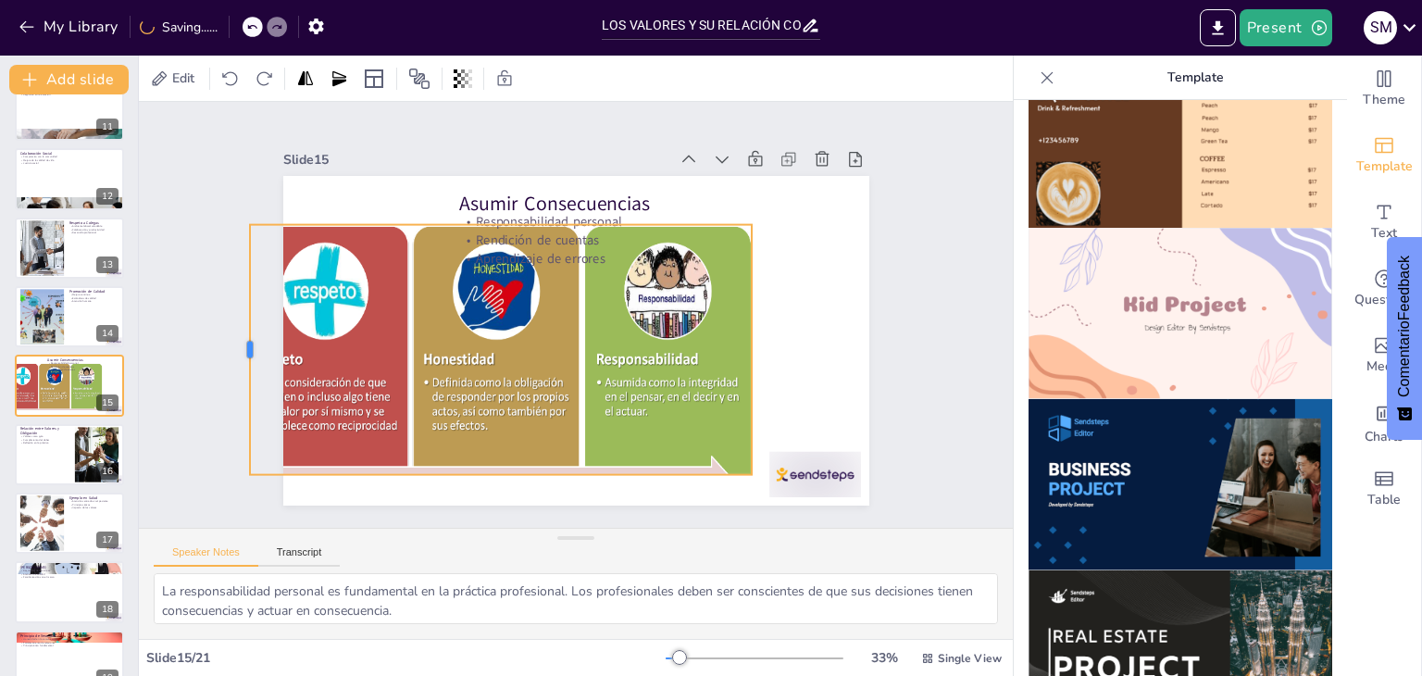
drag, startPoint x: 415, startPoint y: 339, endPoint x: 234, endPoint y: 325, distance: 181.0
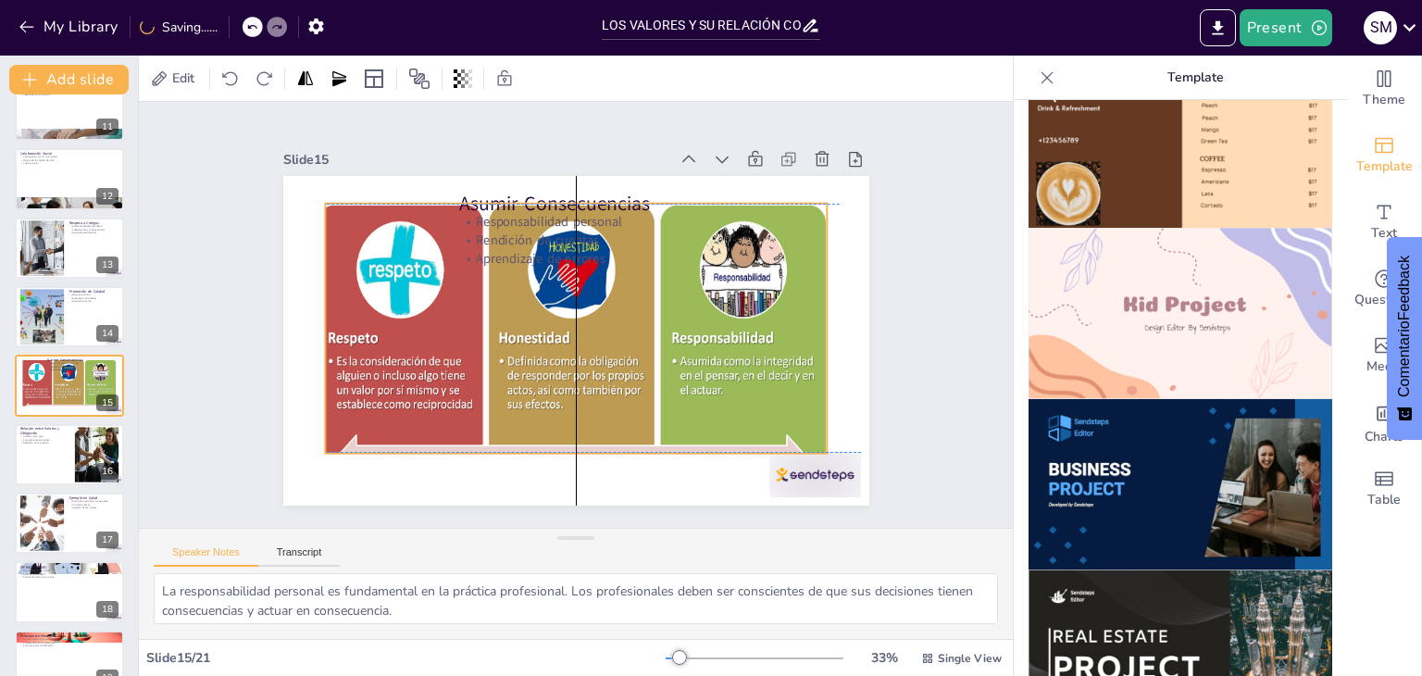
drag, startPoint x: 701, startPoint y: 285, endPoint x: 777, endPoint y: 265, distance: 79.5
click at [687, 265] on div at bounding box center [542, 310] width 290 height 511
drag, startPoint x: 559, startPoint y: 450, endPoint x: 540, endPoint y: 445, distance: 20.0
click at [654, 445] on div at bounding box center [713, 344] width 119 height 494
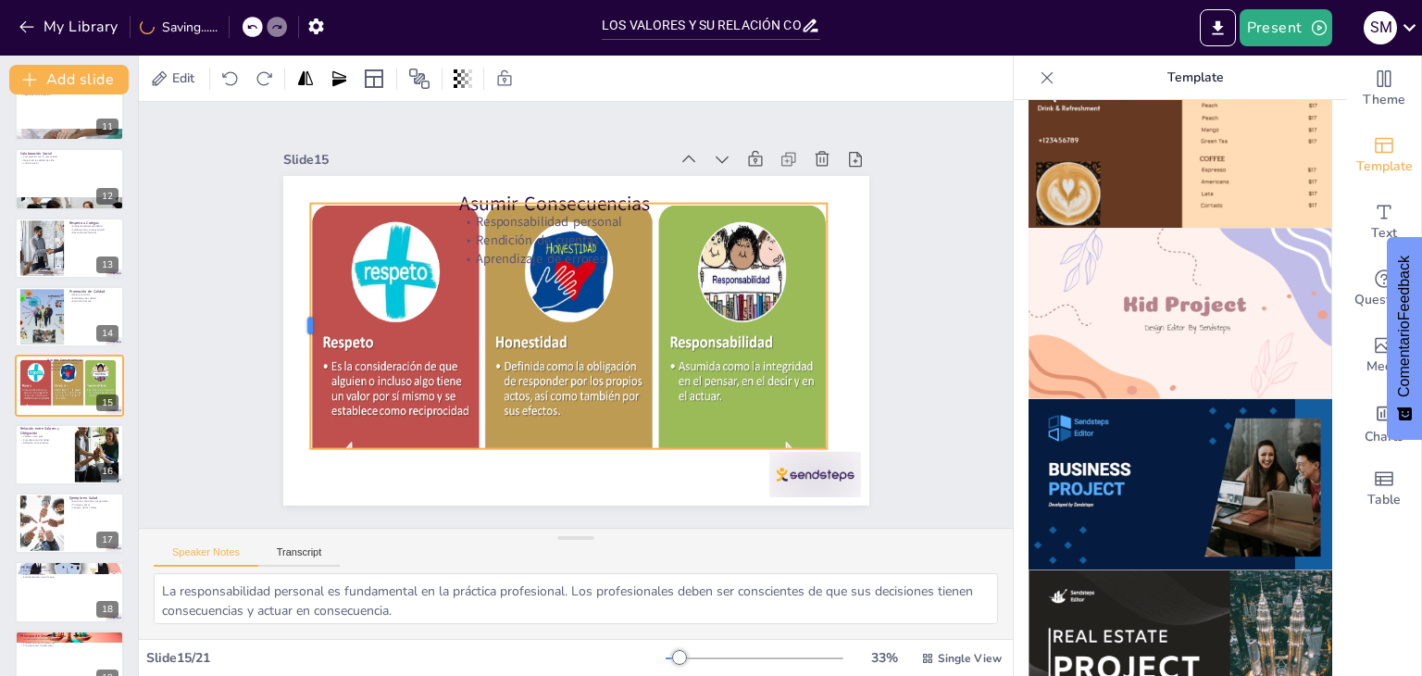
drag, startPoint x: 307, startPoint y: 317, endPoint x: 292, endPoint y: 317, distance: 14.8
click at [442, 49] on div at bounding box center [564, 41] width 245 height 15
click at [55, 455] on div at bounding box center [69, 454] width 111 height 63
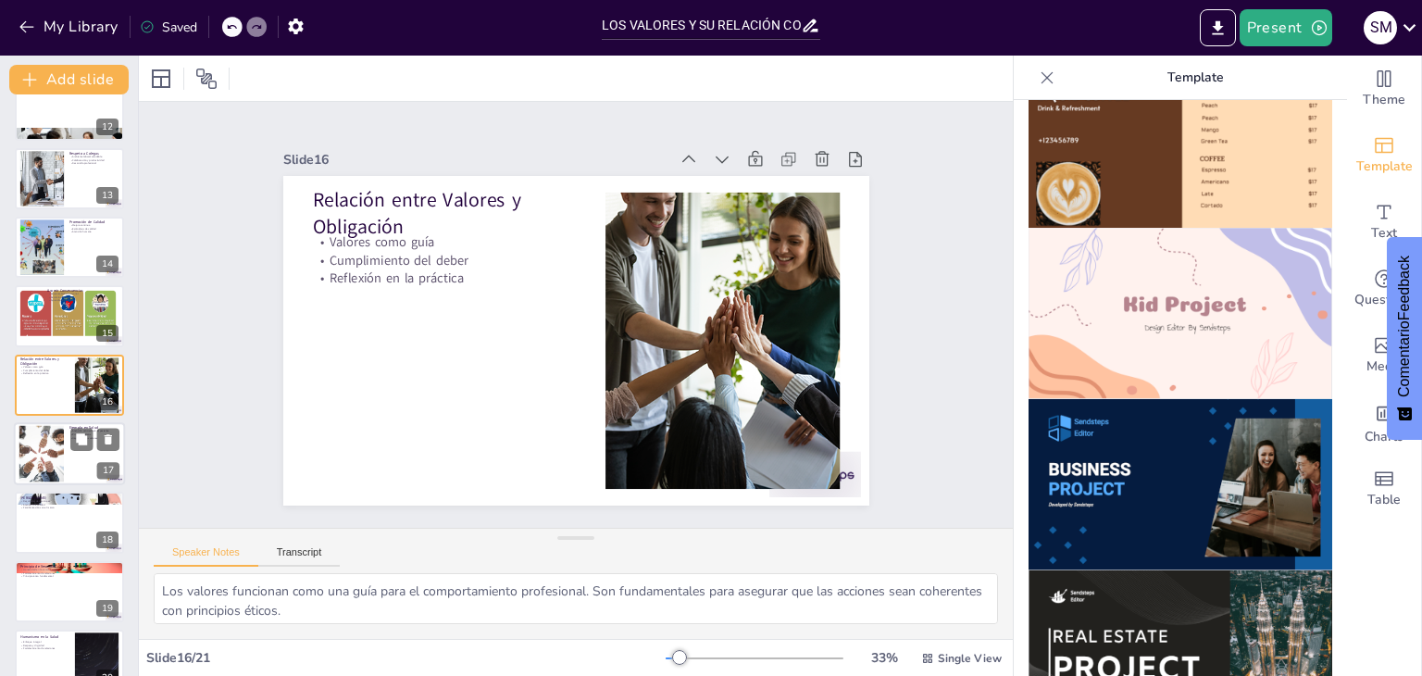
click at [63, 449] on div at bounding box center [41, 454] width 85 height 56
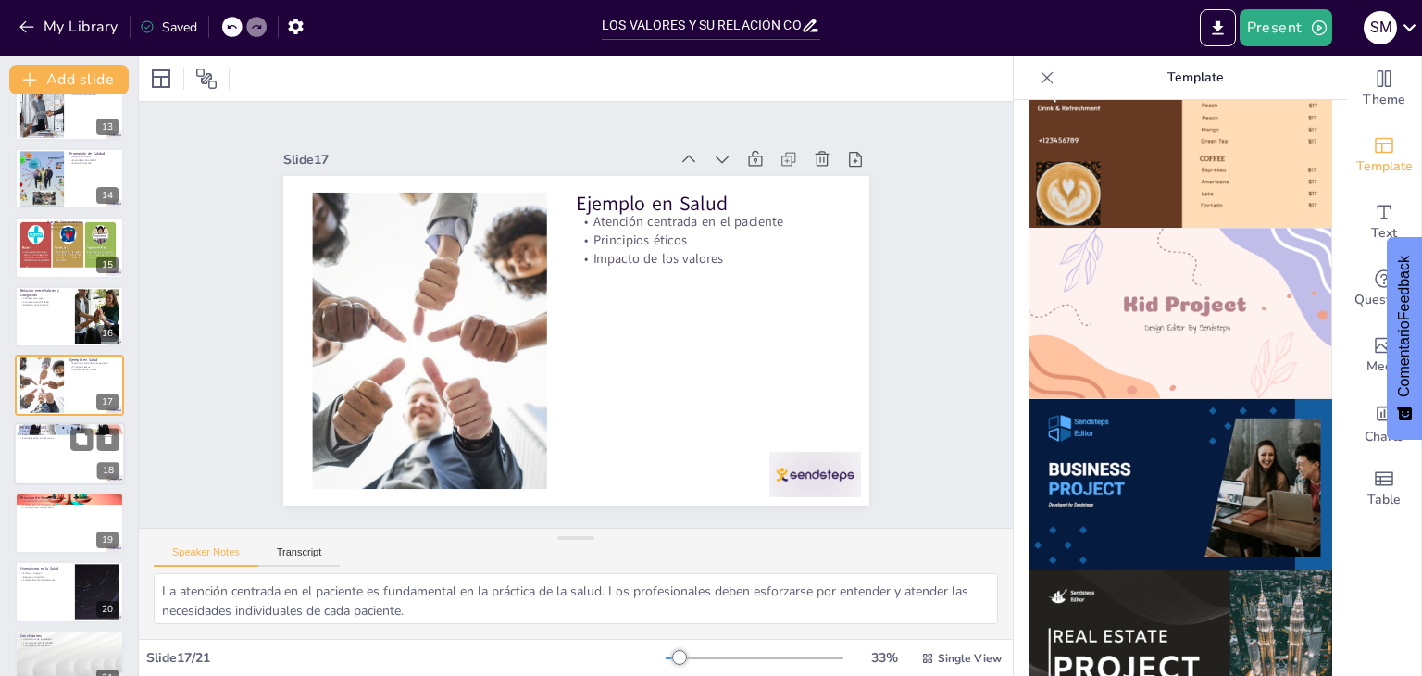
click at [50, 433] on p "Atención de calidad" at bounding box center [69, 435] width 100 height 4
type textarea "La regulación de decisiones es fundamental en la práctica profesional. Un marco…"
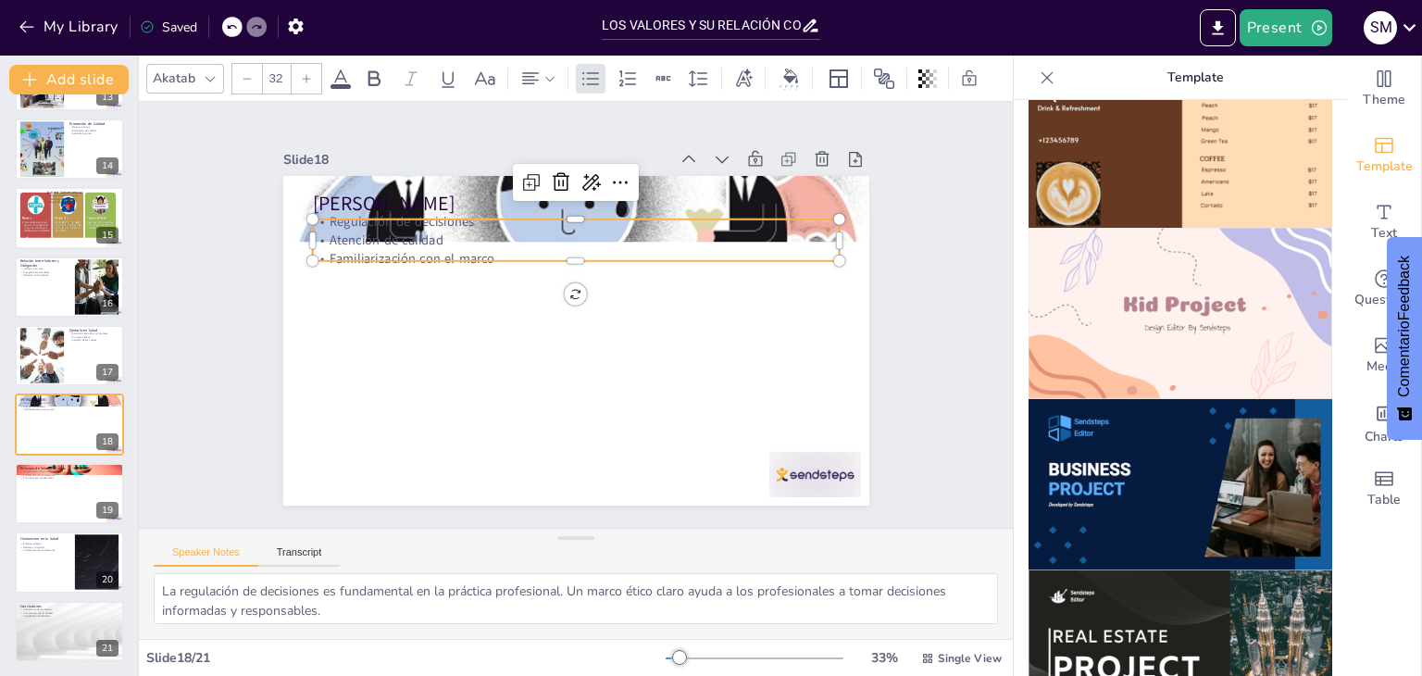
click at [516, 214] on p "Regulación de decisiones" at bounding box center [656, 268] width 280 height 466
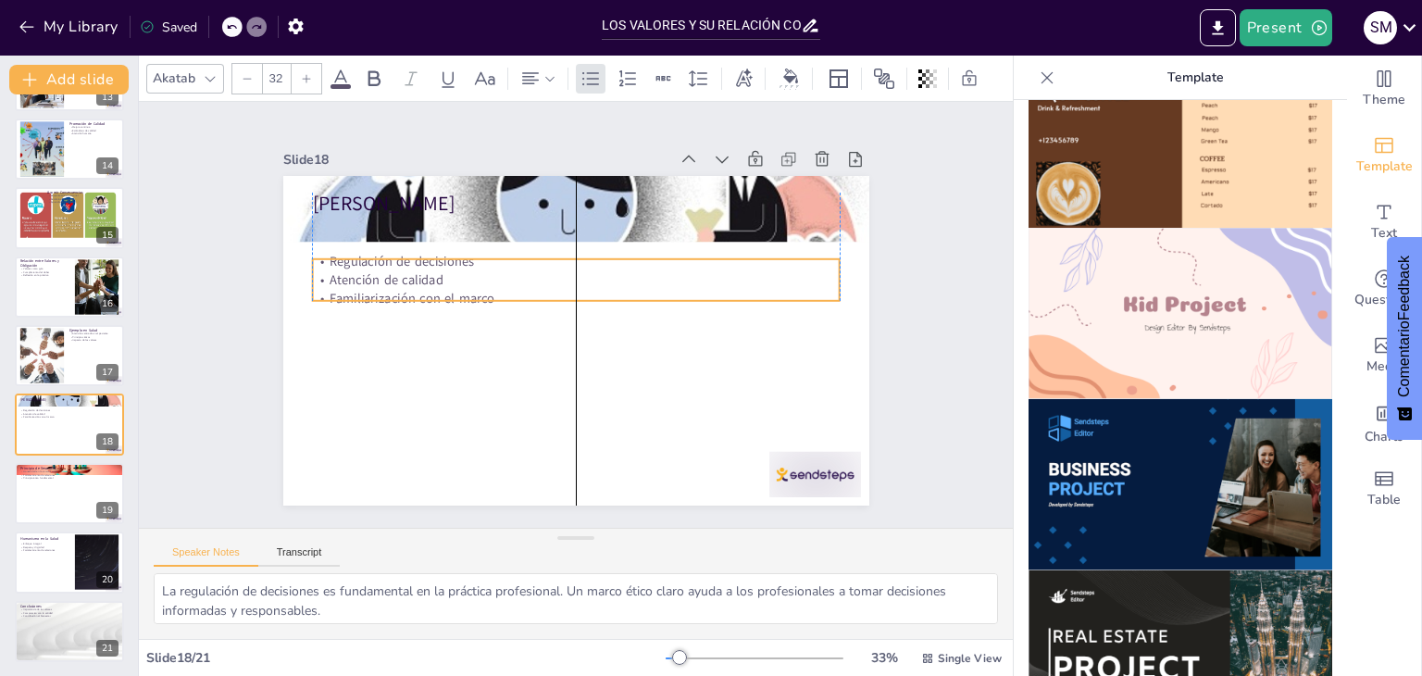
drag, startPoint x: 367, startPoint y: 214, endPoint x: 369, endPoint y: 271, distance: 57.4
click at [460, 271] on p "Regulación de decisiones" at bounding box center [524, 303] width 128 height 519
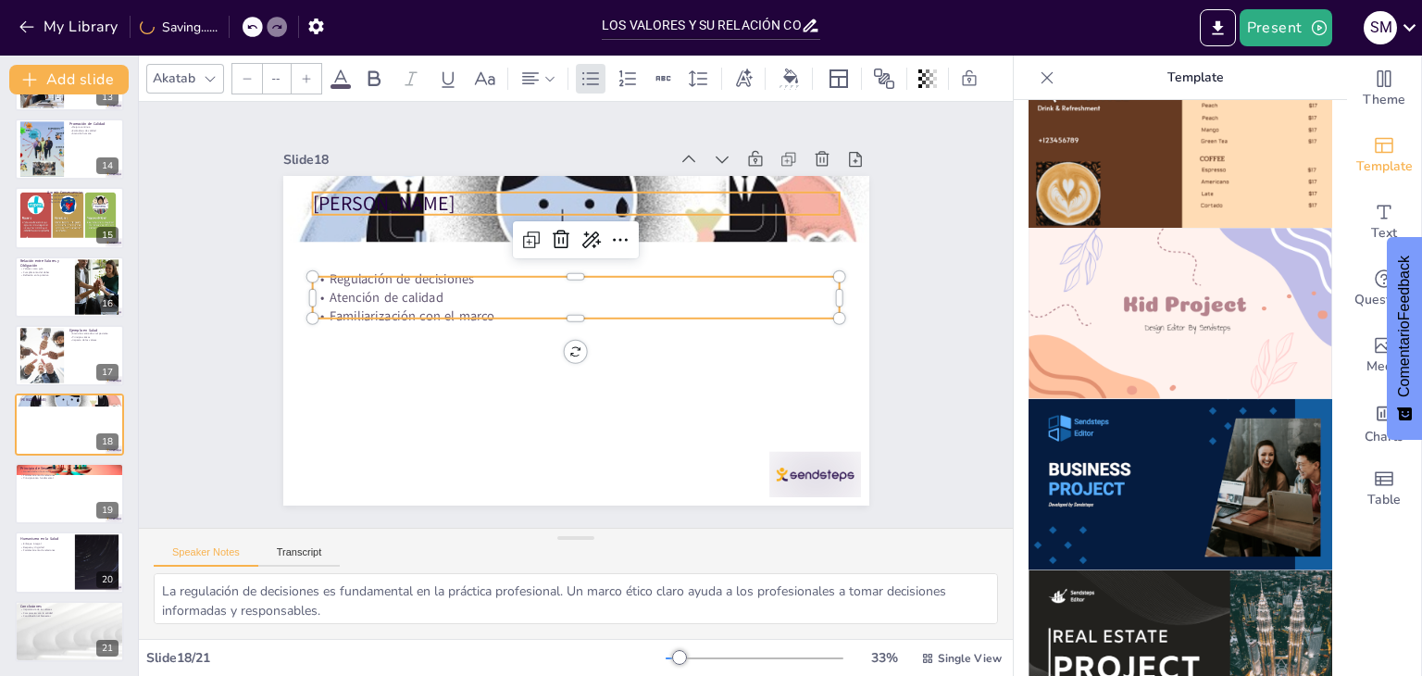
type input "48"
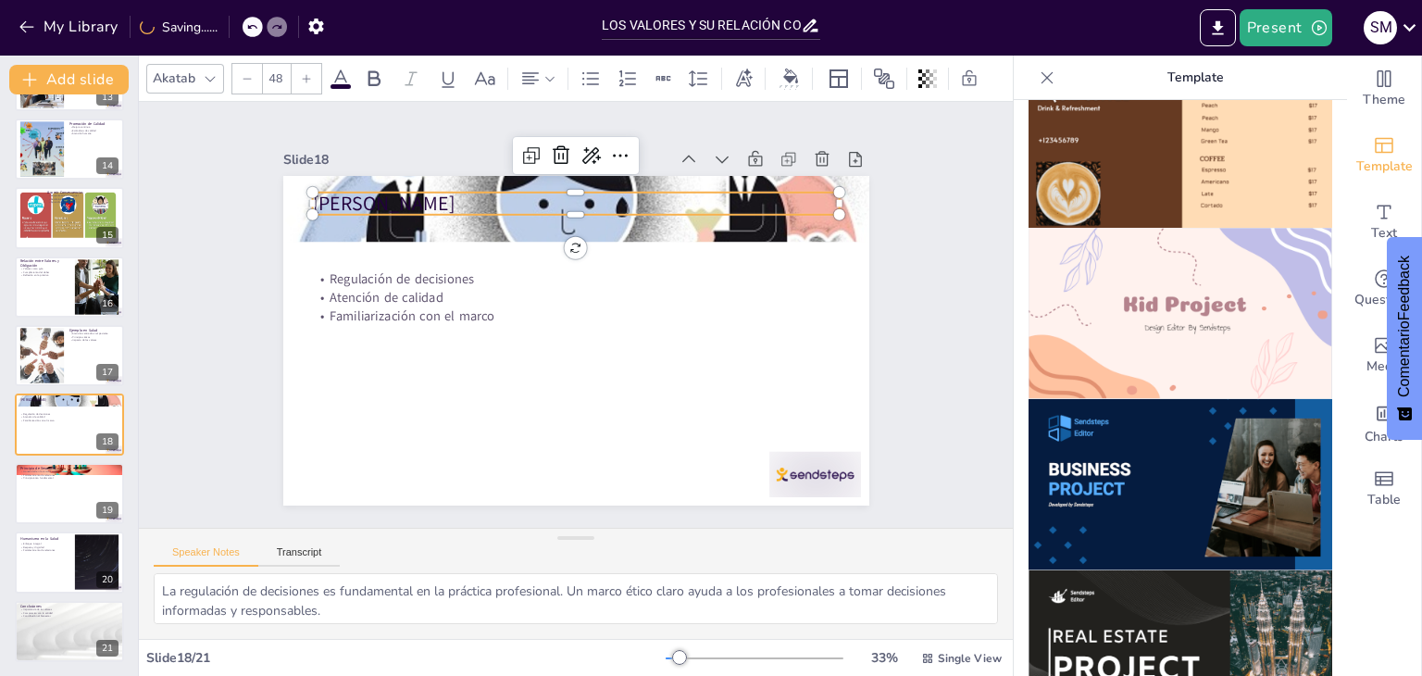
click at [420, 193] on p "[PERSON_NAME]" at bounding box center [641, 224] width 442 height 332
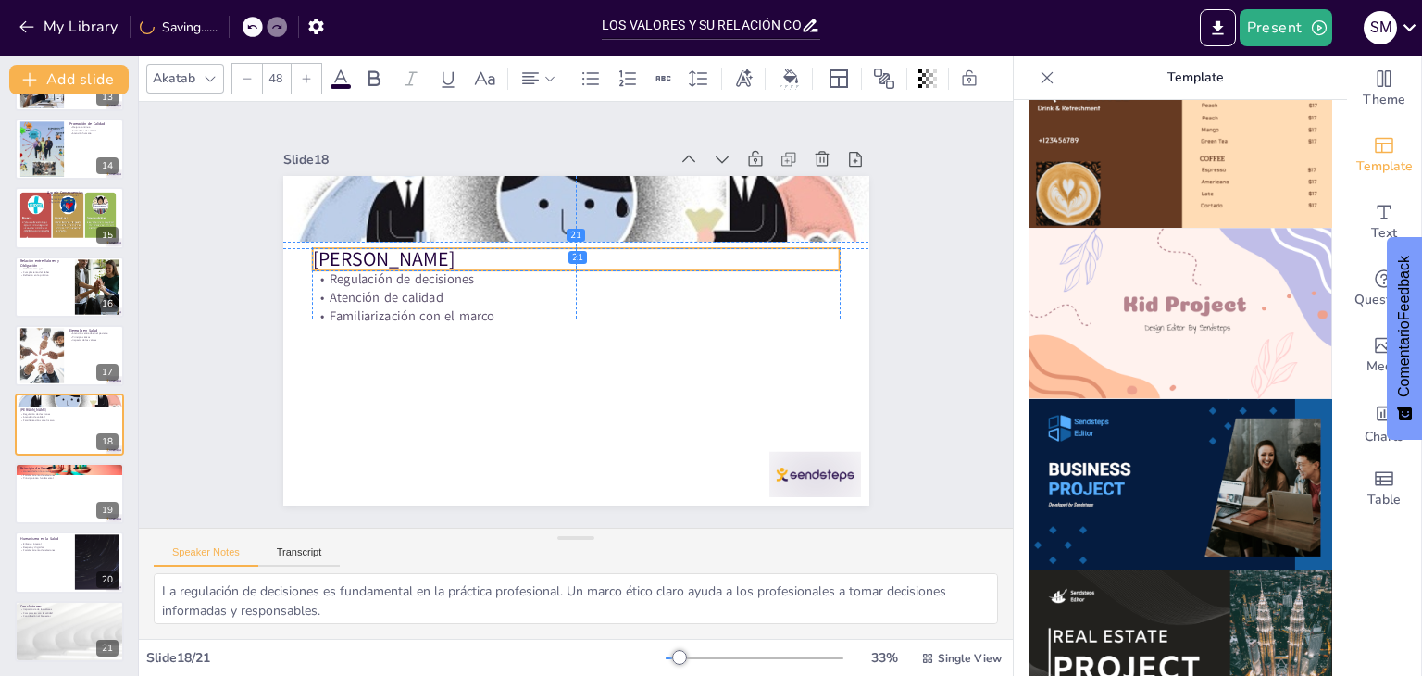
drag, startPoint x: 379, startPoint y: 193, endPoint x: 381, endPoint y: 247, distance: 53.8
click at [381, 247] on p "[PERSON_NAME]" at bounding box center [552, 366] width 492 height 240
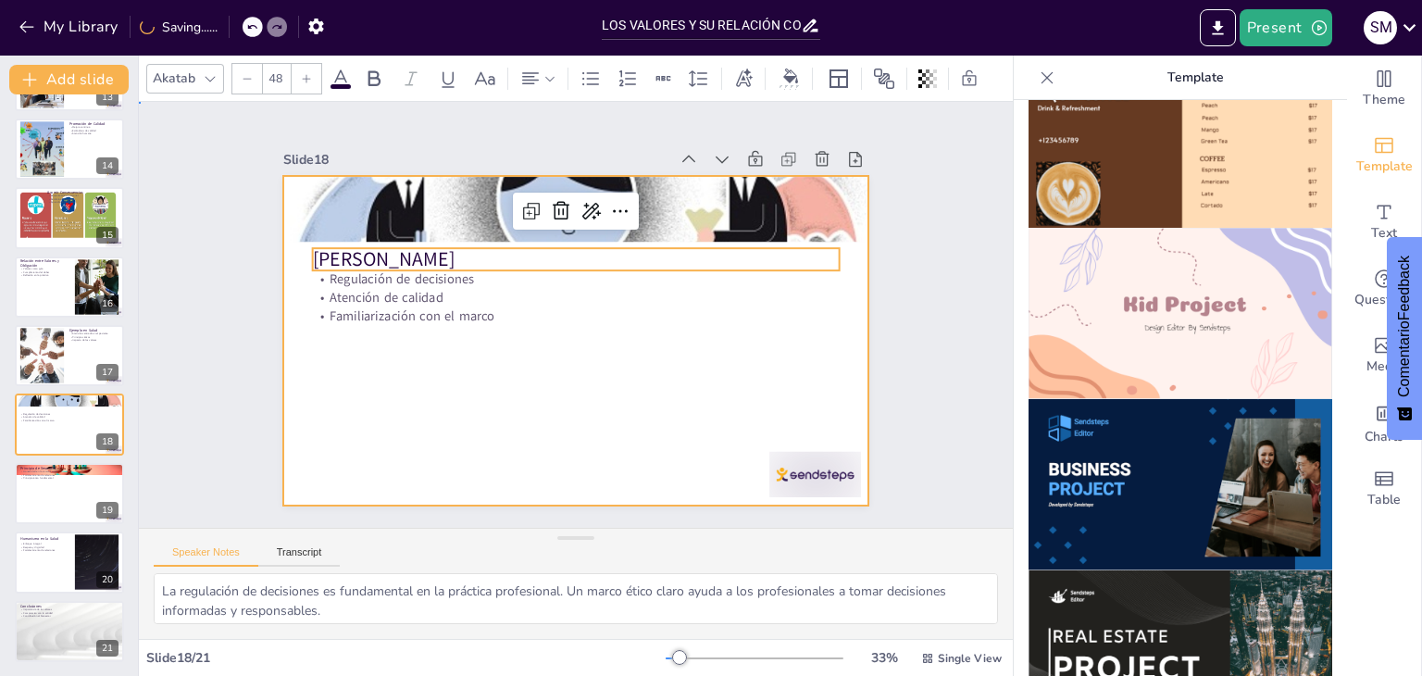
click at [581, 399] on div at bounding box center [554, 329] width 611 height 667
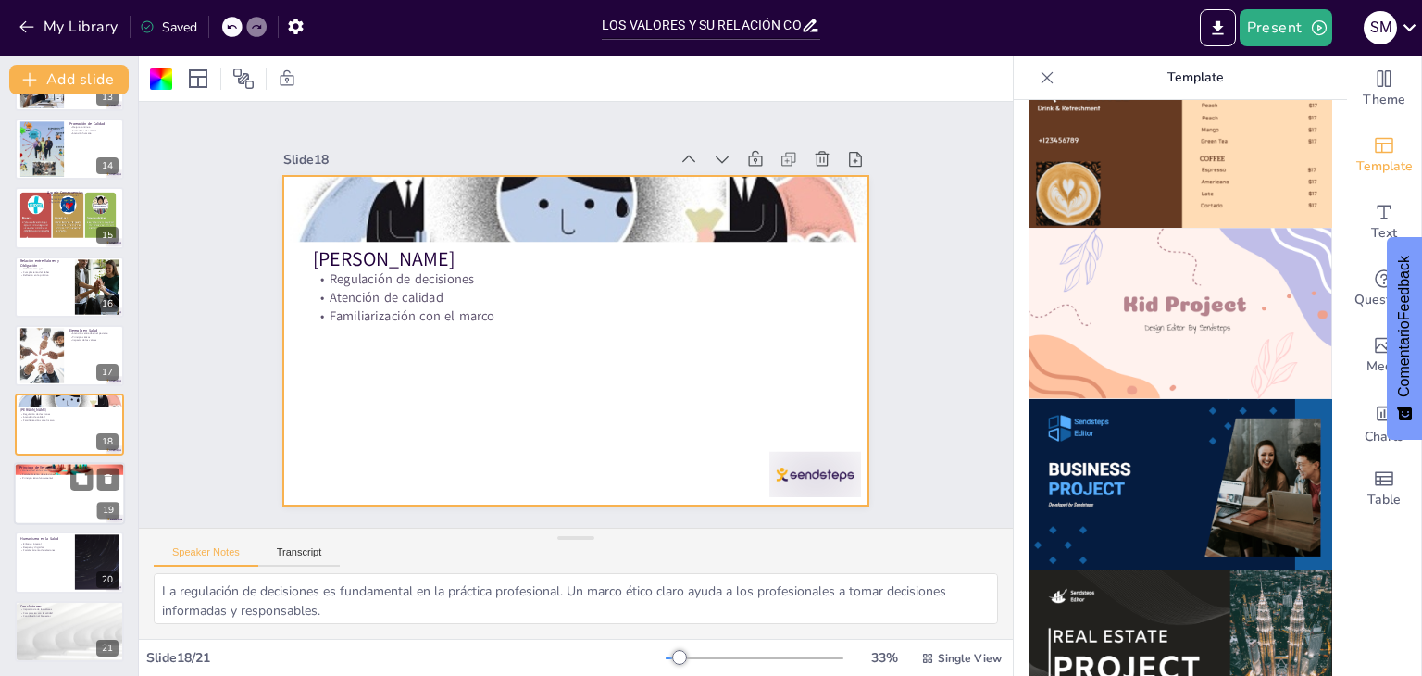
click at [51, 482] on div at bounding box center [69, 493] width 111 height 63
type textarea "La honestidad en la comunicación es clave para establecer una relación de confi…"
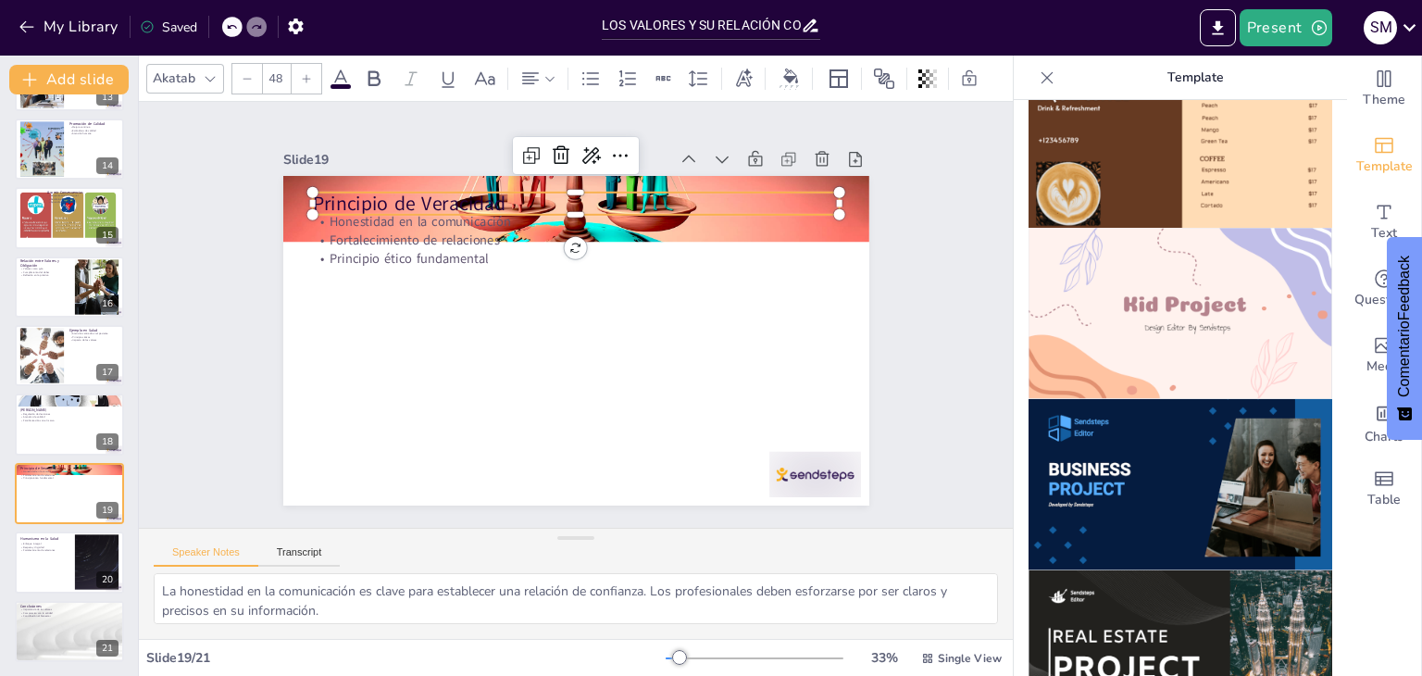
click at [645, 194] on p "Principio de Veracidad" at bounding box center [686, 304] width 82 height 528
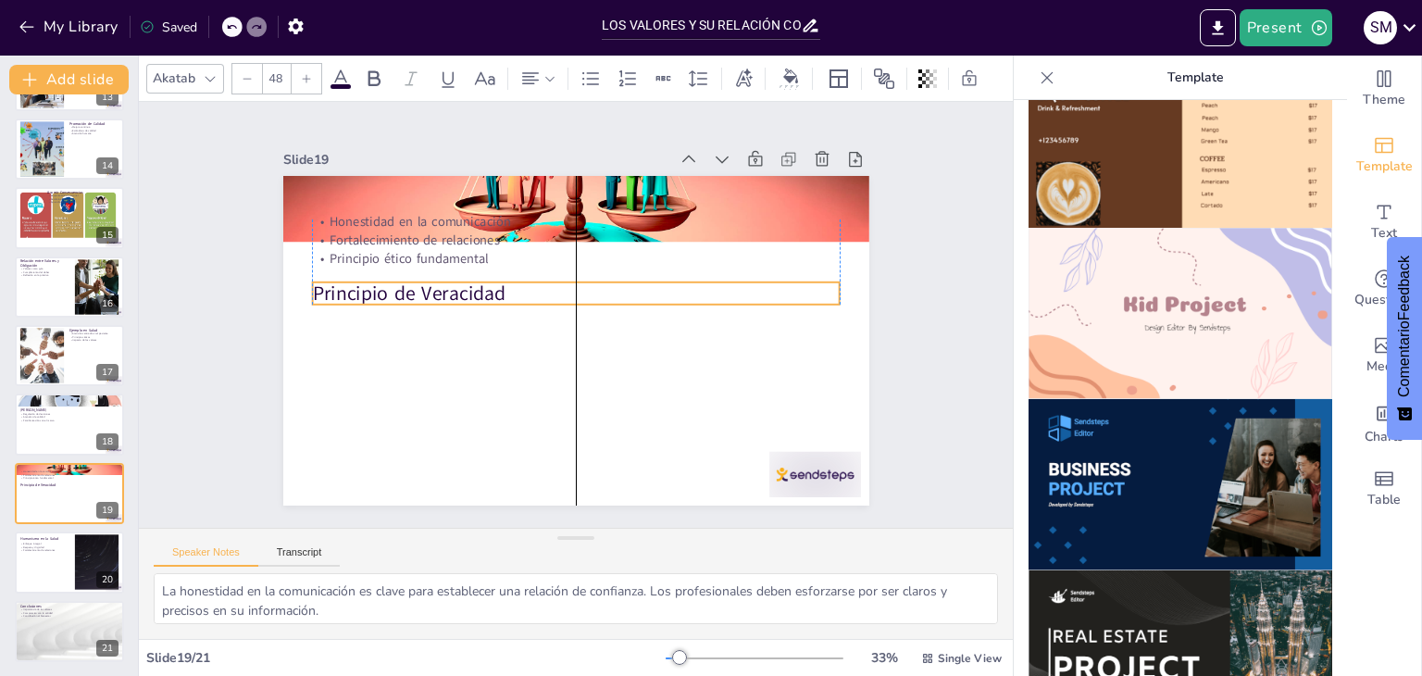
drag, startPoint x: 379, startPoint y: 194, endPoint x: 377, endPoint y: 289, distance: 94.4
click at [476, 289] on p "Principio de Veracidad" at bounding box center [595, 323] width 239 height 492
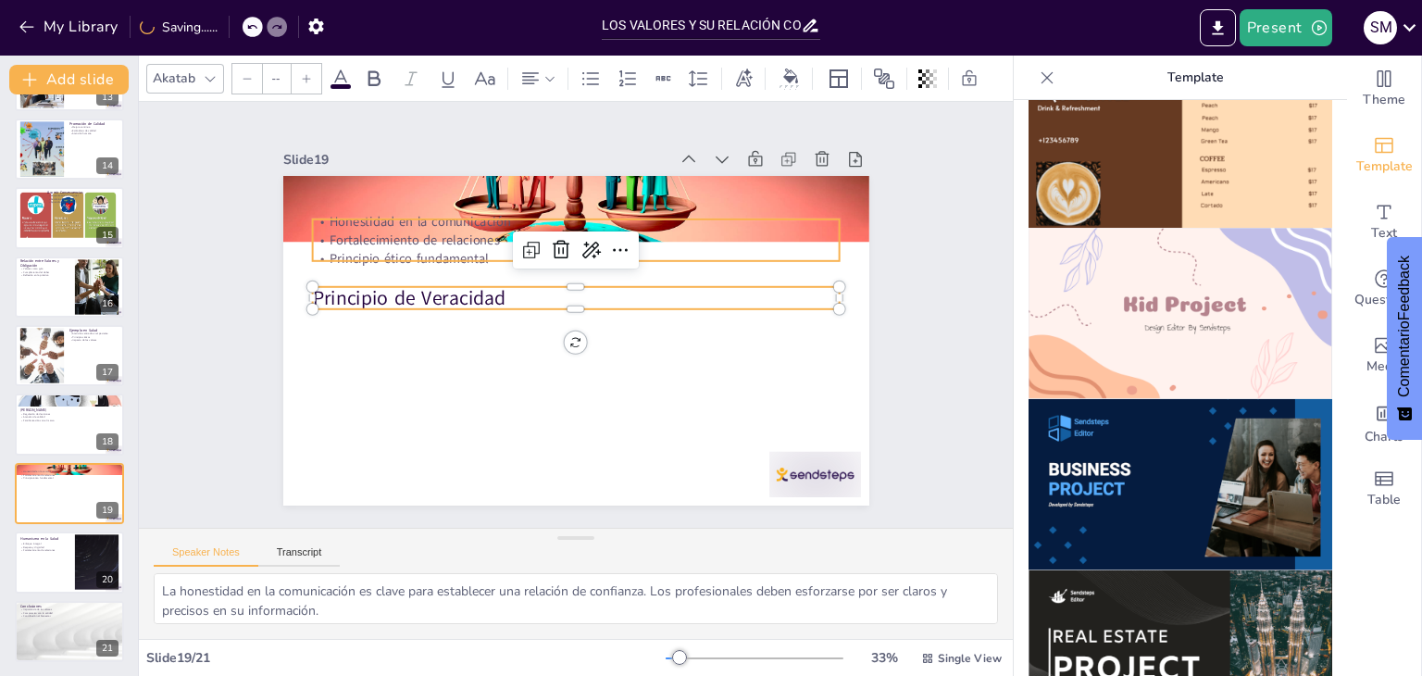
type input "32"
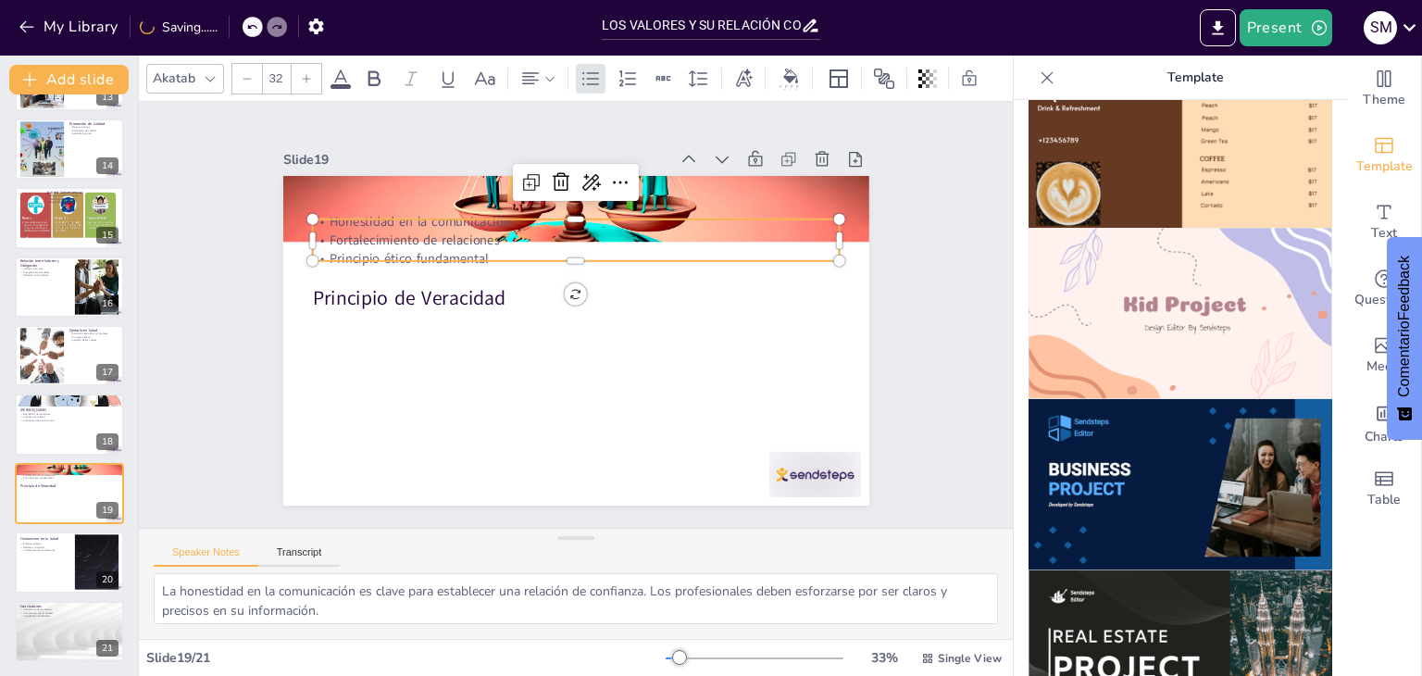
click at [528, 233] on p "Fortalecimiento de relaciones" at bounding box center [643, 284] width 231 height 489
click at [527, 212] on div at bounding box center [665, 263] width 277 height 464
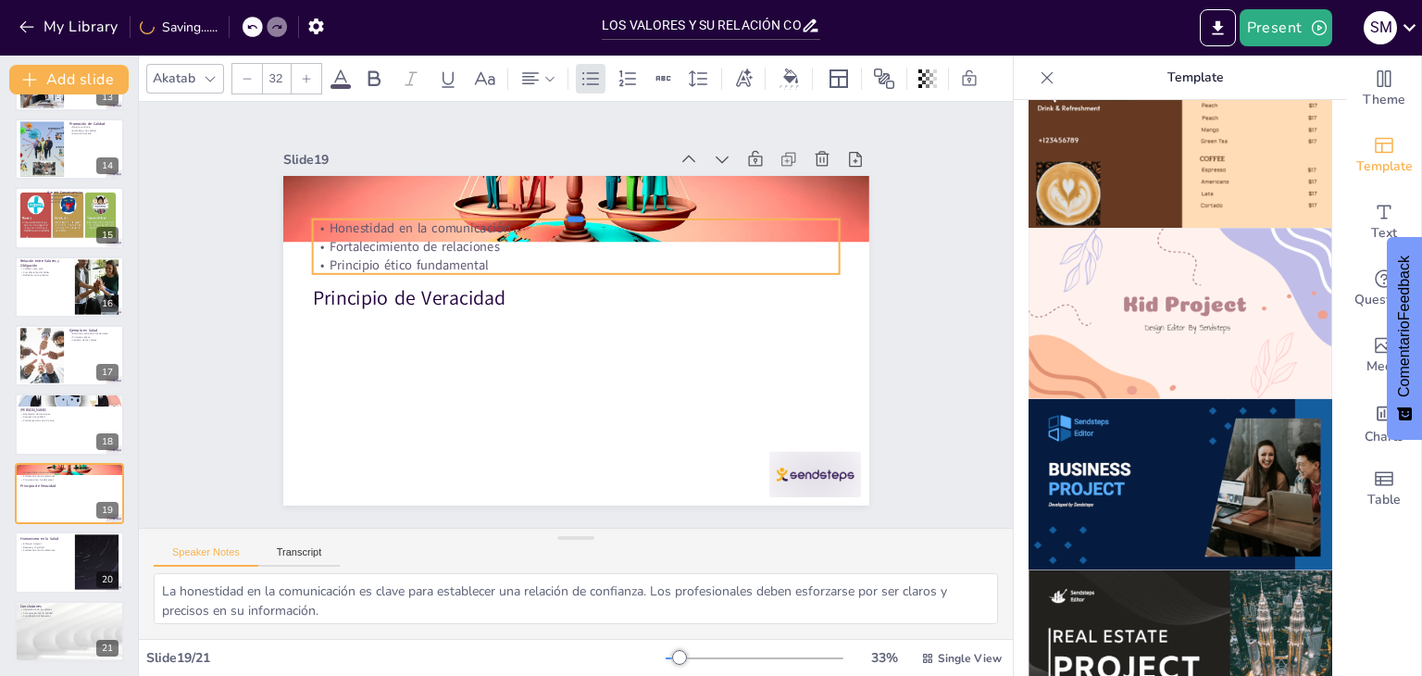
click at [498, 212] on div at bounding box center [659, 374] width 322 height 435
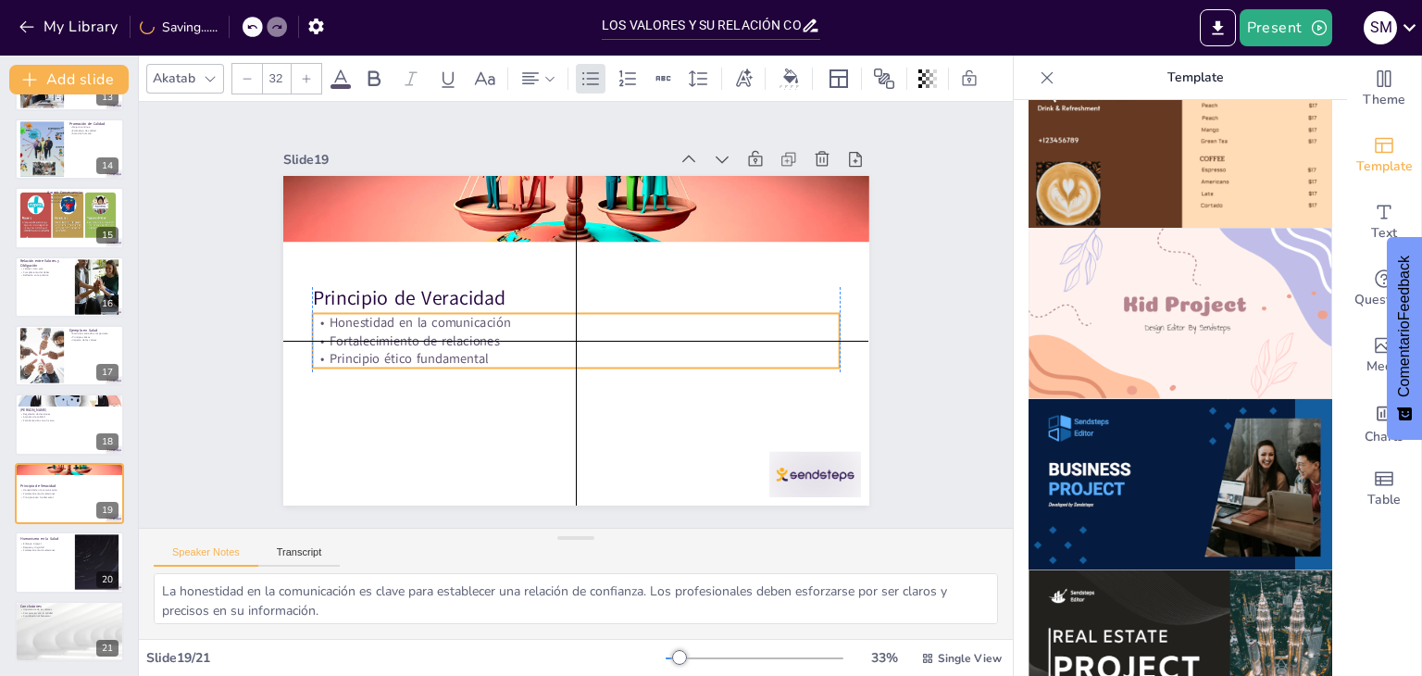
drag, startPoint x: 433, startPoint y: 232, endPoint x: 426, endPoint y: 330, distance: 98.4
click at [426, 330] on p "Fortalecimiento de relaciones" at bounding box center [567, 290] width 507 height 180
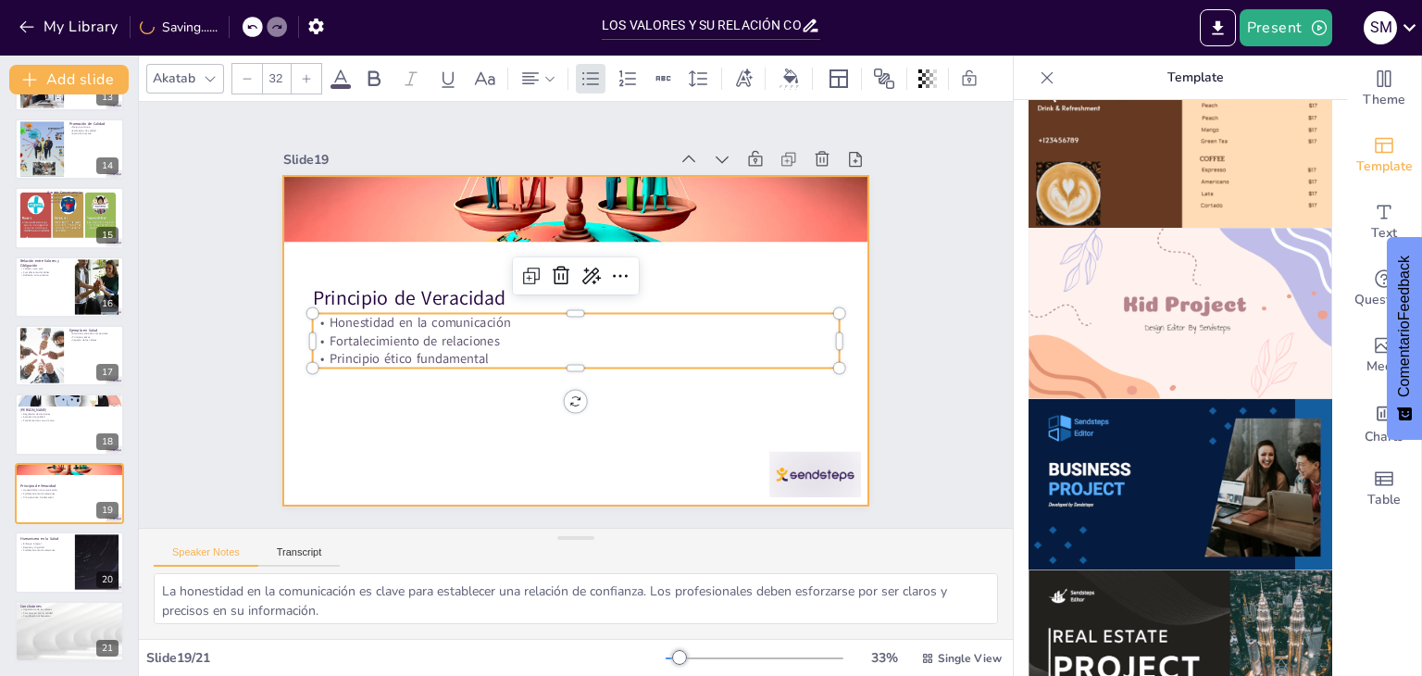
click at [615, 414] on div at bounding box center [601, 319] width 444 height 641
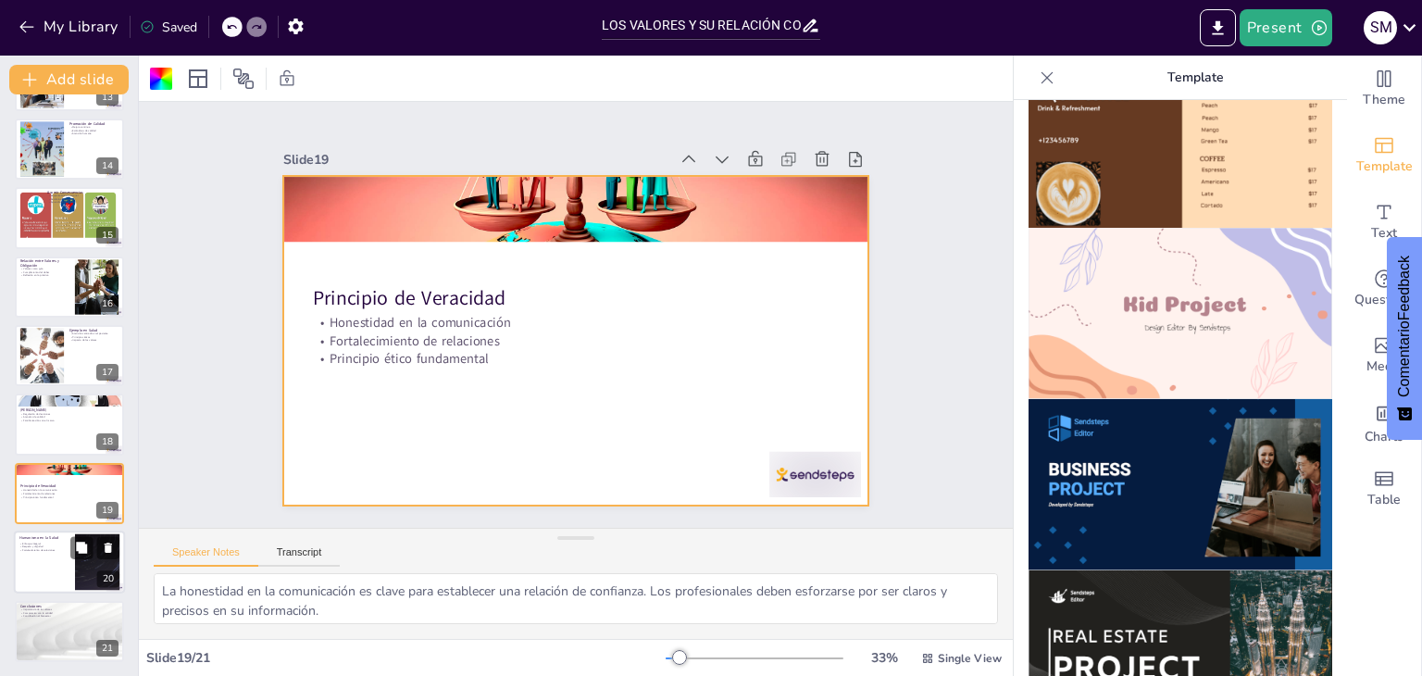
click at [35, 545] on p "Respeto y dignidad" at bounding box center [44, 547] width 50 height 4
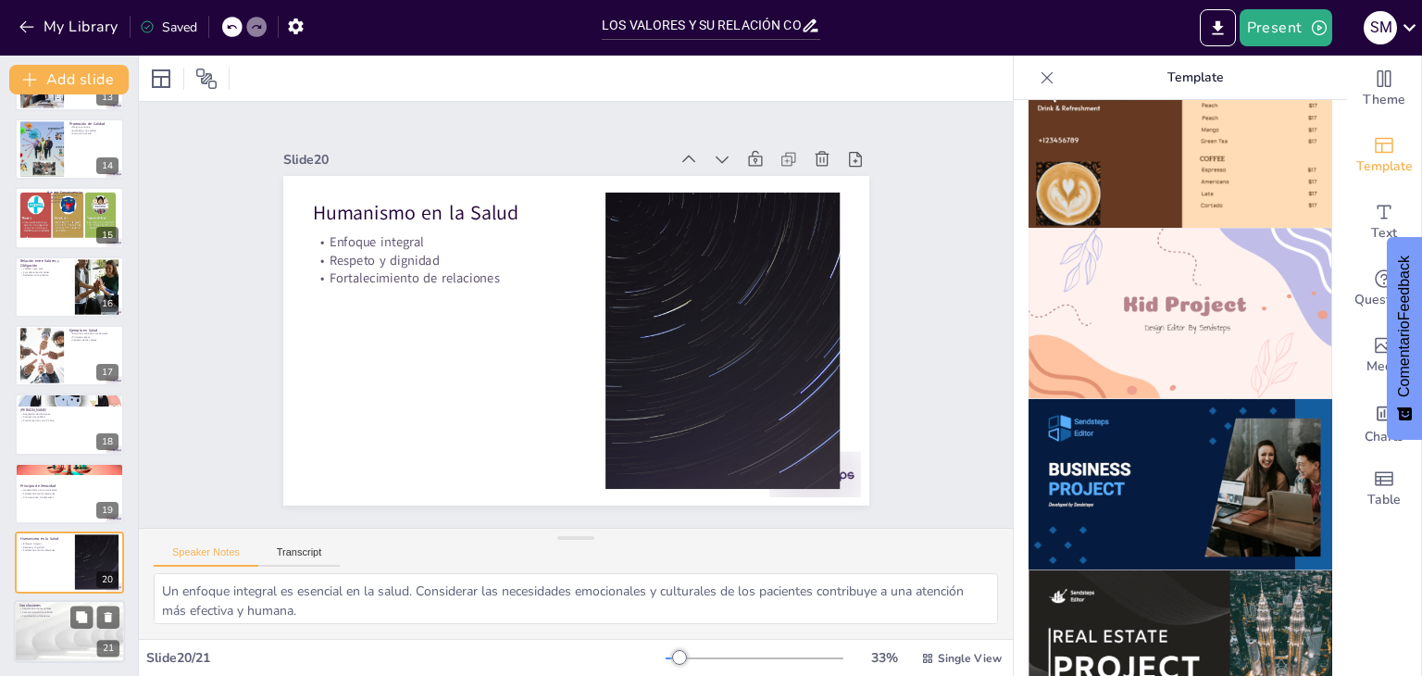
click at [55, 614] on p "Contribución al bienestar" at bounding box center [69, 616] width 100 height 4
type textarea "Reconocer la importancia de los valores en la práctica profesional es esencial …"
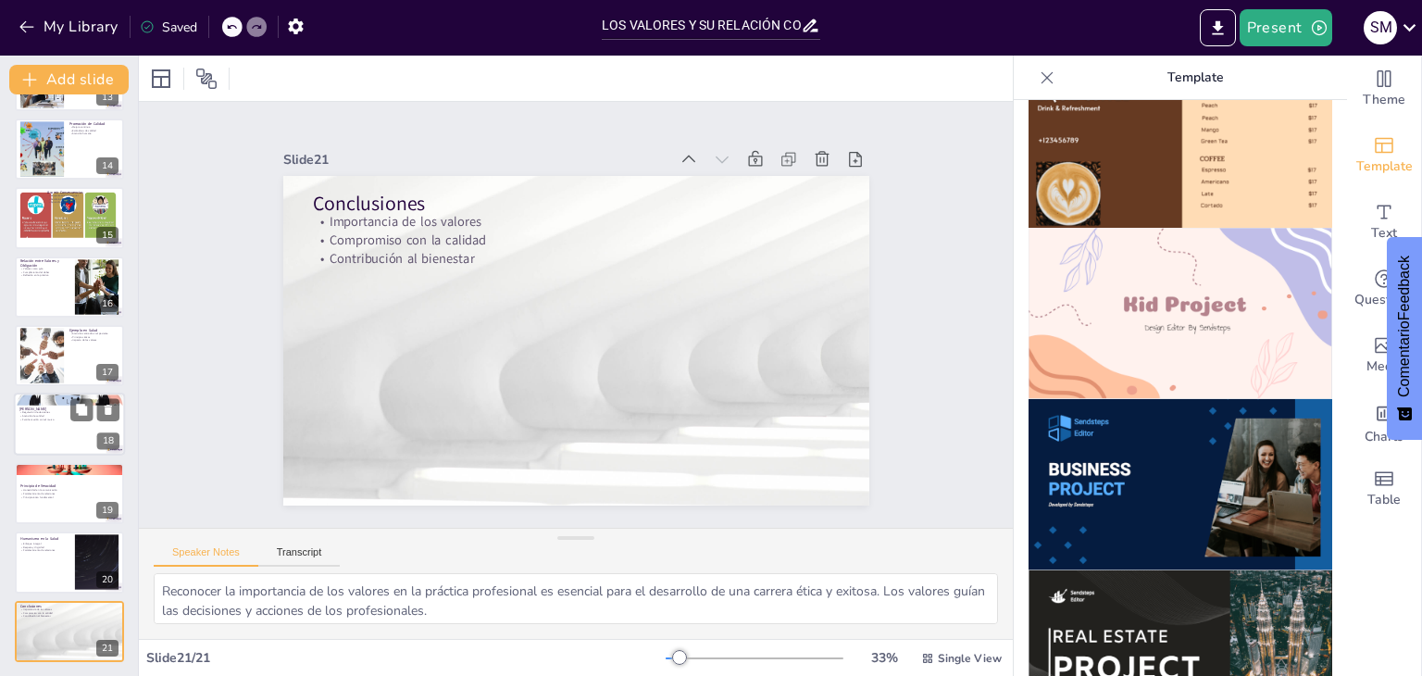
scroll to position [0, 0]
